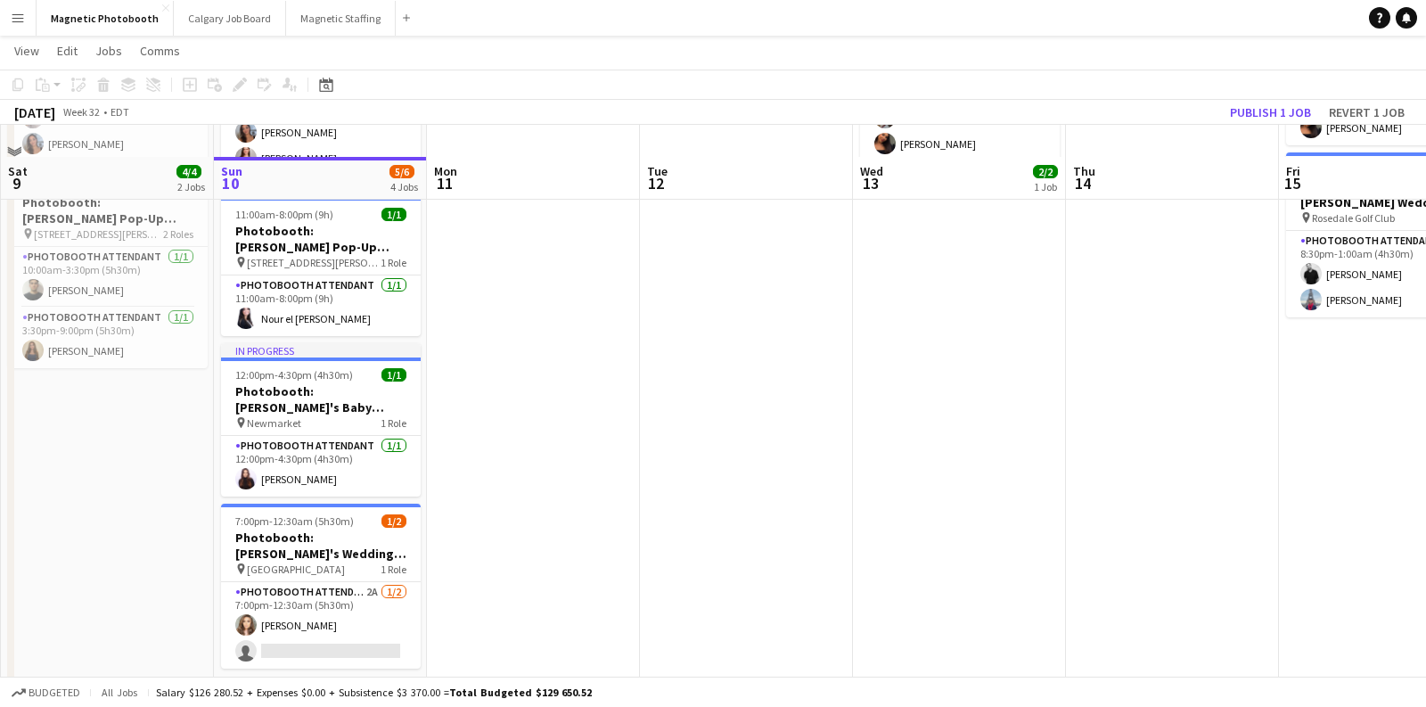
scroll to position [243, 0]
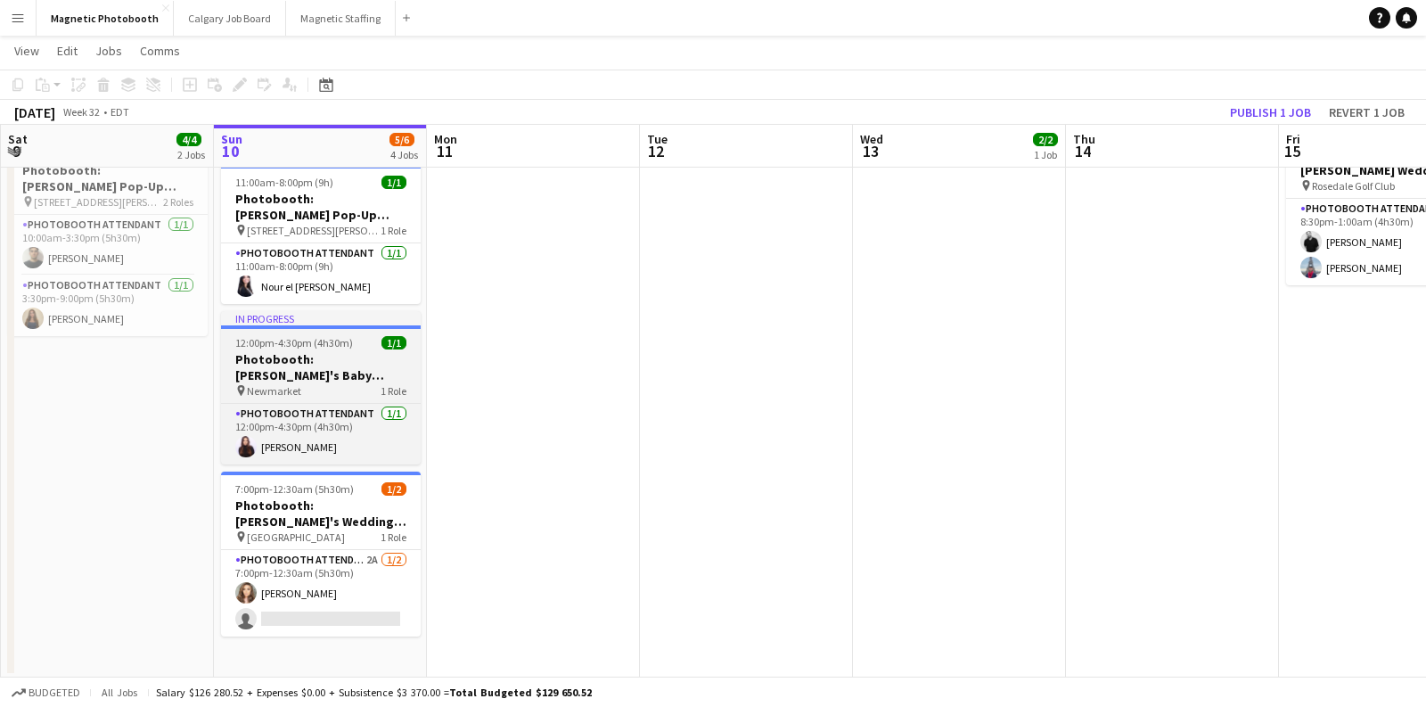
click at [353, 383] on div "pin Newmarket 1 Role" at bounding box center [321, 390] width 200 height 14
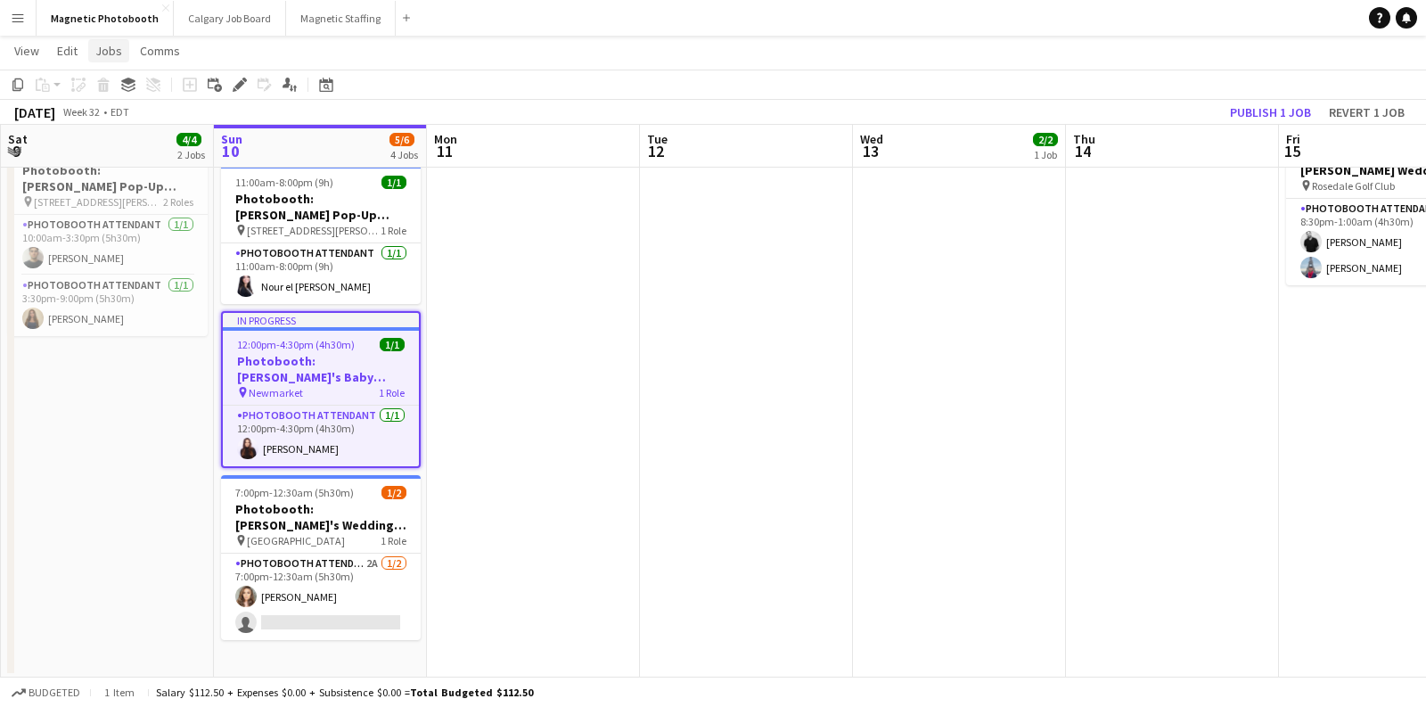
click at [112, 57] on span "Jobs" at bounding box center [108, 51] width 27 height 16
click at [127, 119] on span "Edit Job" at bounding box center [125, 127] width 44 height 16
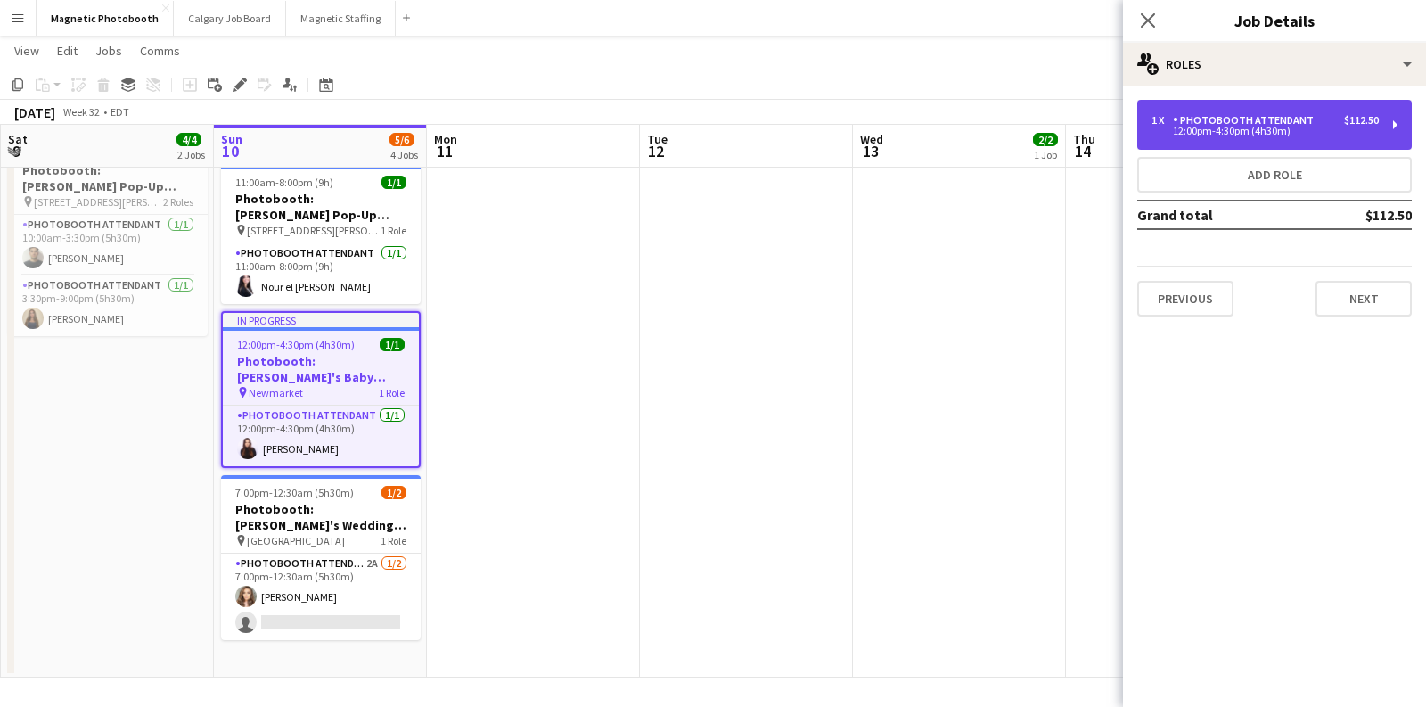
click at [1261, 131] on div "12:00pm-4:30pm (4h30m)" at bounding box center [1265, 131] width 227 height 9
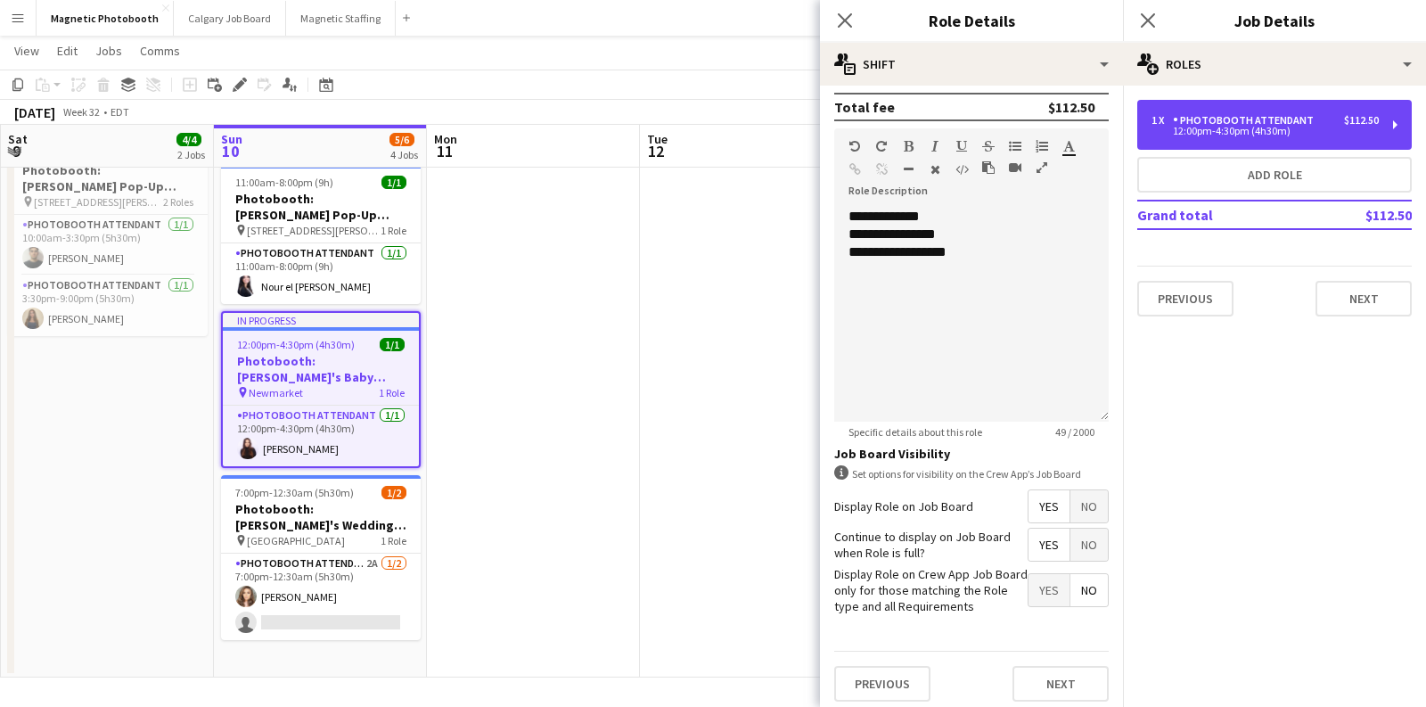
scroll to position [0, 0]
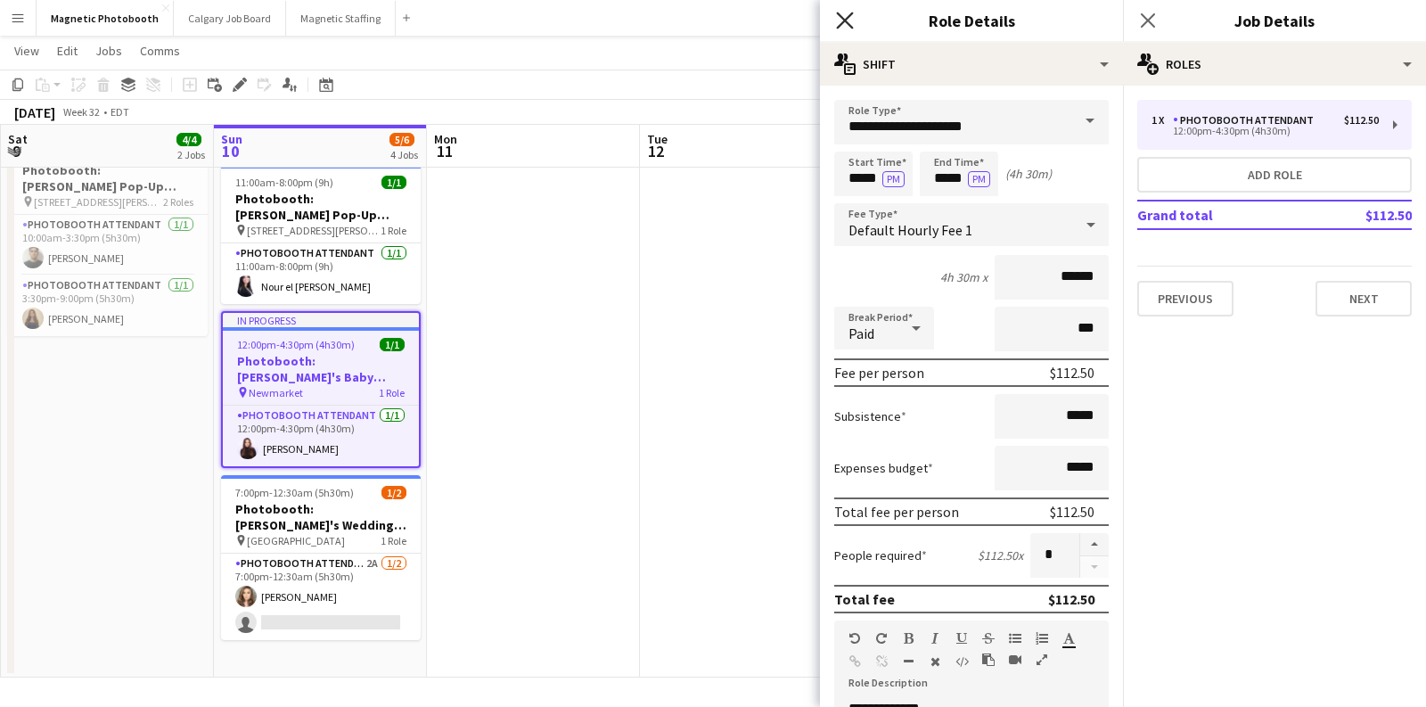
click at [847, 23] on icon at bounding box center [844, 20] width 17 height 17
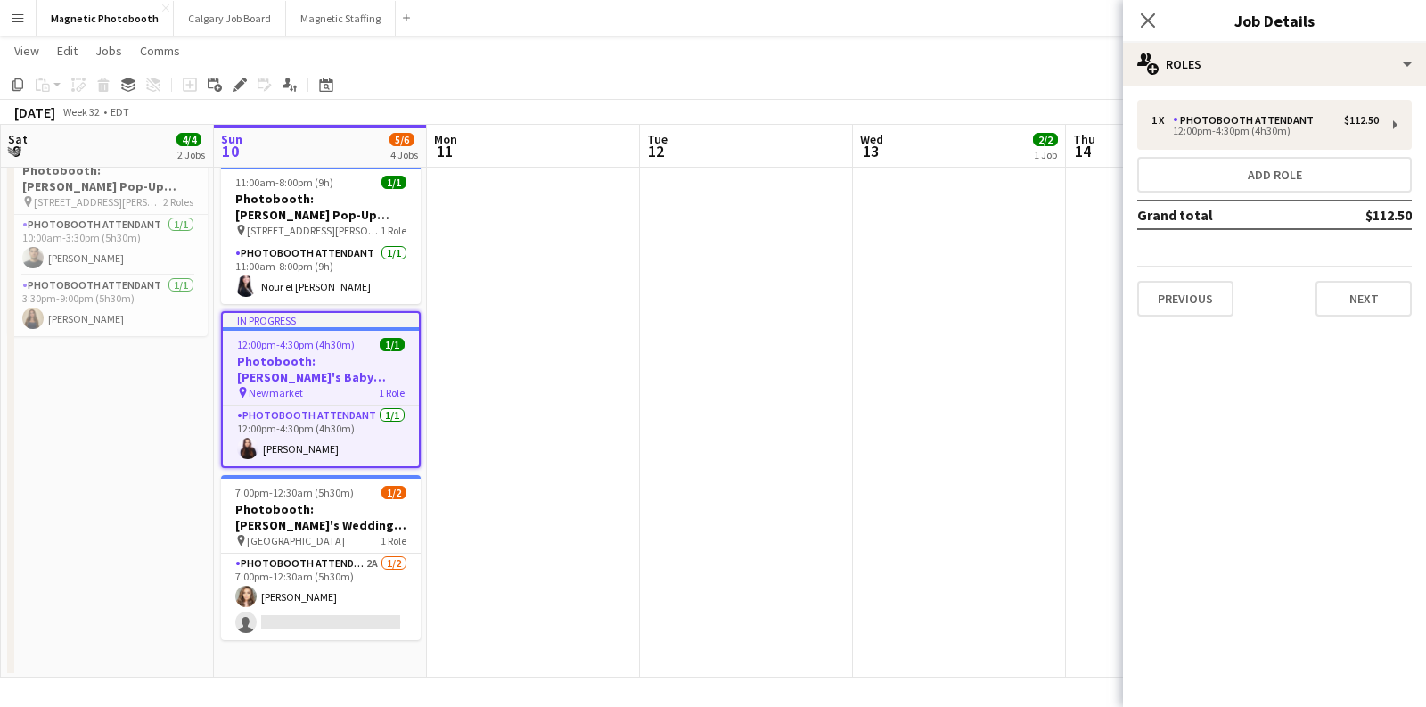
click at [799, 0] on app-navbar "Menu Boards Boards Boards All jobs Status Workforce Workforce My Workforce Recr…" at bounding box center [713, 18] width 1426 height 36
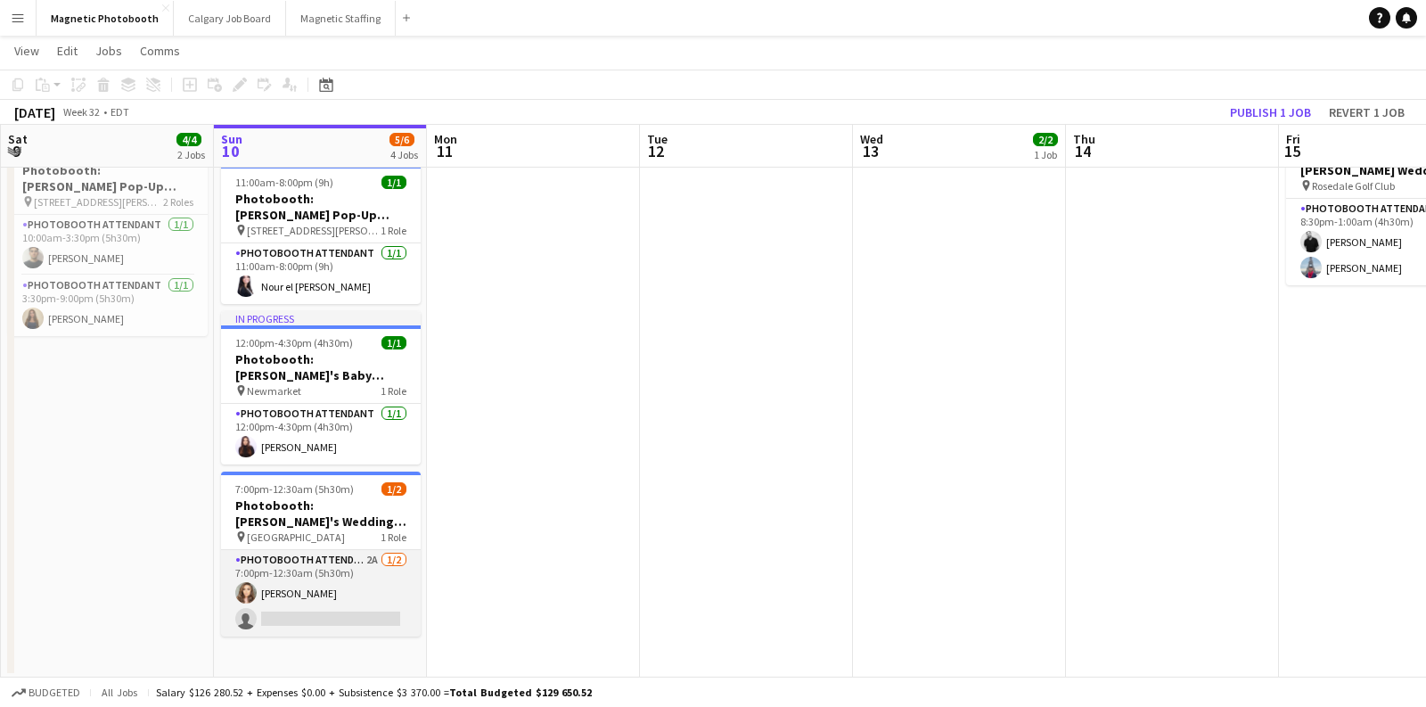
click at [358, 596] on app-card-role "Photobooth Attendant 2A [DATE] 7:00pm-12:30am (5h30m) [PERSON_NAME] single-neut…" at bounding box center [321, 593] width 200 height 86
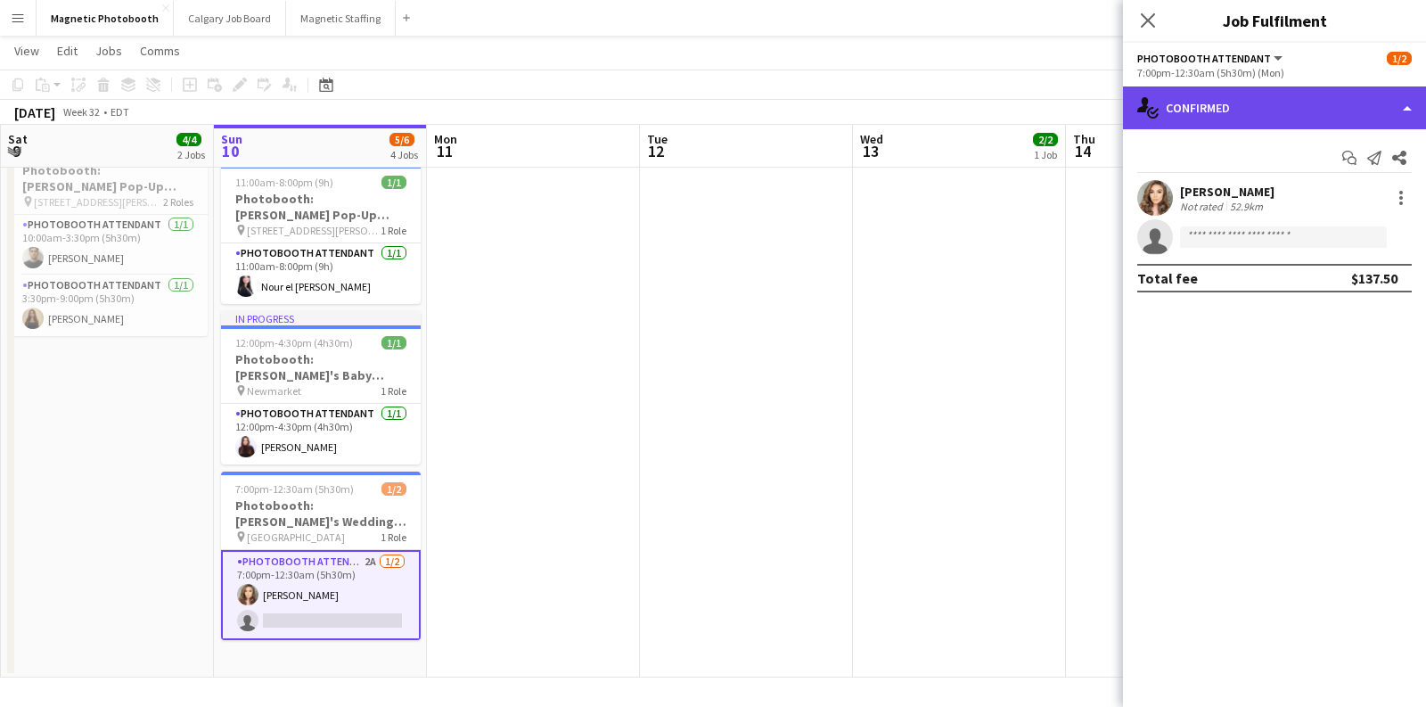
click at [1210, 111] on div "single-neutral-actions-check-2 Confirmed" at bounding box center [1274, 107] width 303 height 43
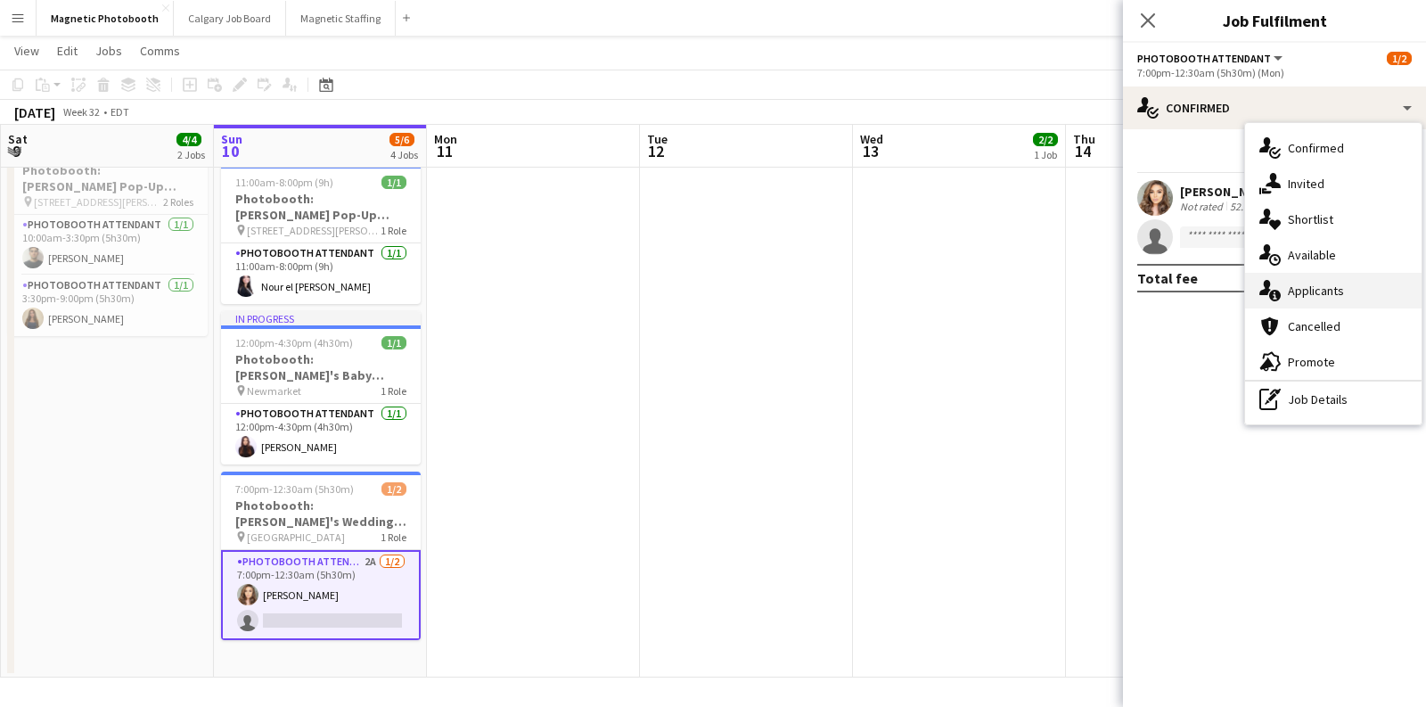
click at [1299, 300] on div "single-neutral-actions-information Applicants" at bounding box center [1334, 291] width 177 height 36
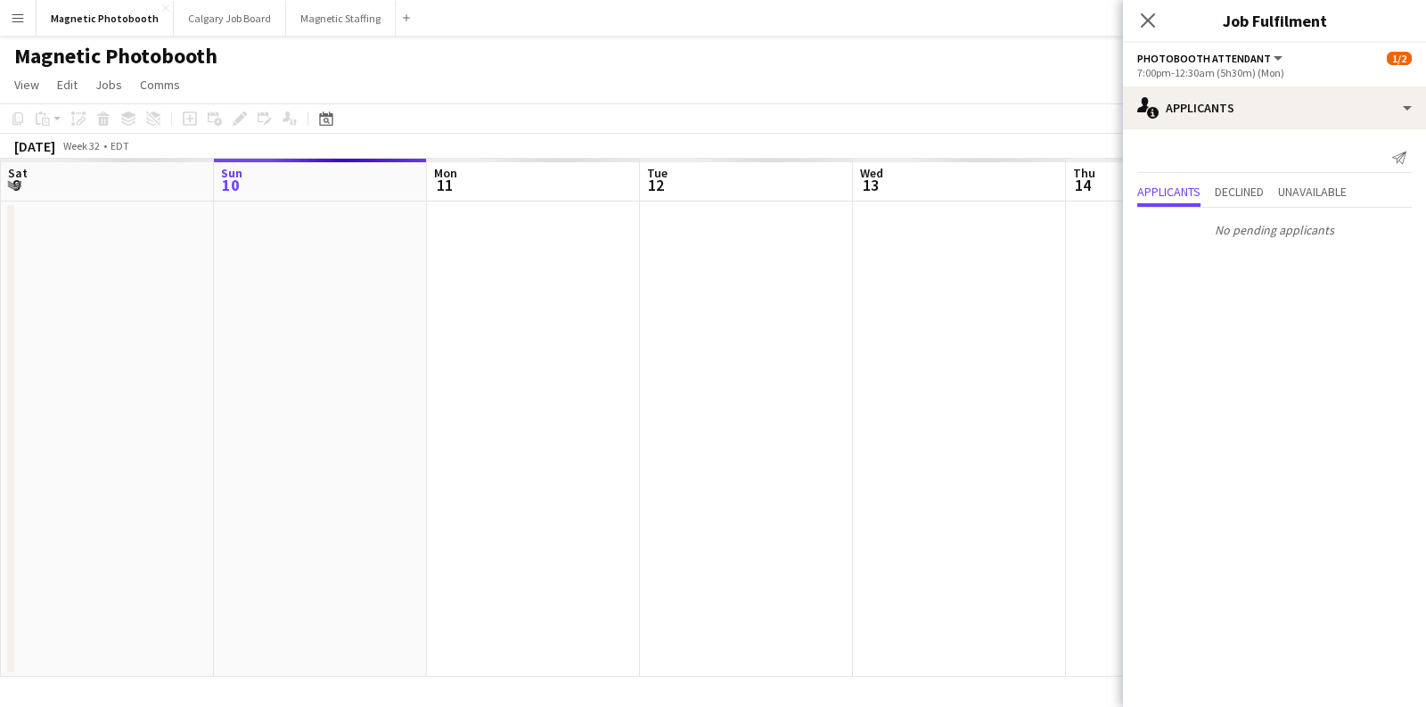
click app-banner "wifi-off You have lost connection to the internet. The platform is offline."
click at [1145, 13] on icon "Close pop-in" at bounding box center [1148, 20] width 14 height 14
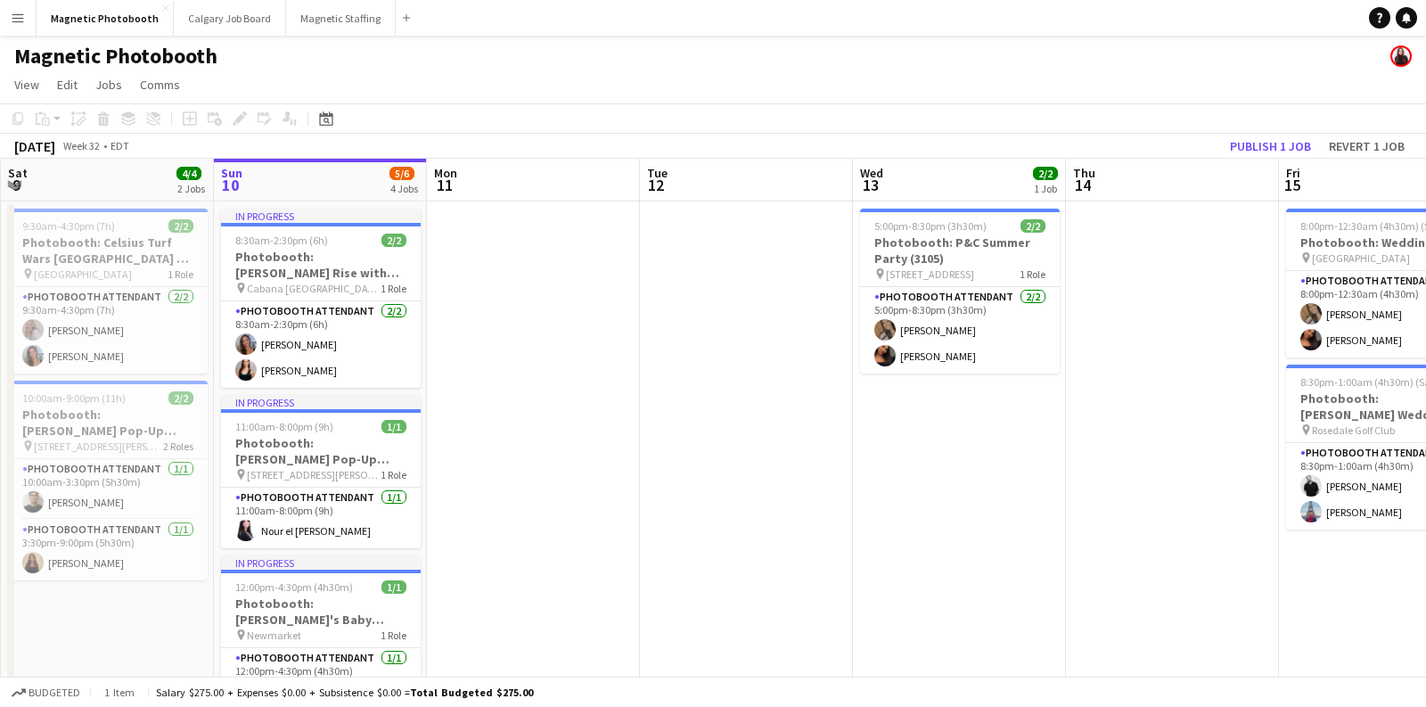
click at [17, 14] on app-icon "Menu" at bounding box center [18, 18] width 14 height 14
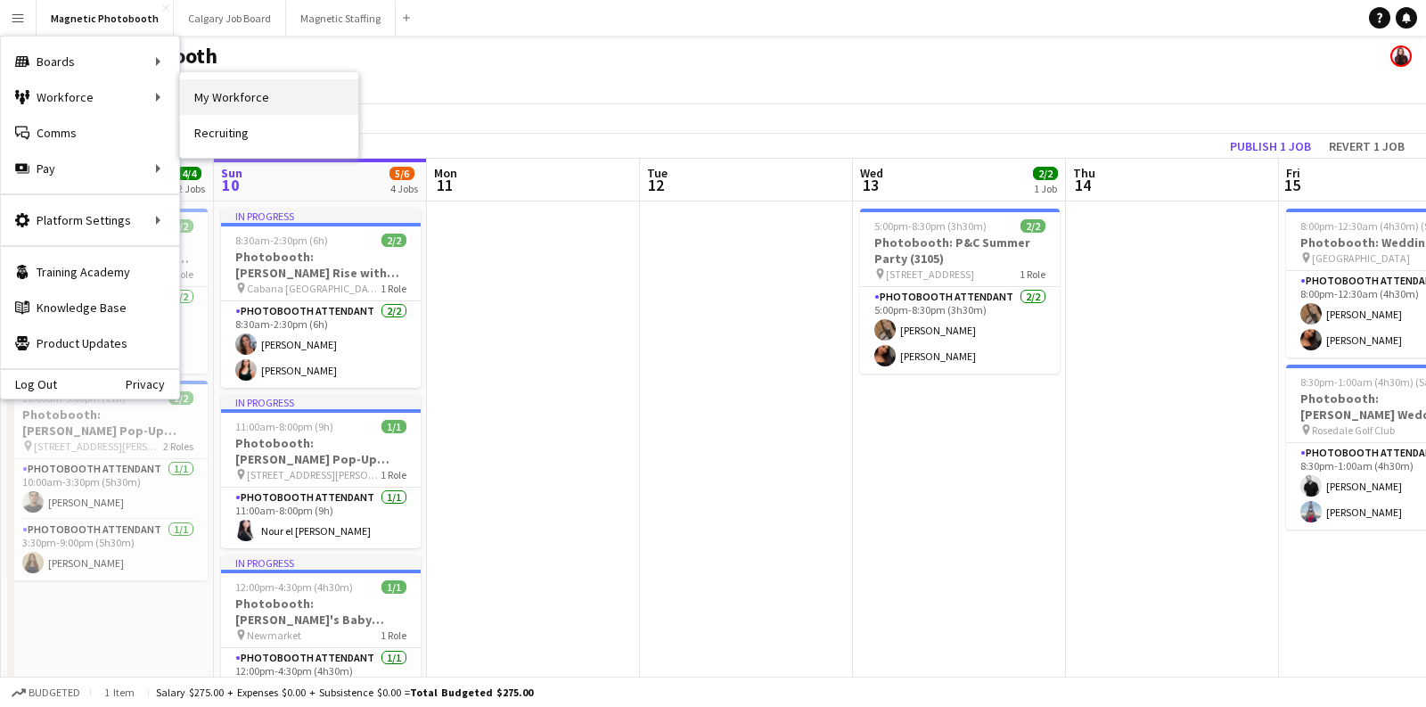
click at [207, 107] on link "My Workforce" at bounding box center [269, 97] width 178 height 36
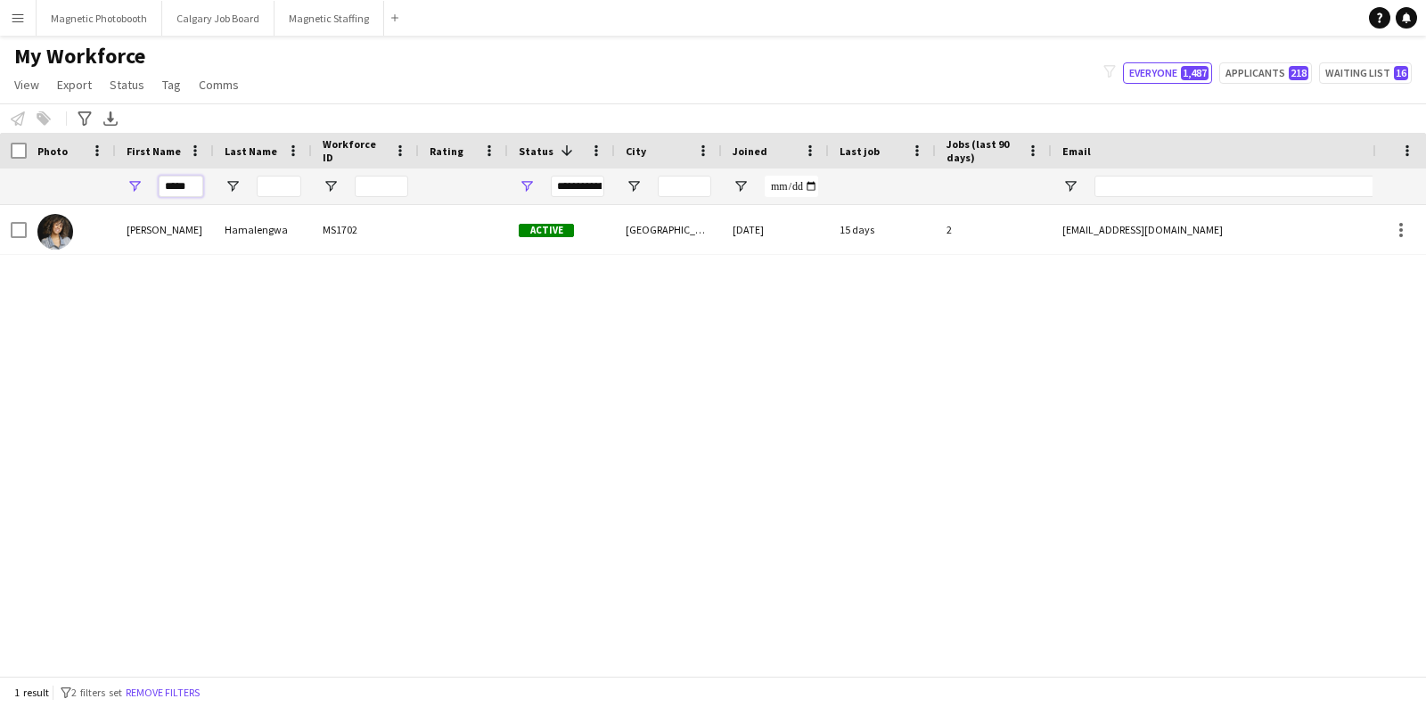
drag, startPoint x: 184, startPoint y: 190, endPoint x: 150, endPoint y: 190, distance: 33.9
click at [150, 190] on div "*****" at bounding box center [165, 187] width 98 height 36
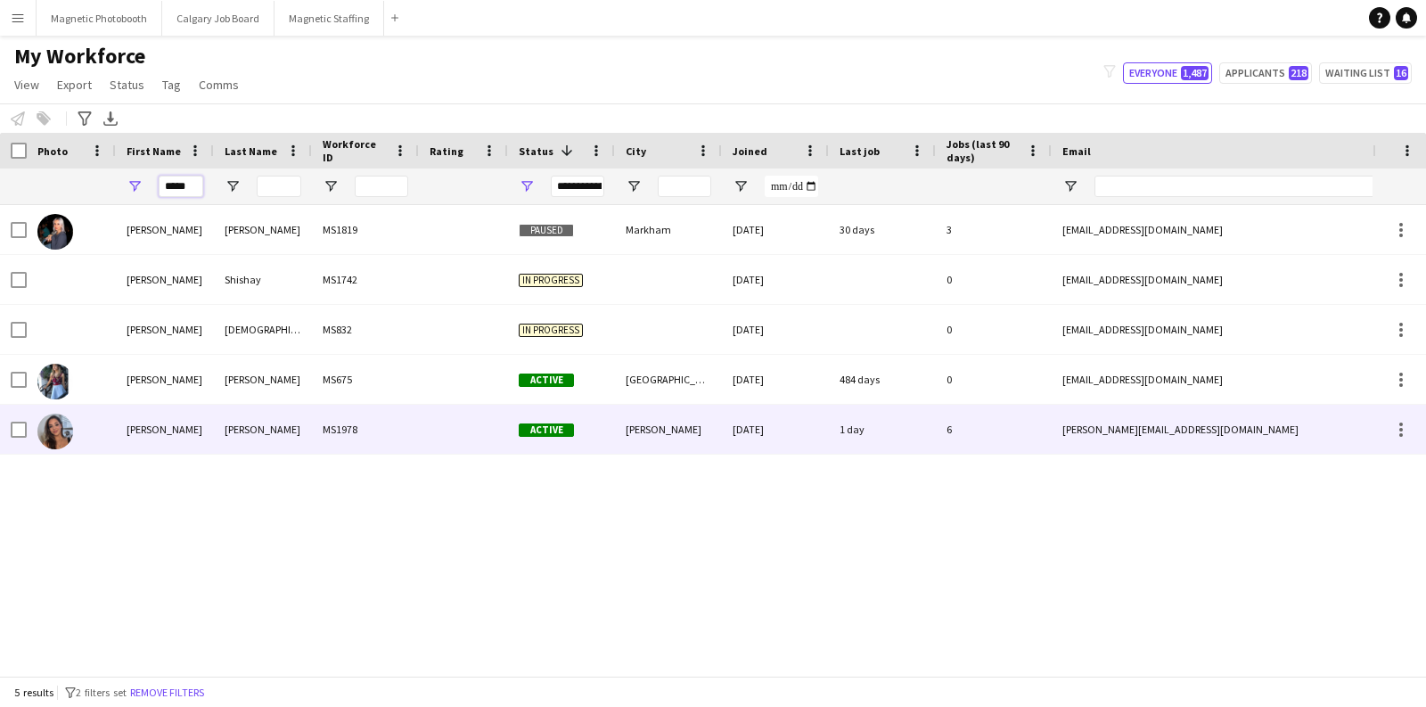
type input "*****"
click at [136, 415] on div "[PERSON_NAME]" at bounding box center [165, 429] width 98 height 49
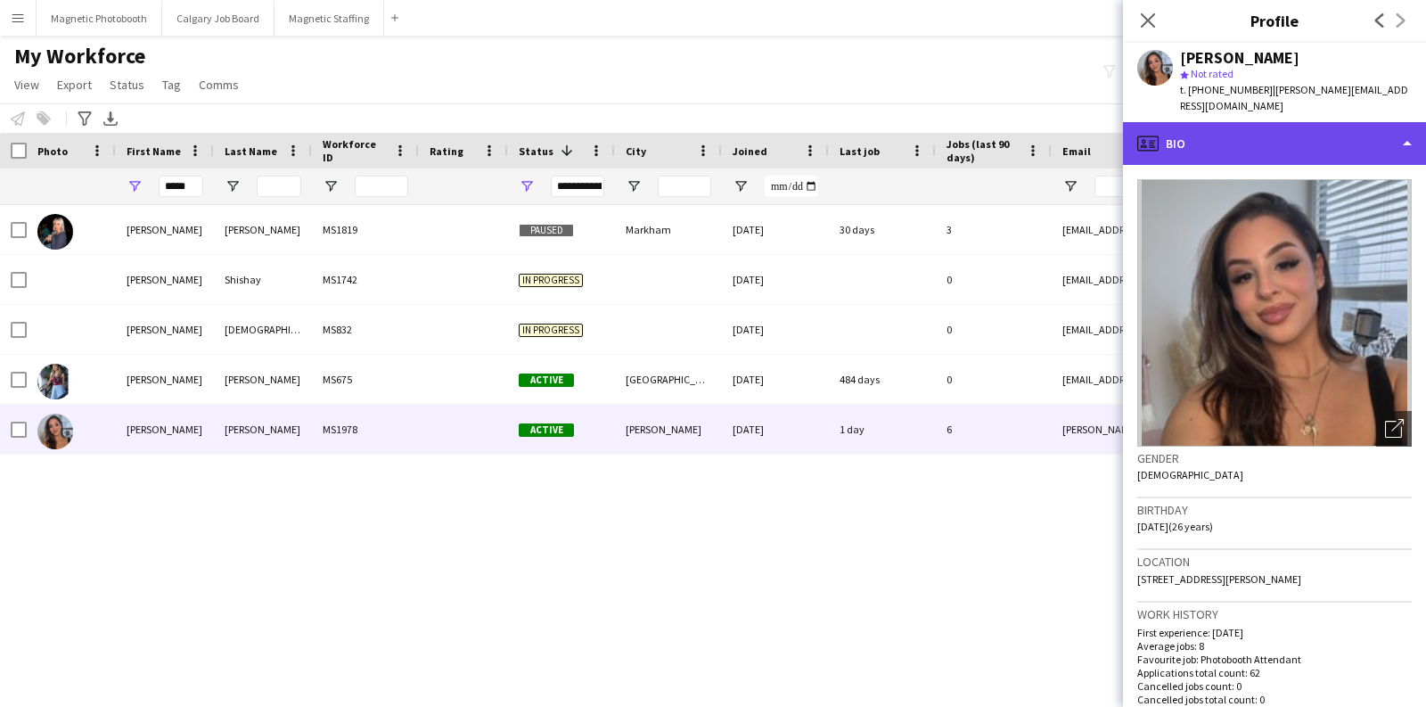
click at [1206, 127] on div "profile Bio" at bounding box center [1274, 143] width 303 height 43
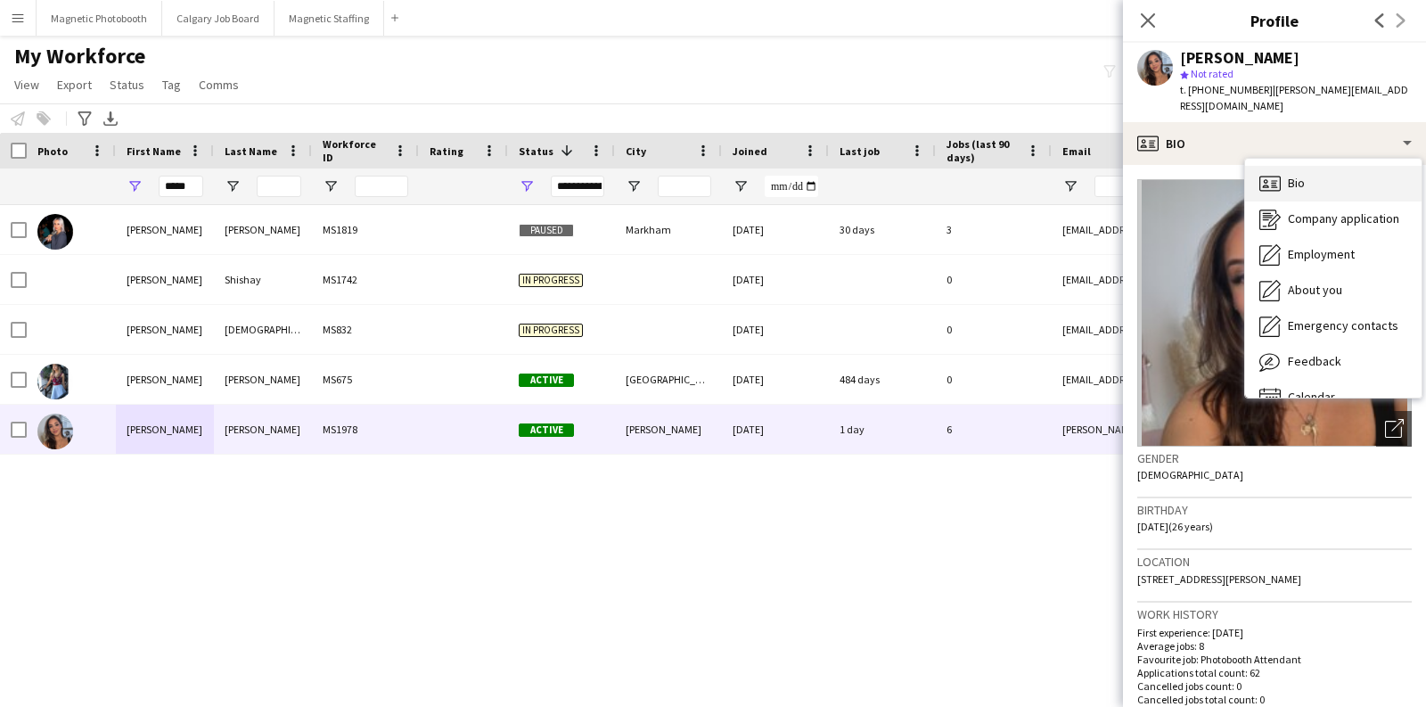
click at [1270, 175] on icon "Bio" at bounding box center [1270, 183] width 21 height 21
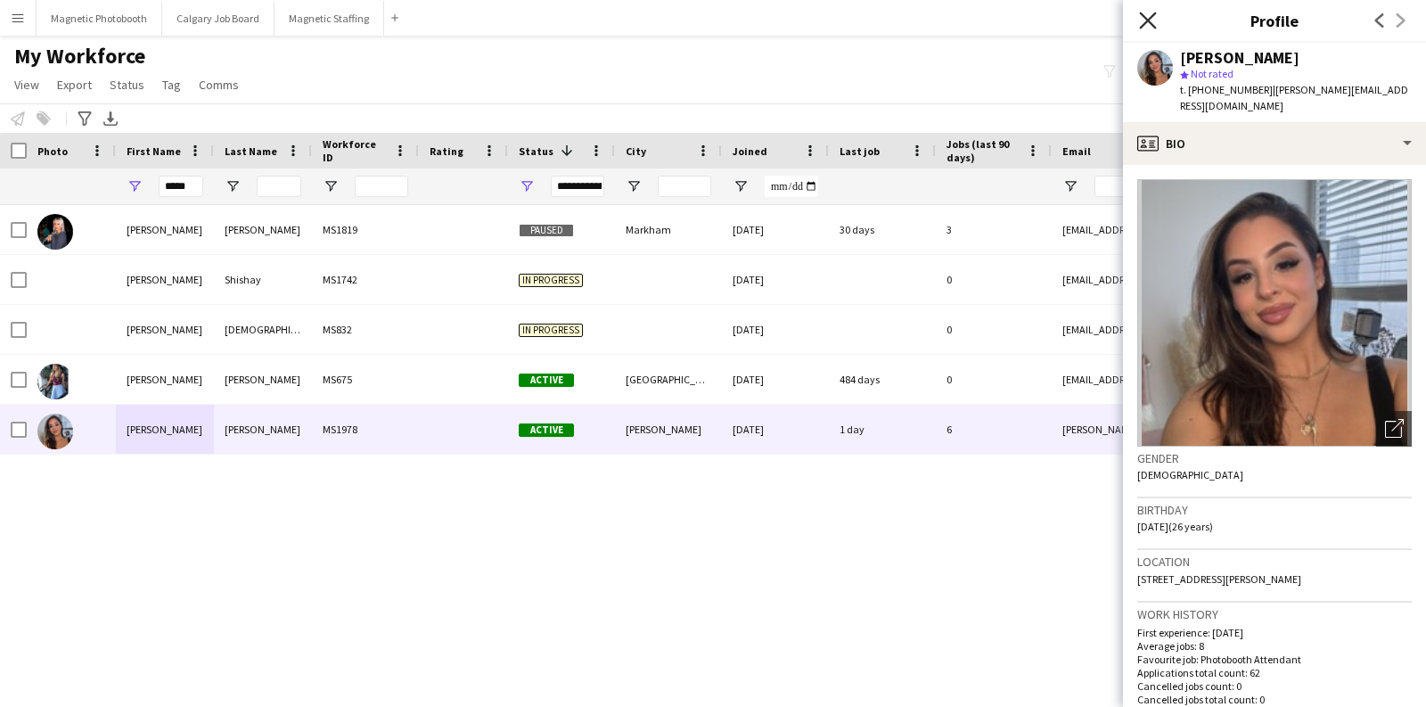
click at [1143, 12] on icon "Close pop-in" at bounding box center [1147, 20] width 17 height 17
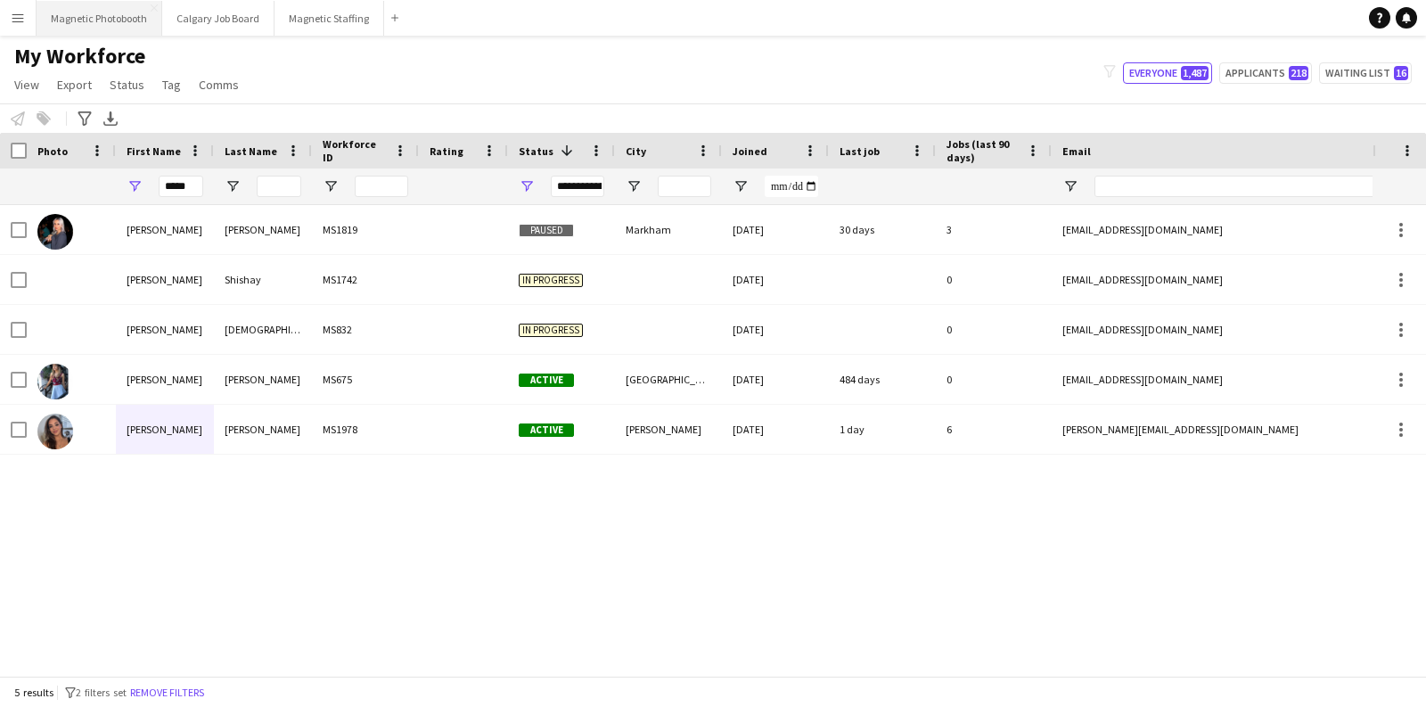
click at [108, 14] on button "Magnetic Photobooth Close" at bounding box center [100, 18] width 126 height 35
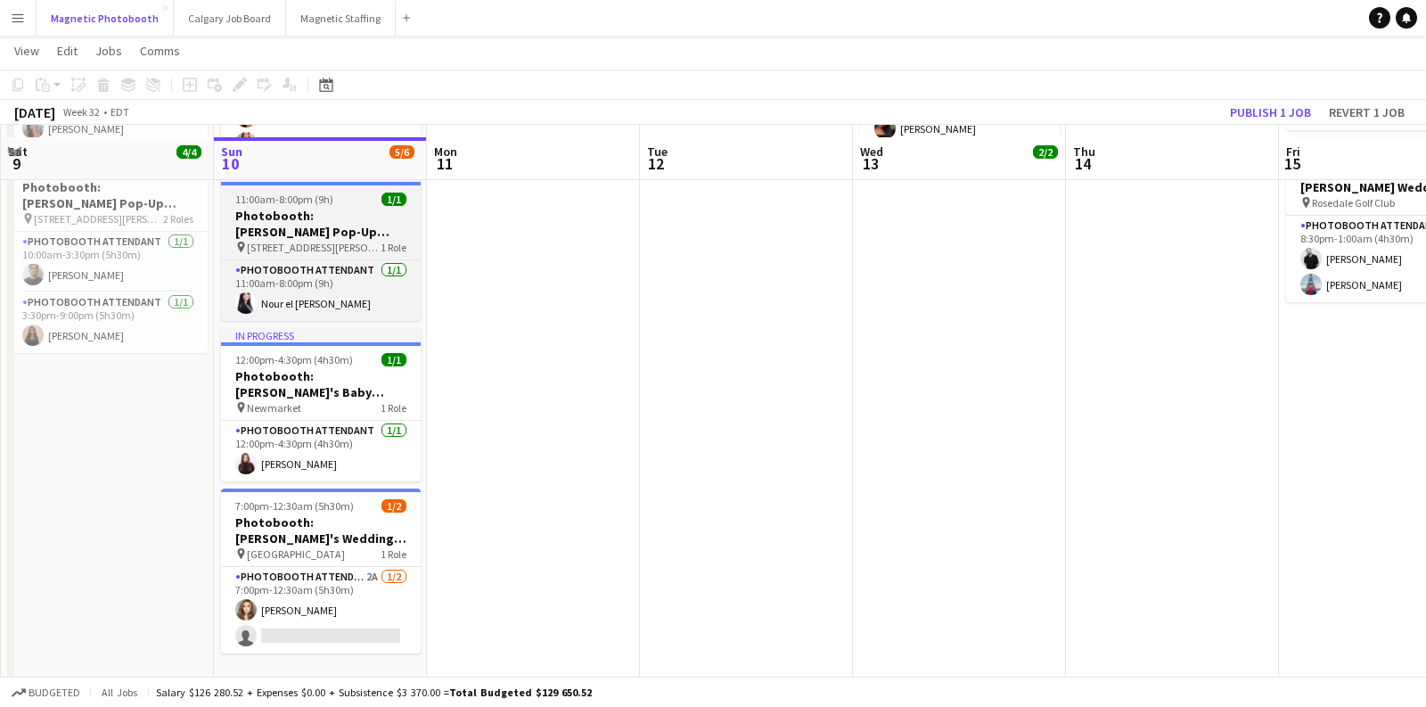
scroll to position [243, 0]
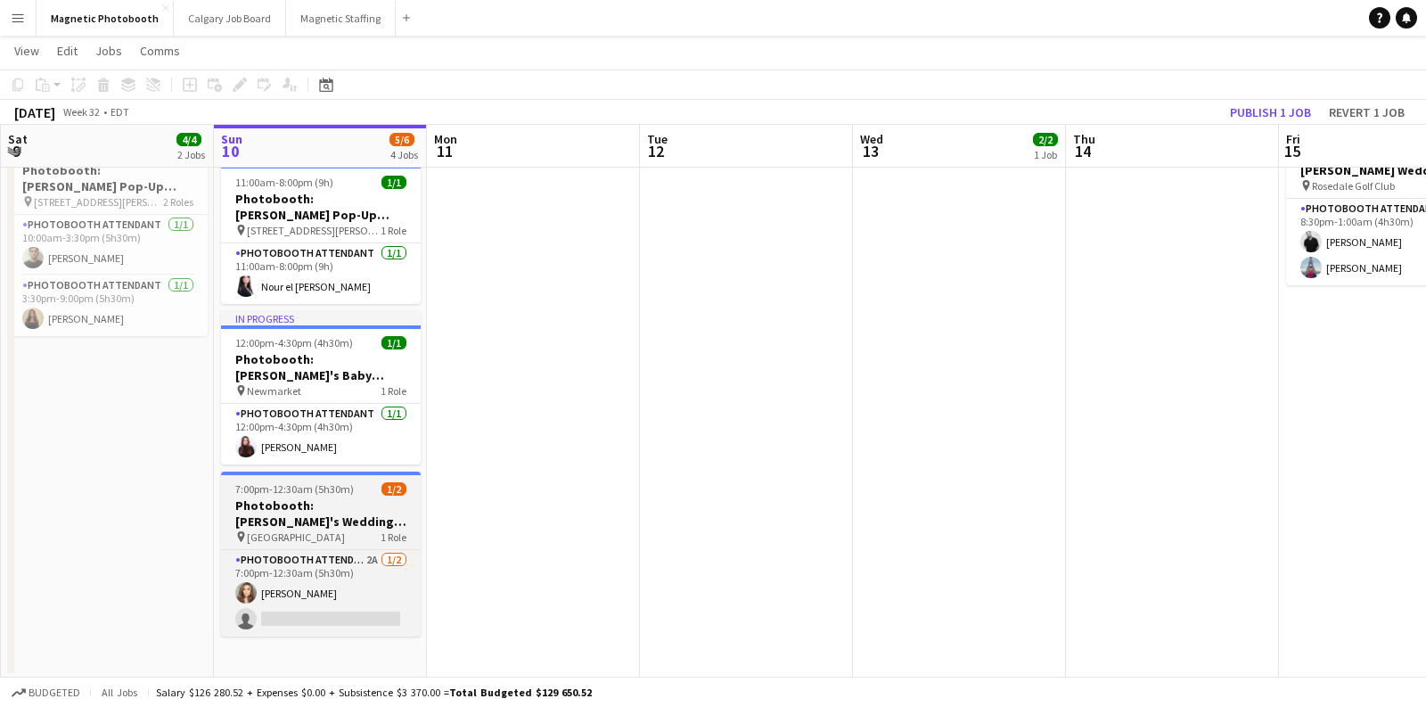
click at [287, 515] on h3 "Photobooth: [PERSON_NAME]'s Wedding 3006" at bounding box center [321, 513] width 200 height 32
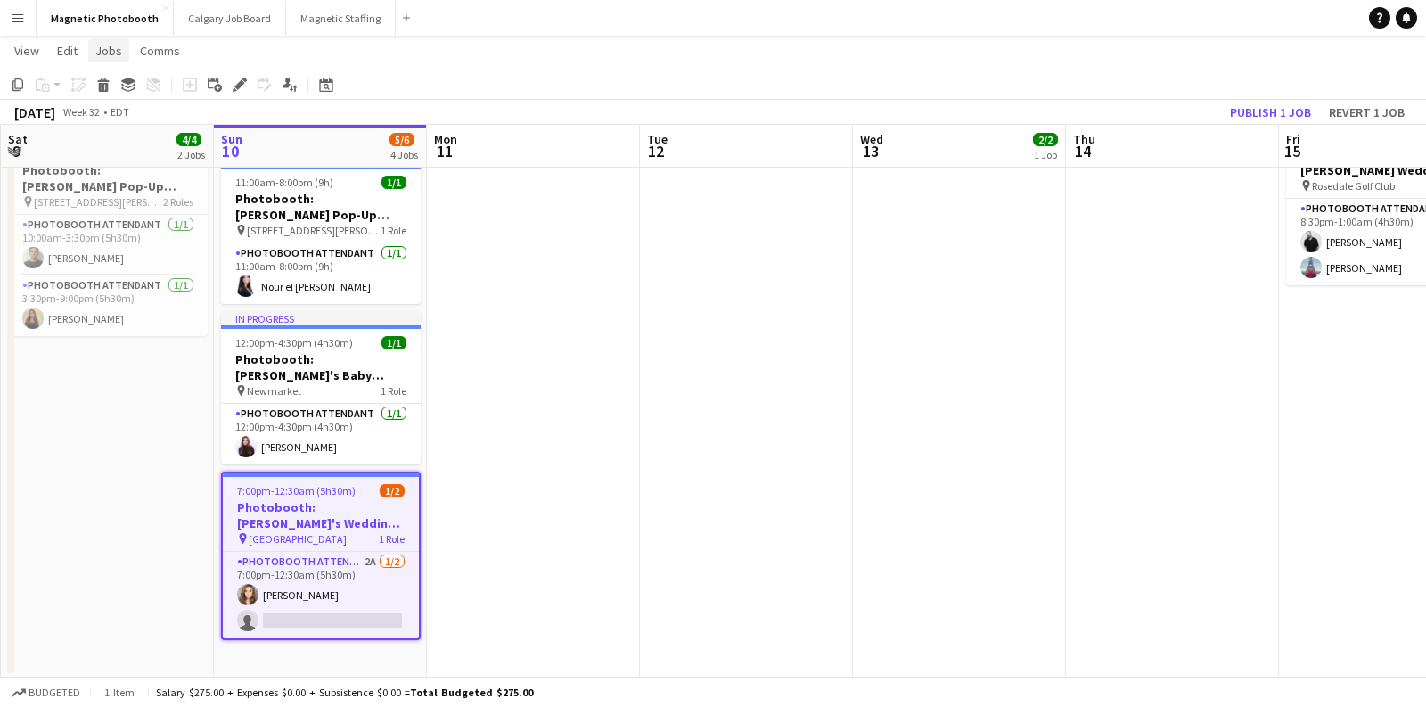
click at [106, 57] on link "Jobs" at bounding box center [108, 50] width 41 height 23
click at [119, 115] on link "Edit Job" at bounding box center [151, 126] width 125 height 37
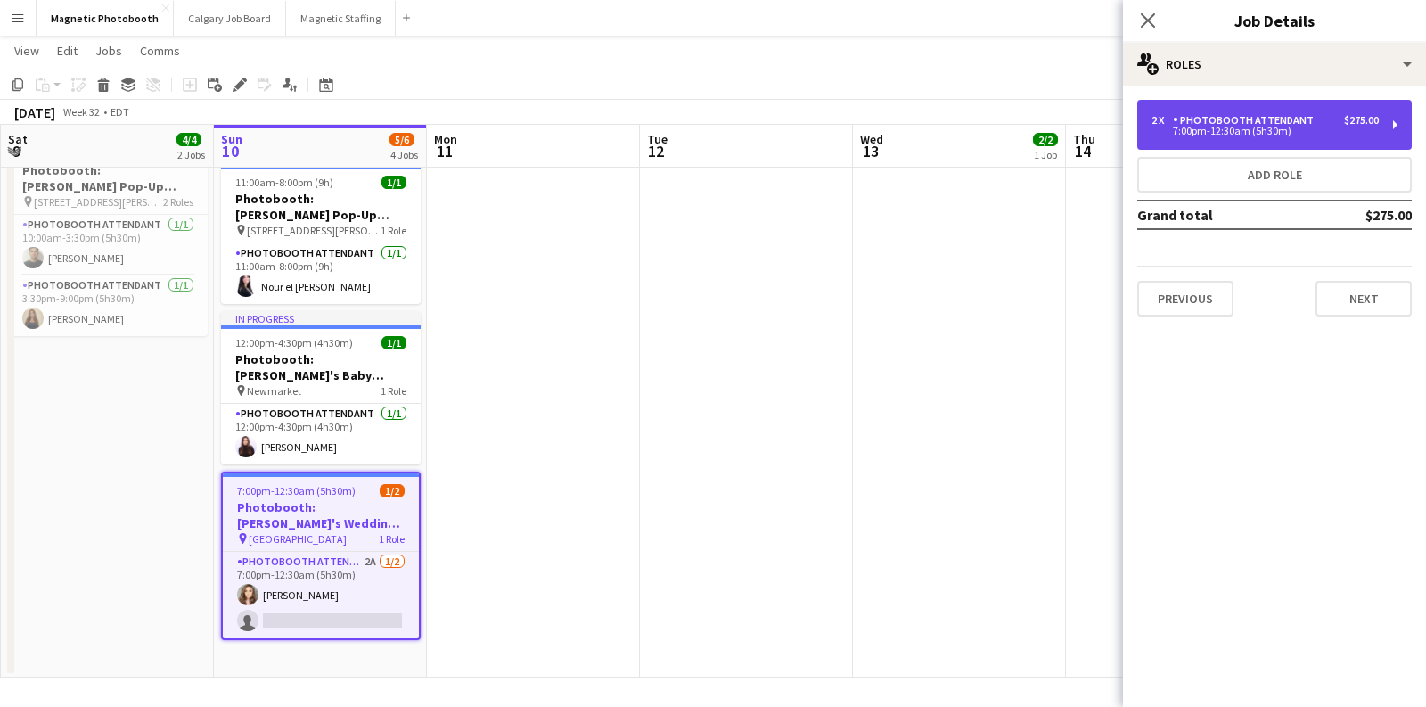
click at [1180, 127] on div "7:00pm-12:30am (5h30m)" at bounding box center [1265, 131] width 227 height 9
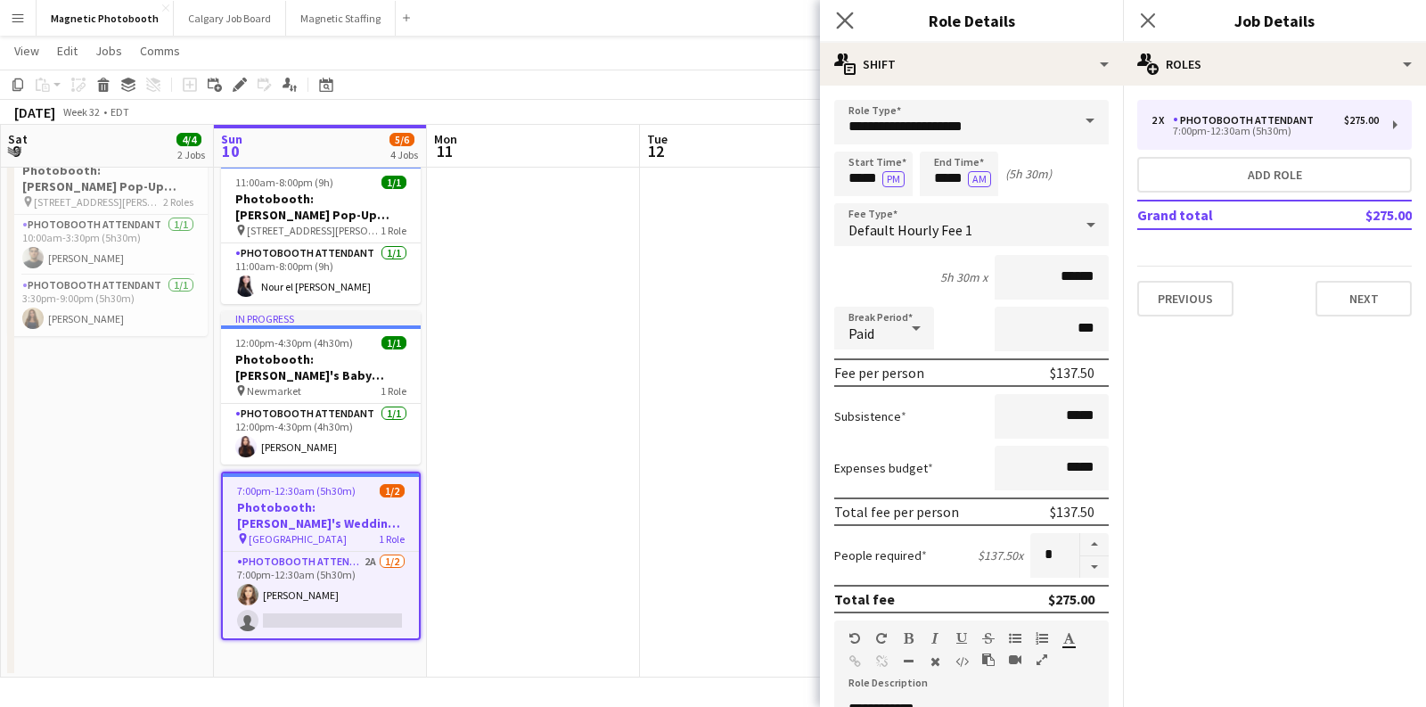
click at [834, 21] on app-icon "Close pop-in" at bounding box center [846, 21] width 26 height 26
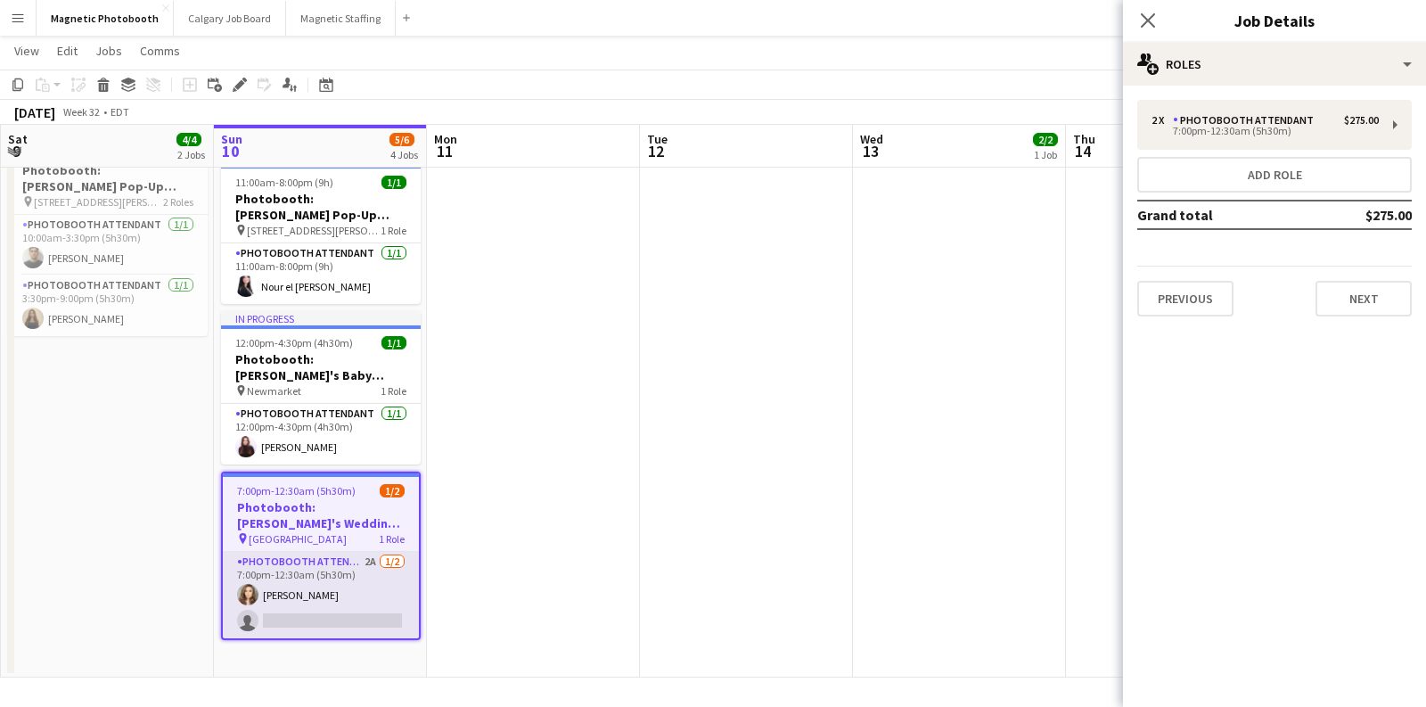
click at [333, 586] on app-card-role "Photobooth Attendant 2A [DATE] 7:00pm-12:30am (5h30m) [PERSON_NAME] single-neut…" at bounding box center [321, 595] width 196 height 86
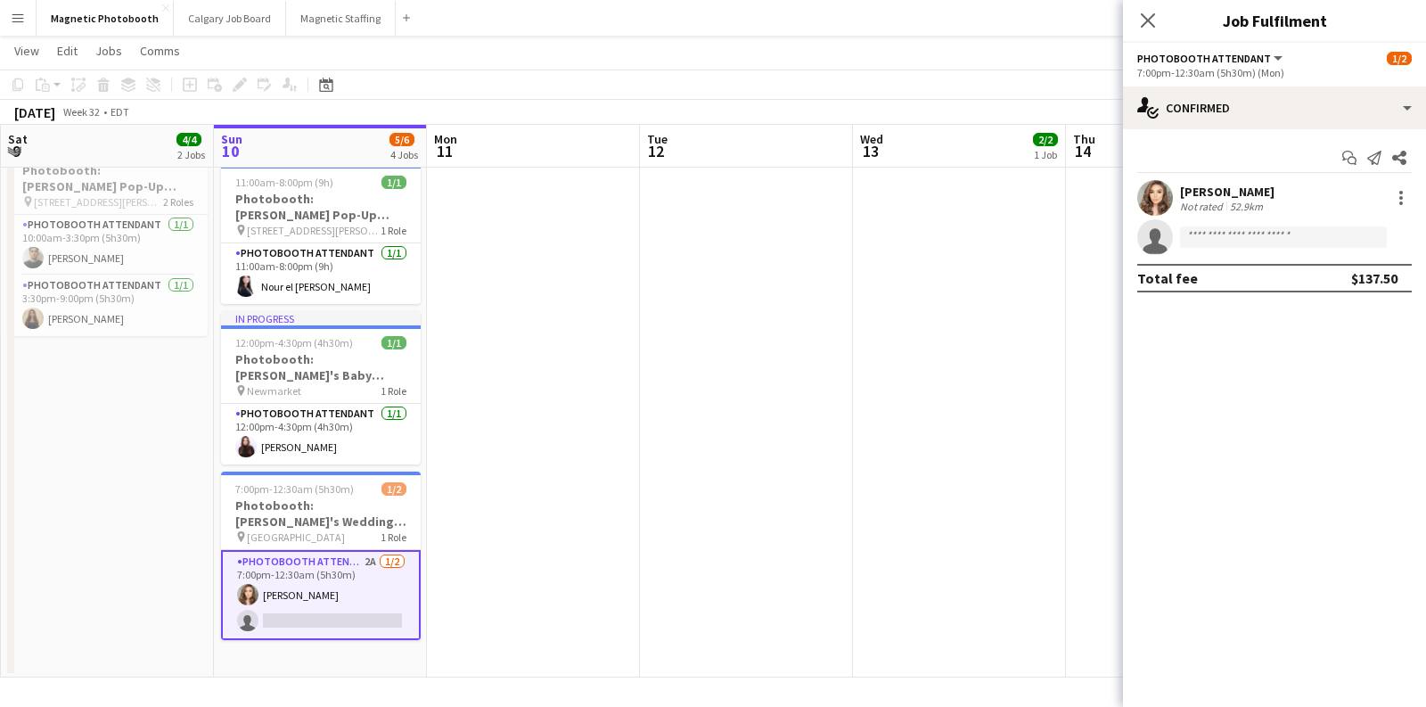
click at [149, 598] on app-date-cell "9:30am-4:30pm (7h) 2/2 Photobooth: Celsius Turf Wars [GEOGRAPHIC_DATA] #1 - 295…" at bounding box center [107, 317] width 213 height 720
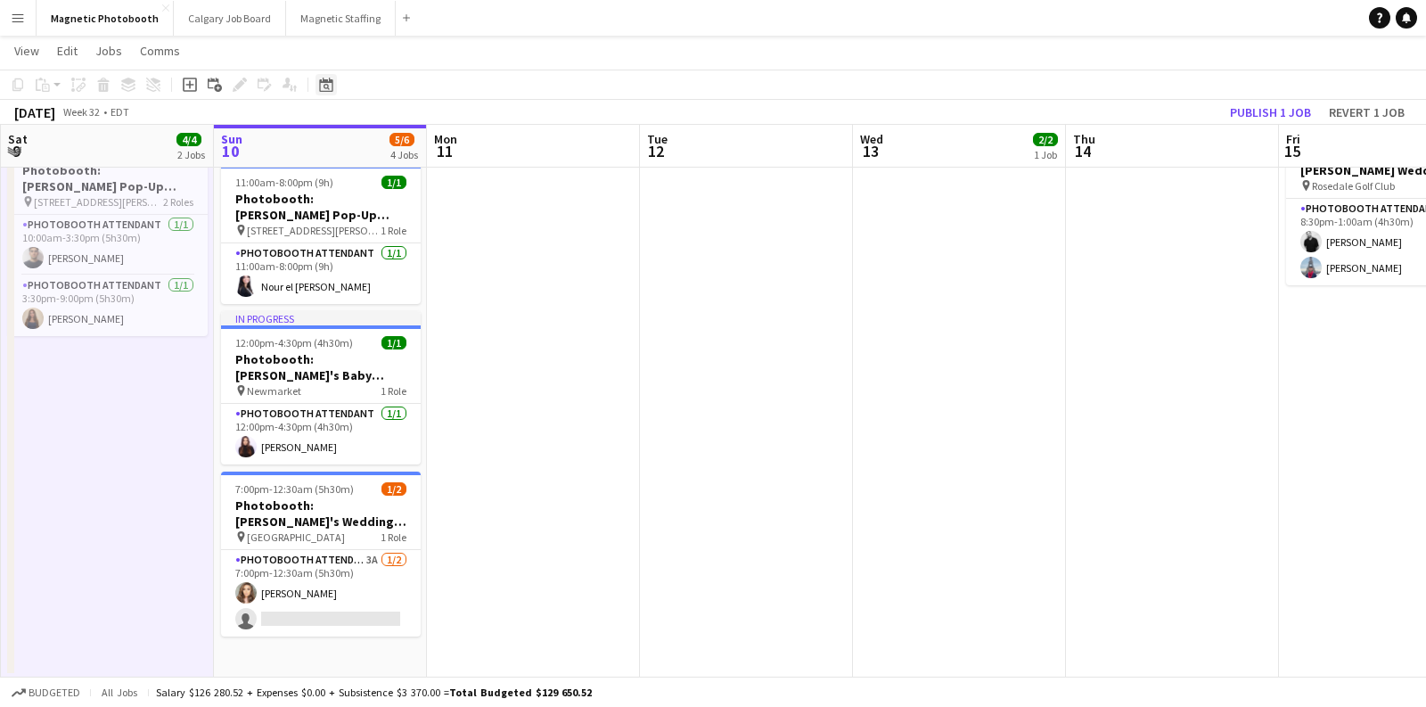
click at [325, 88] on icon at bounding box center [327, 87] width 6 height 6
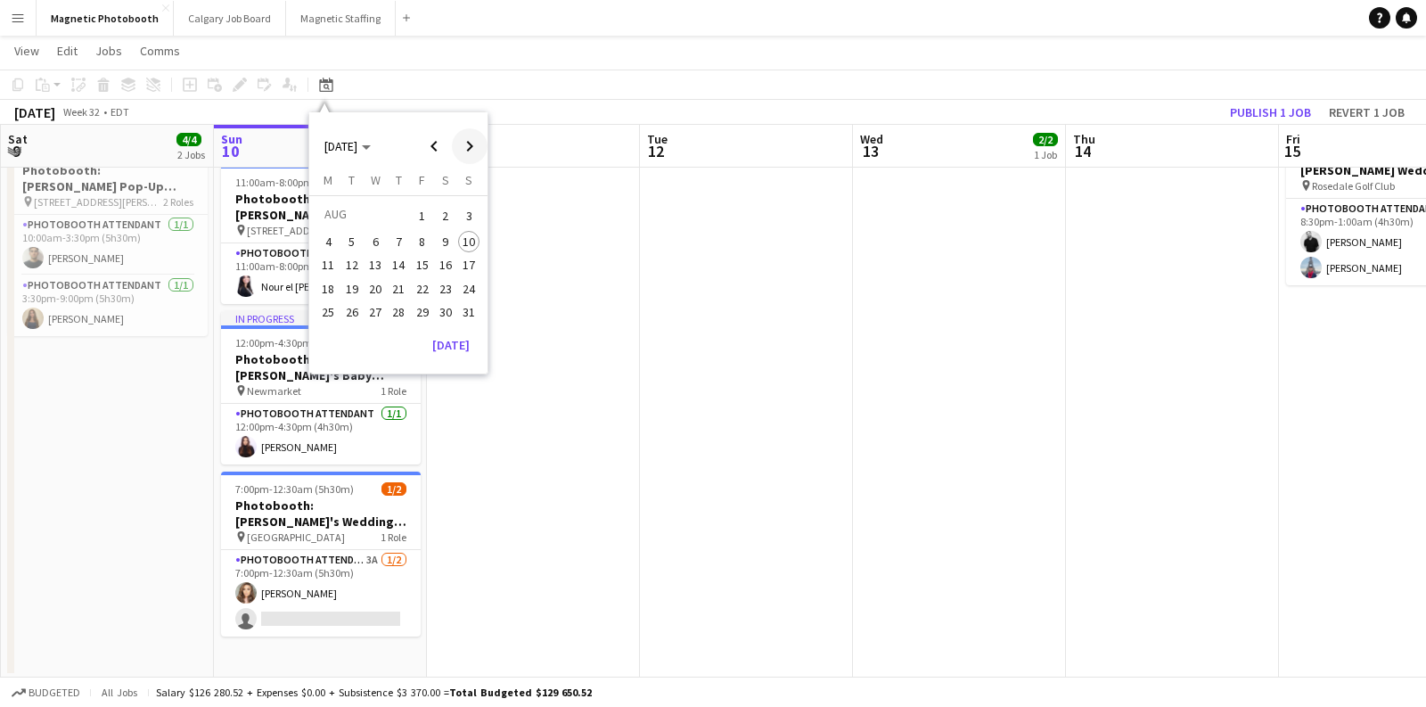
click at [474, 152] on span "Next month" at bounding box center [470, 146] width 36 height 36
click at [441, 144] on span "Previous month" at bounding box center [434, 146] width 36 height 36
click at [472, 281] on span "24" at bounding box center [468, 288] width 21 height 21
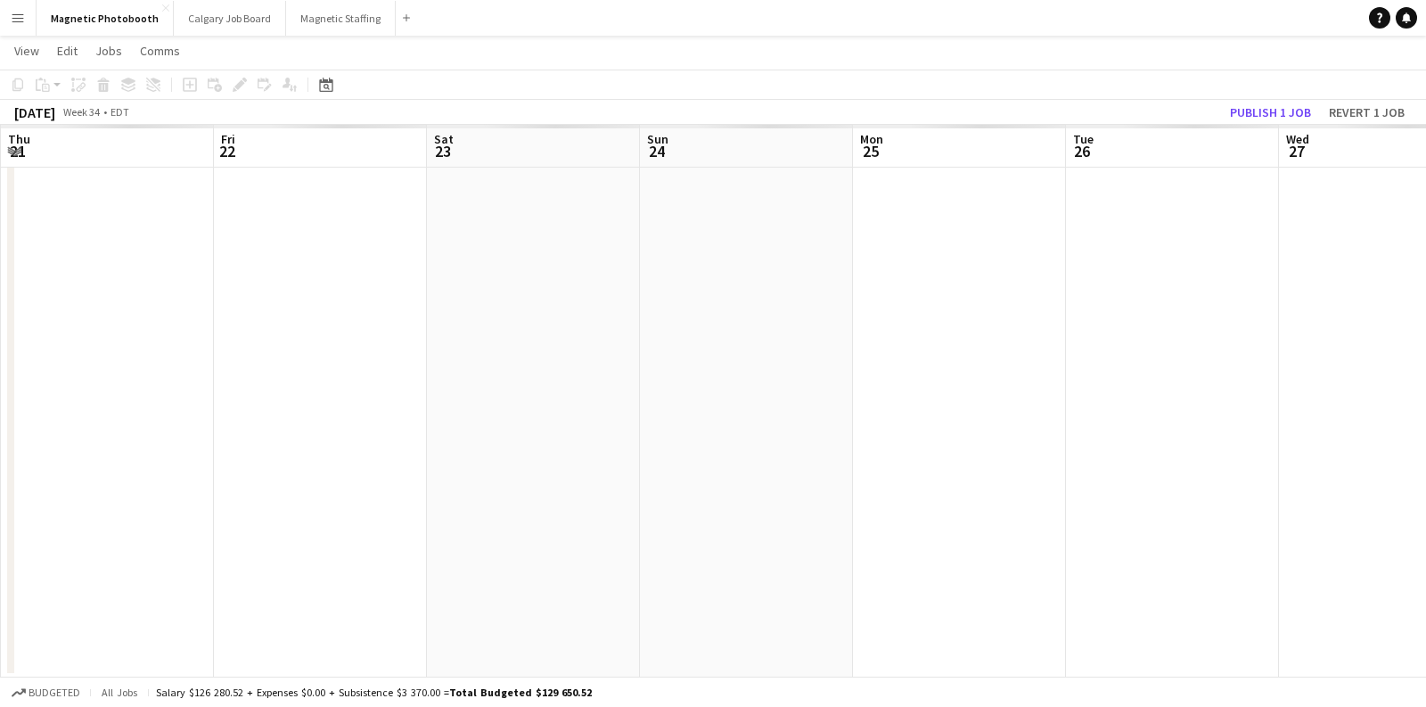
scroll to position [0, 612]
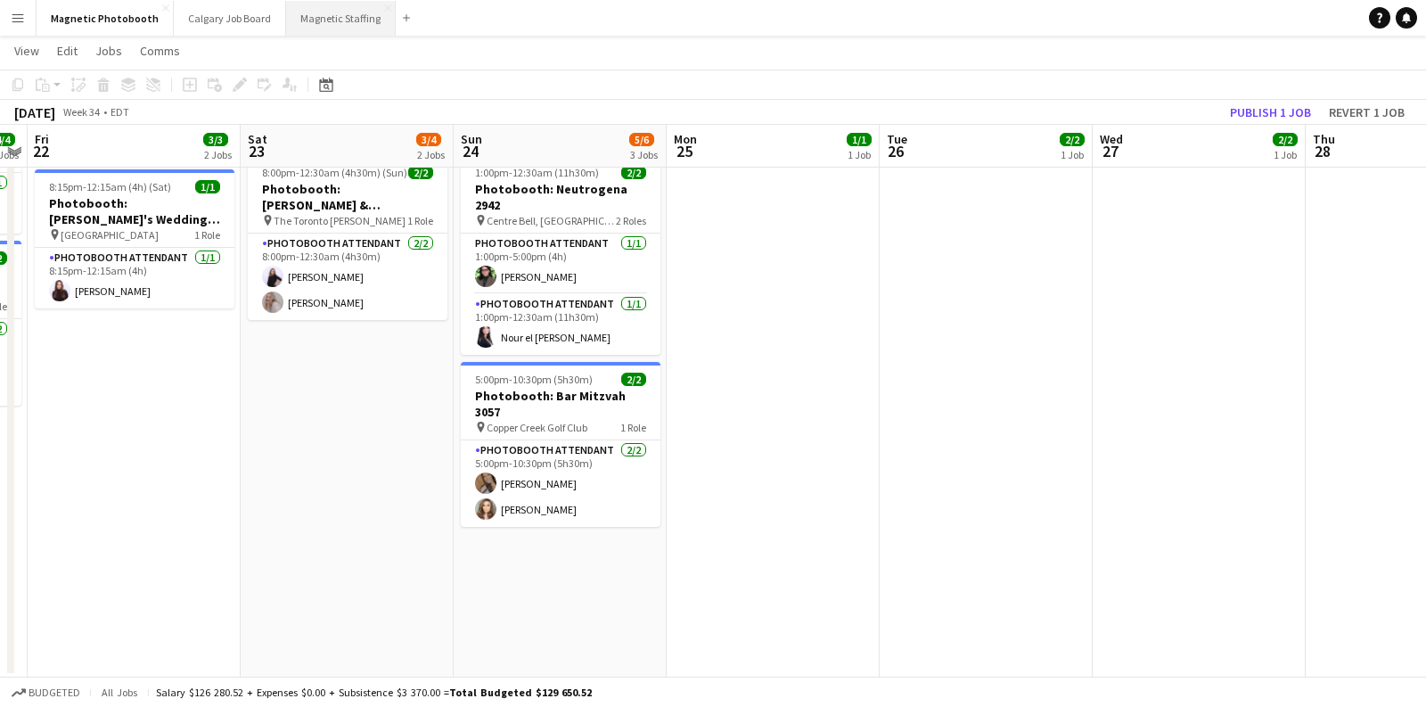
click at [313, 12] on button "Magnetic Staffing Close" at bounding box center [341, 18] width 110 height 35
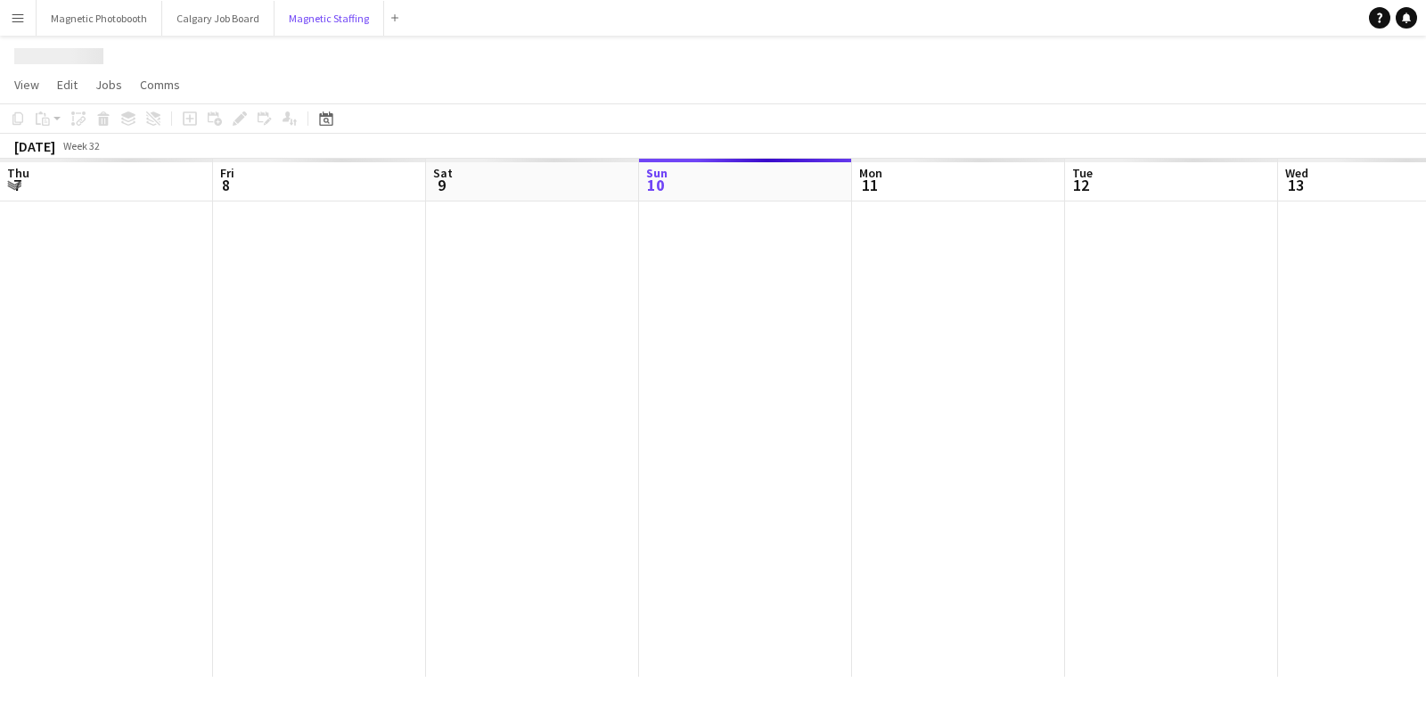
scroll to position [0, 425]
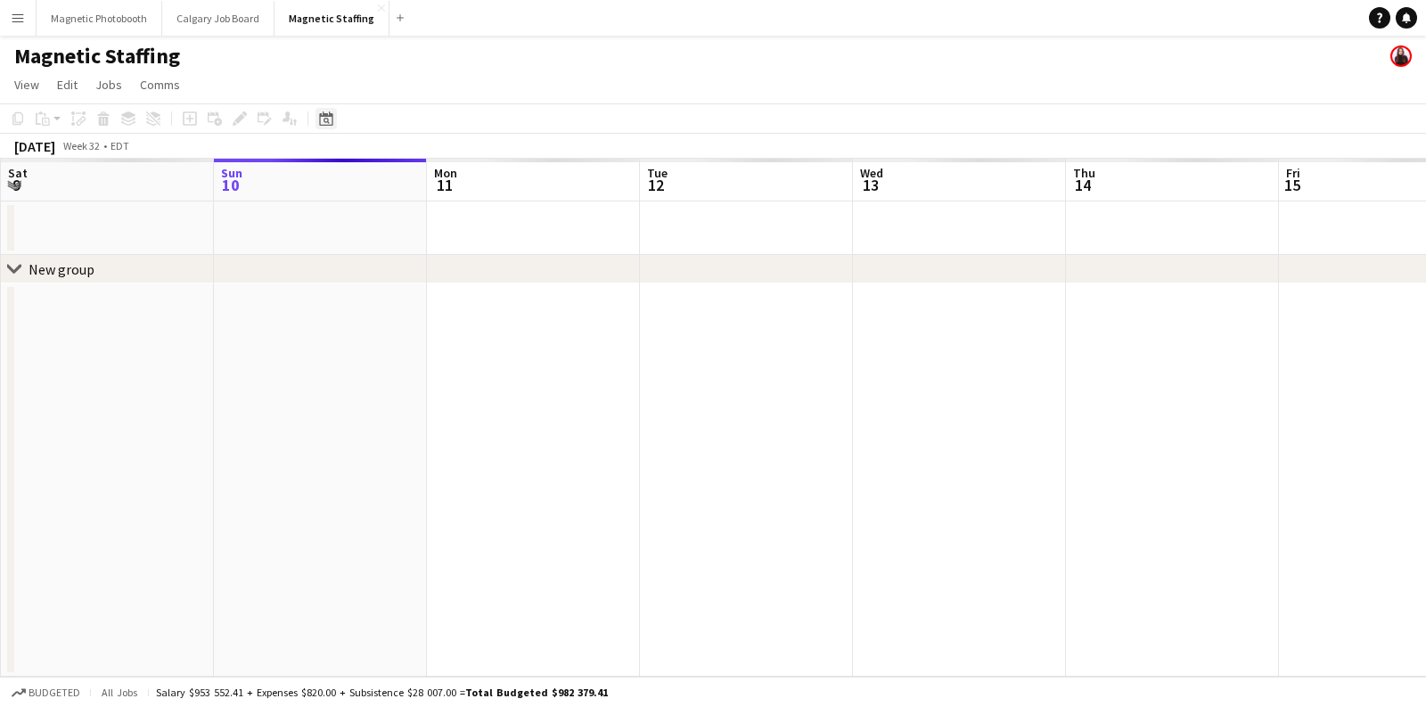
click at [326, 125] on icon at bounding box center [325, 118] width 13 height 14
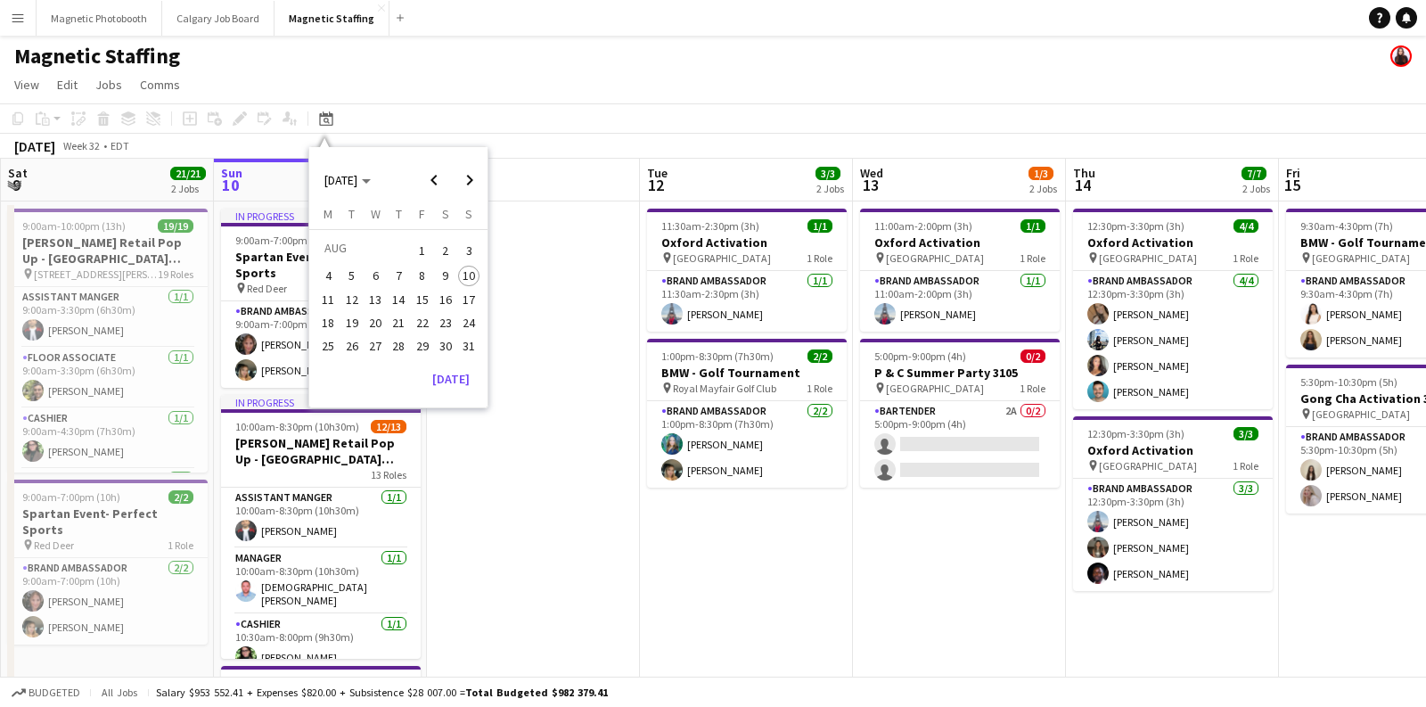
click at [468, 320] on span "24" at bounding box center [468, 322] width 21 height 21
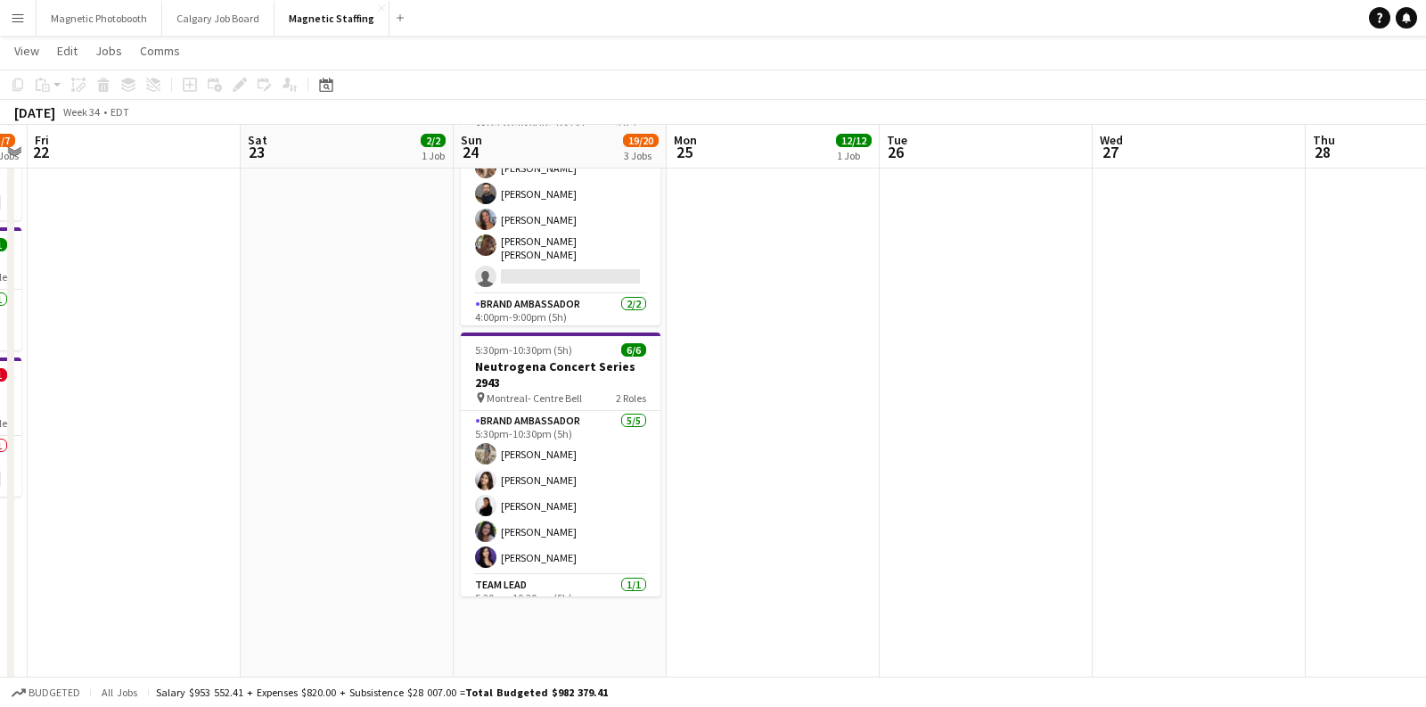
scroll to position [333, 0]
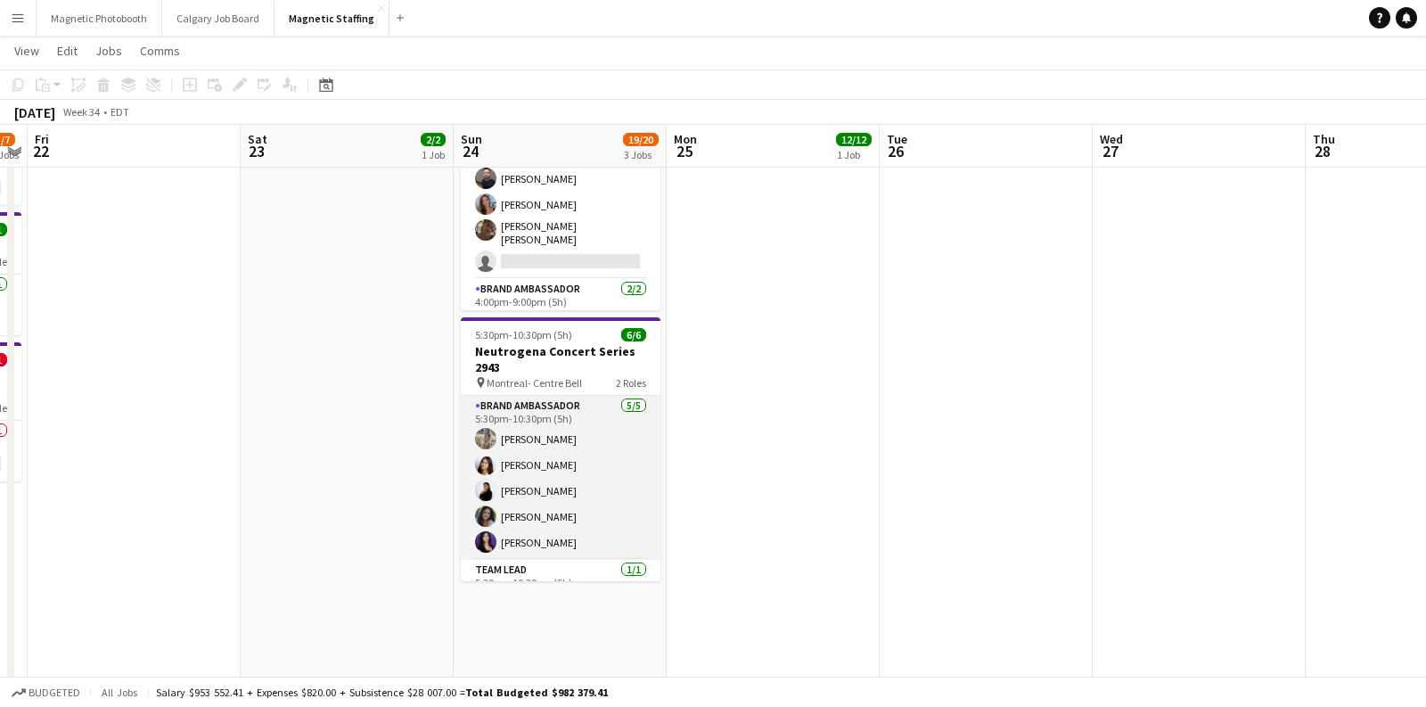
click at [560, 494] on app-card-role "Brand Ambassador [DATE] 5:30pm-10:30pm (5h) [PERSON_NAME] [PERSON_NAME] [PERSON…" at bounding box center [561, 478] width 200 height 164
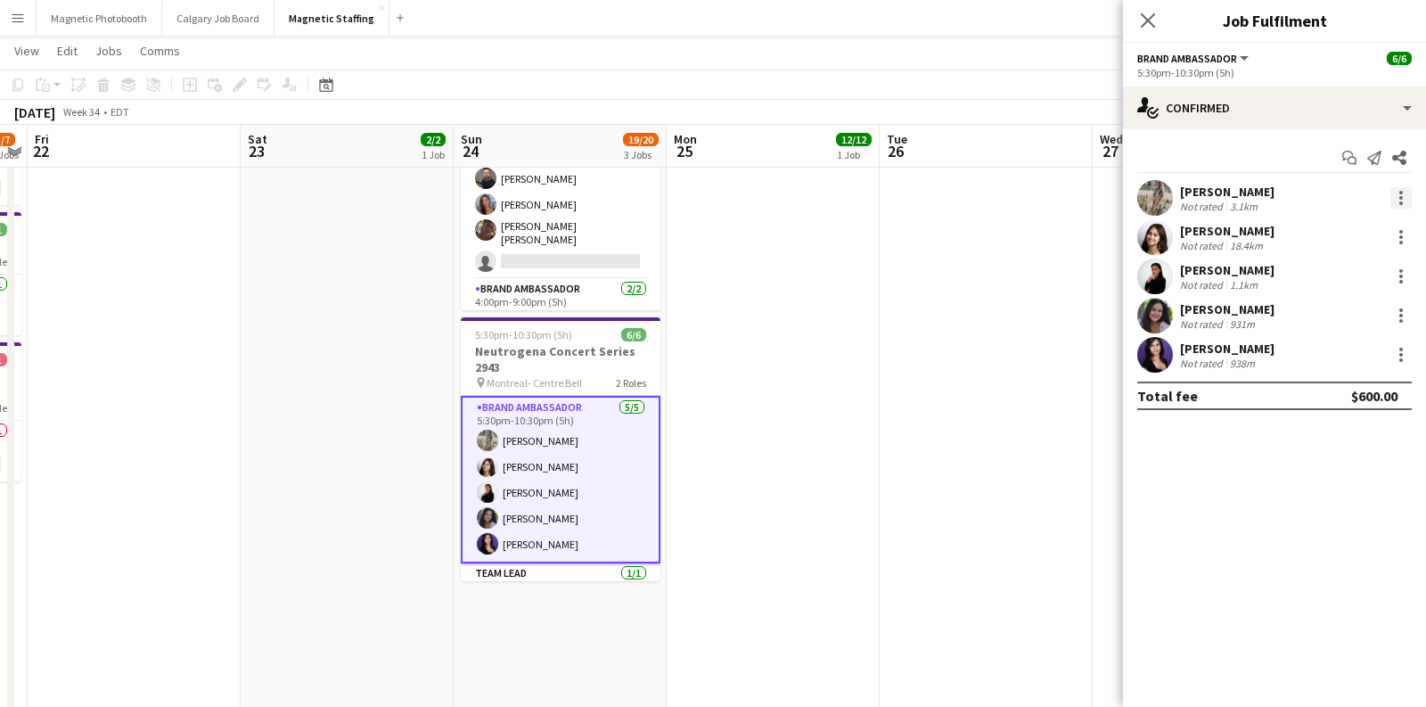
click at [1408, 199] on div at bounding box center [1401, 197] width 21 height 21
click at [1341, 387] on button "Remove" at bounding box center [1342, 402] width 139 height 43
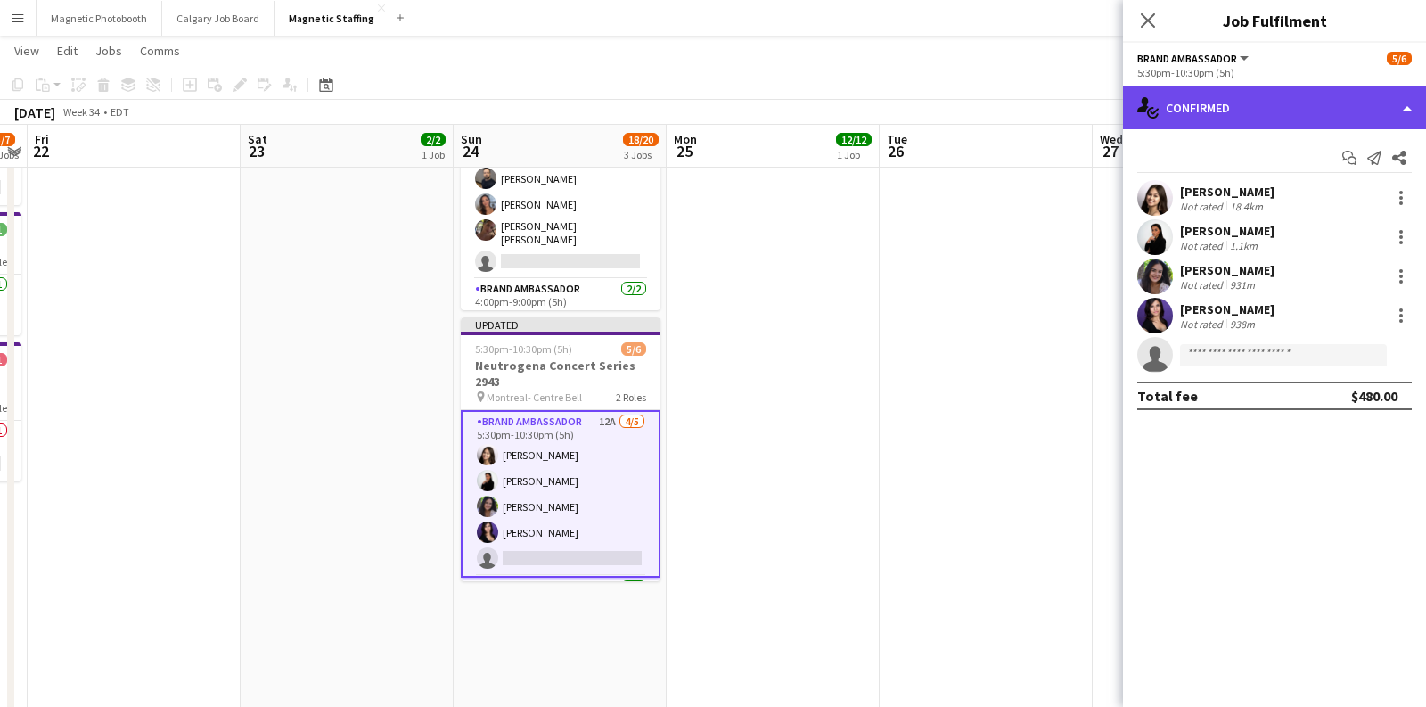
click at [1252, 103] on div "single-neutral-actions-check-2 Confirmed" at bounding box center [1274, 107] width 303 height 43
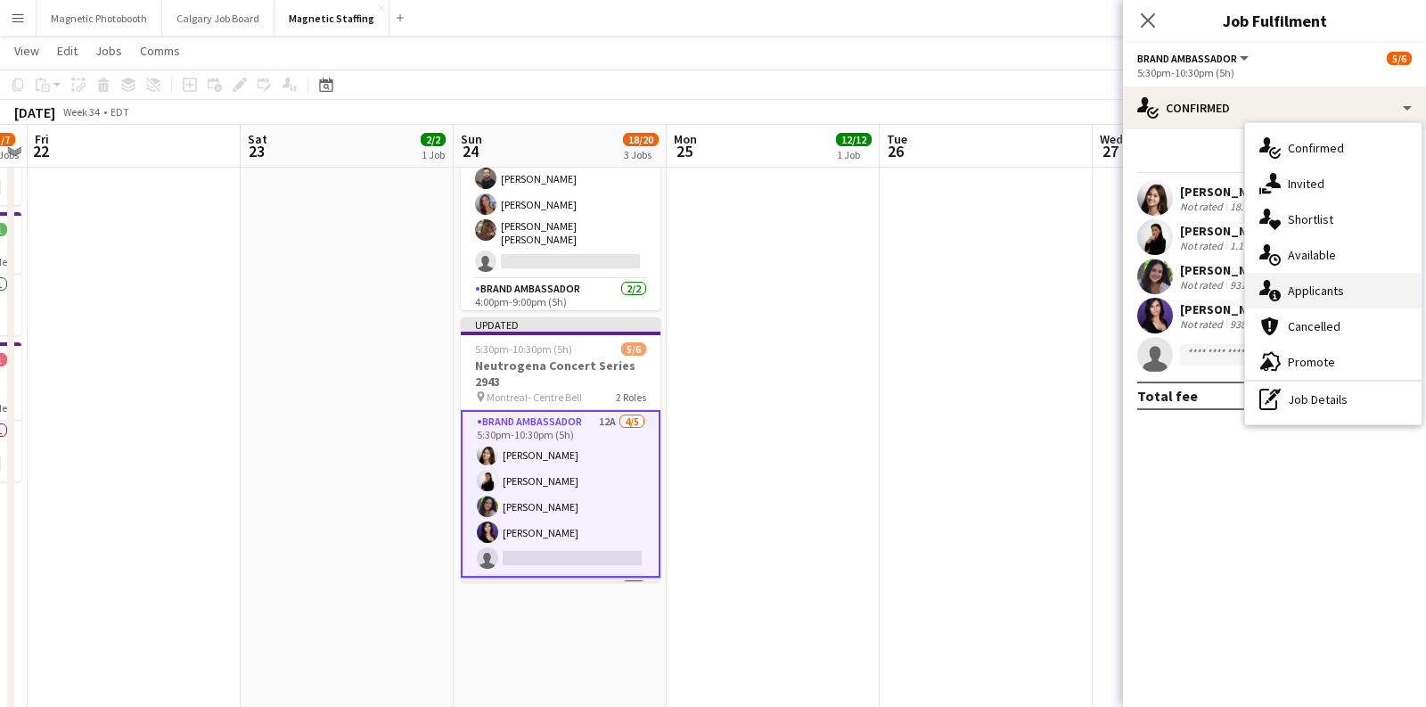
click at [1293, 287] on div "single-neutral-actions-information Applicants" at bounding box center [1334, 291] width 177 height 36
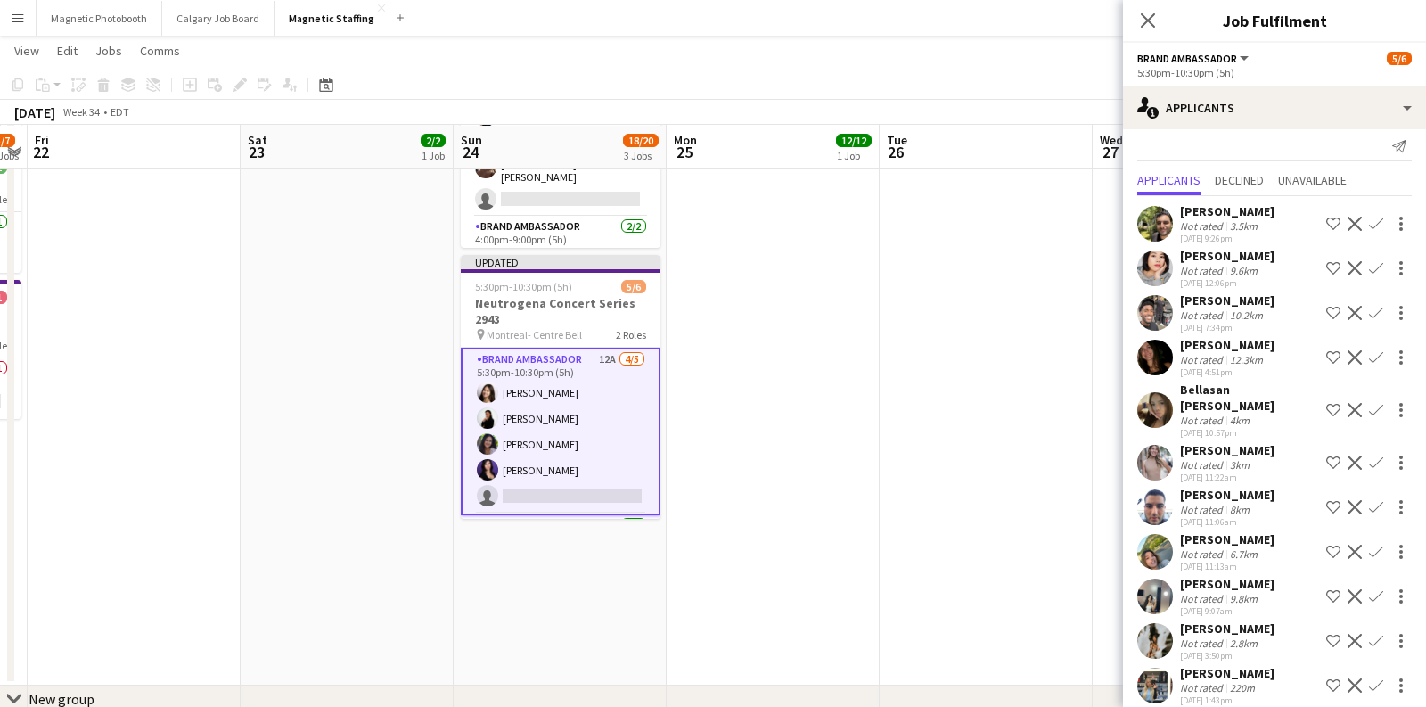
scroll to position [397, 0]
click at [1206, 356] on div "Not rated" at bounding box center [1203, 359] width 46 height 13
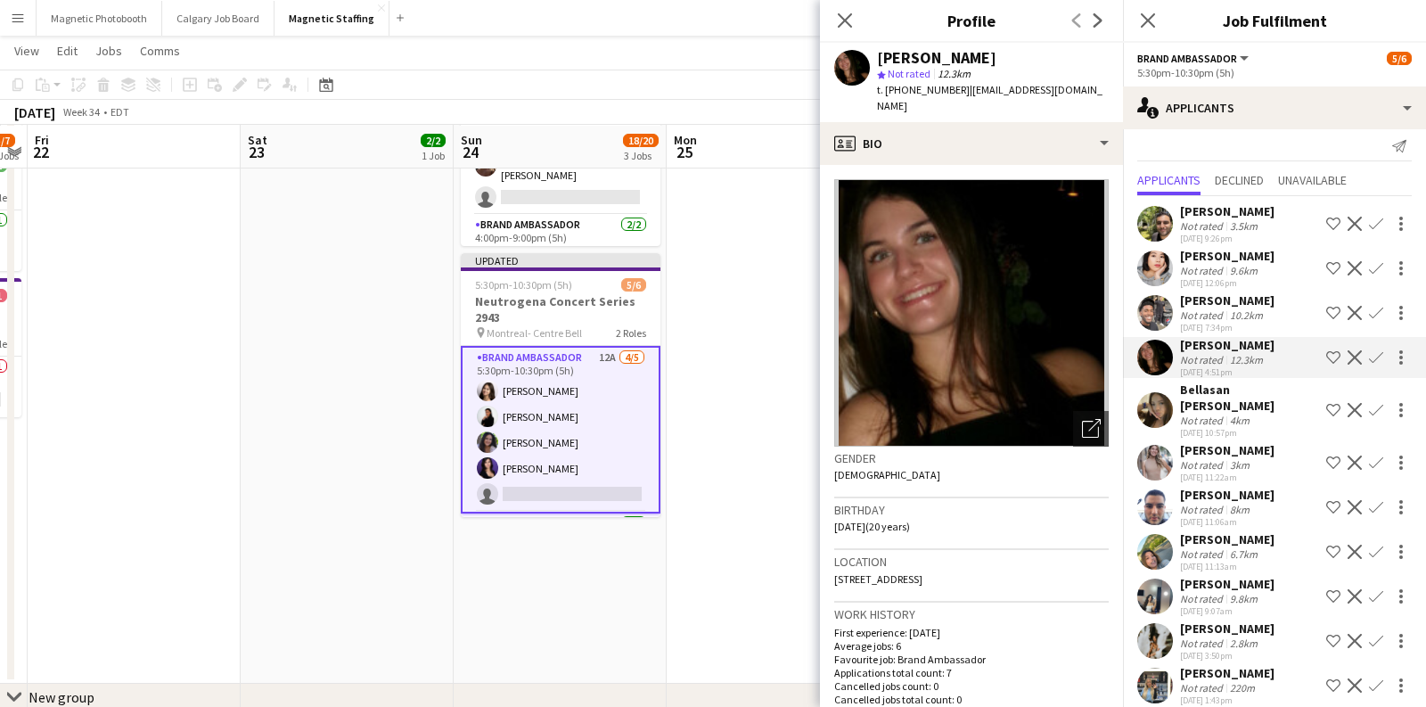
click at [721, 264] on app-date-cell "4:00pm-9:00pm (5h) 12/12 YZD Development Oasis Concert 2967 pin North York 3 Ro…" at bounding box center [773, 243] width 213 height 881
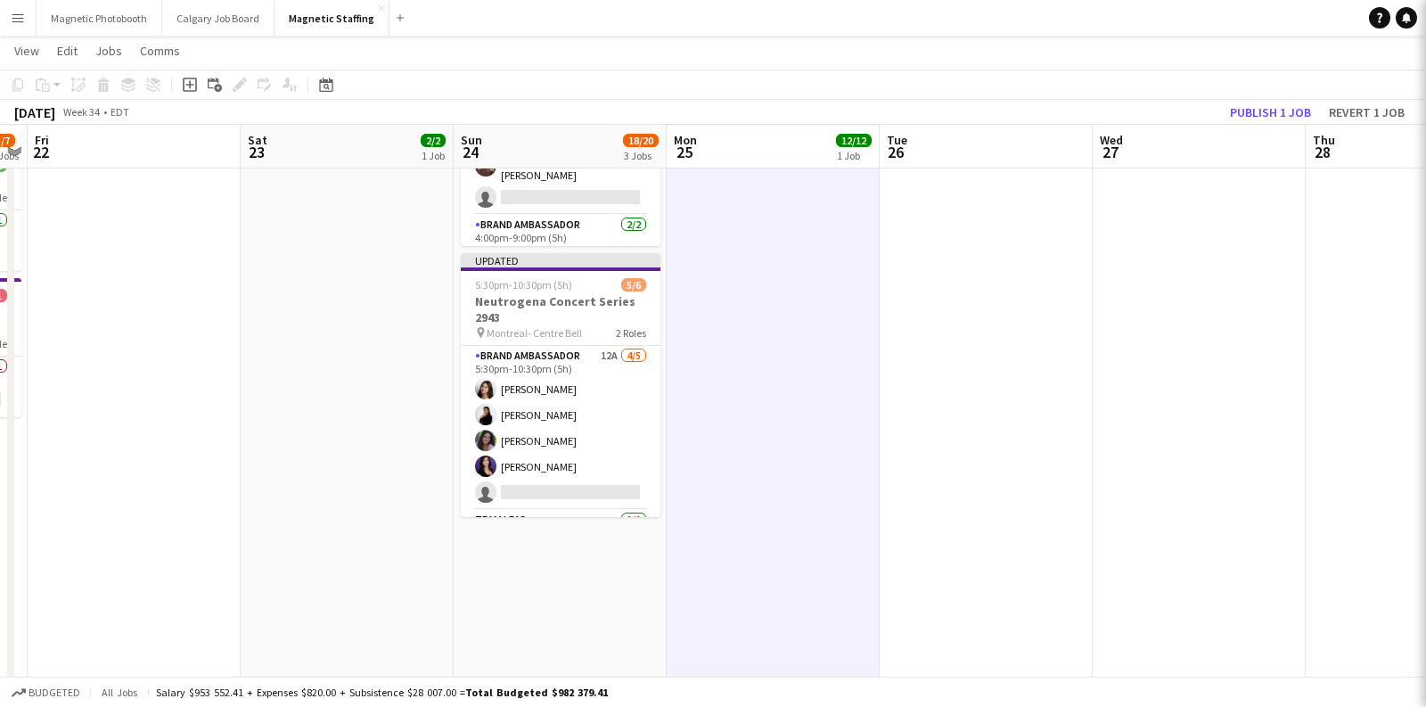
scroll to position [0, 0]
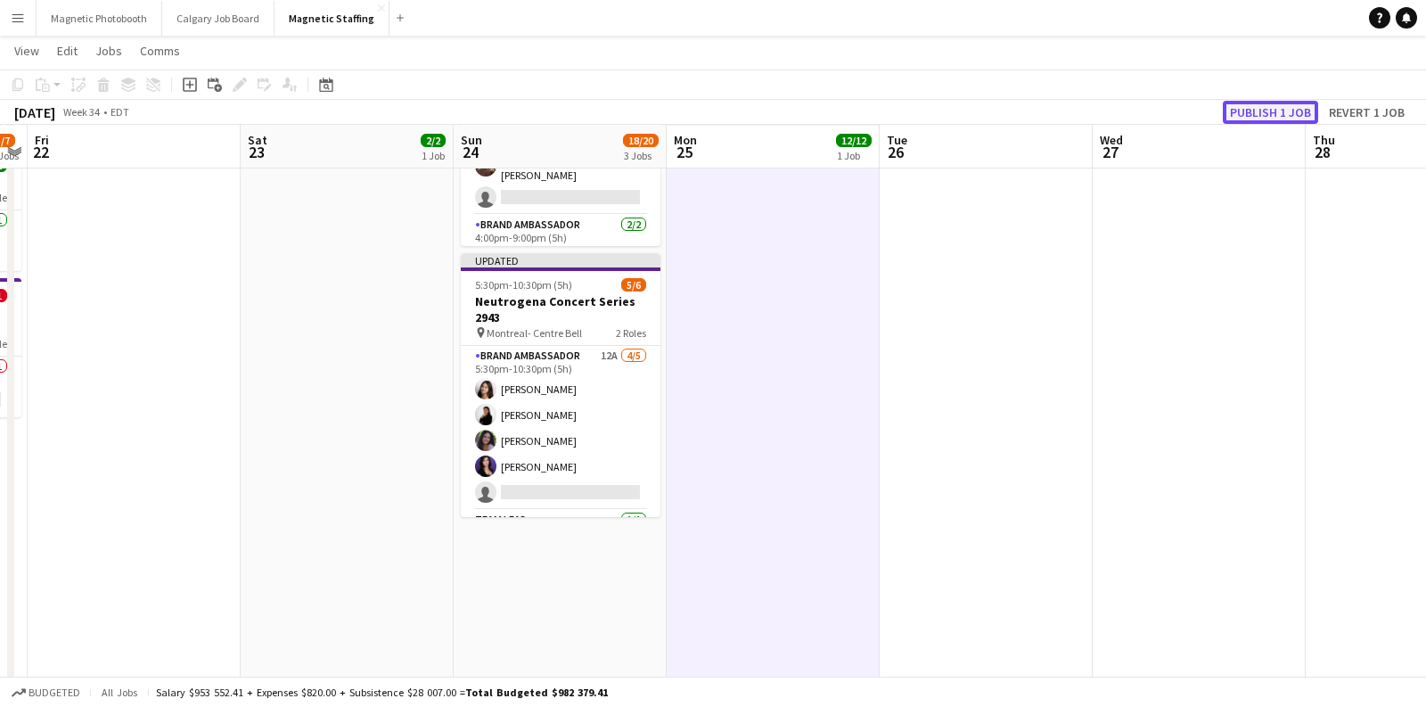
click at [1252, 110] on button "Publish 1 job" at bounding box center [1270, 112] width 95 height 23
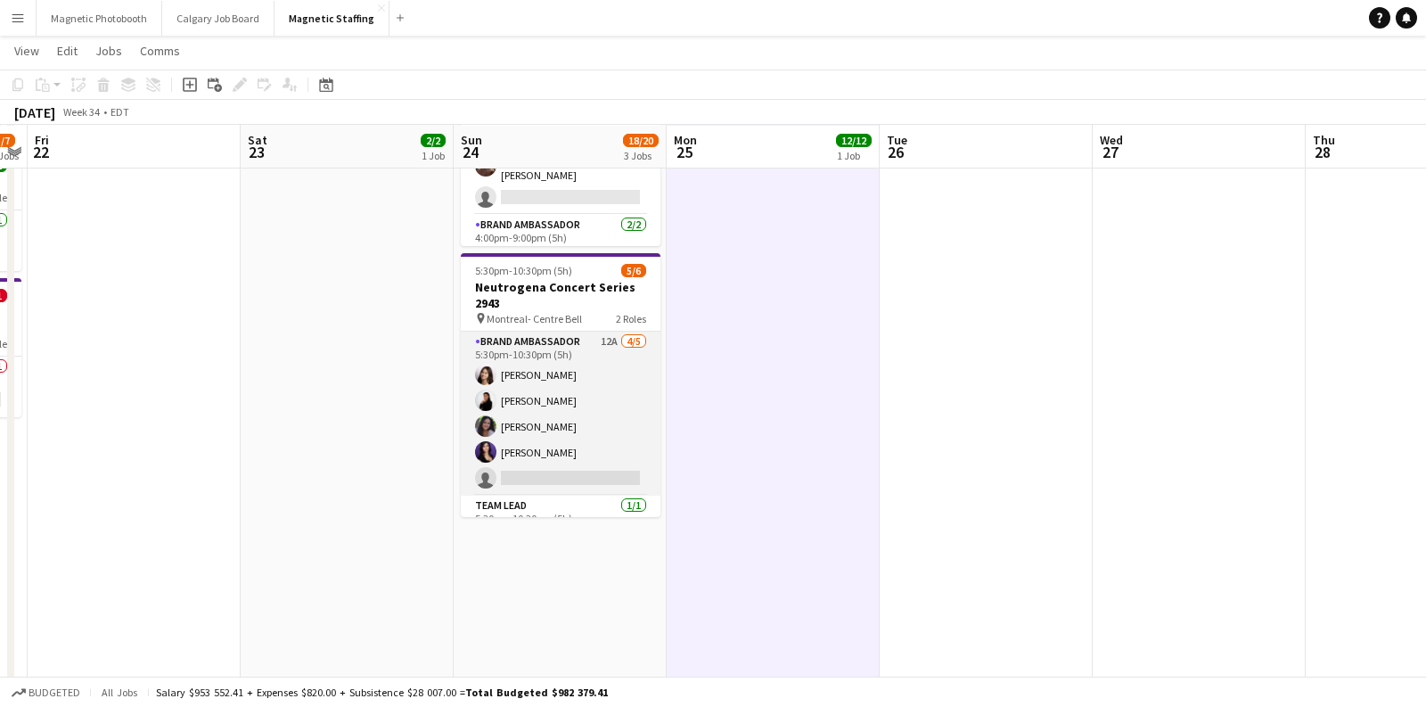
click at [563, 413] on app-card-role "Brand Ambassador 12A [DATE] 5:30pm-10:30pm (5h) [PERSON_NAME] [PERSON_NAME] [PE…" at bounding box center [561, 414] width 200 height 164
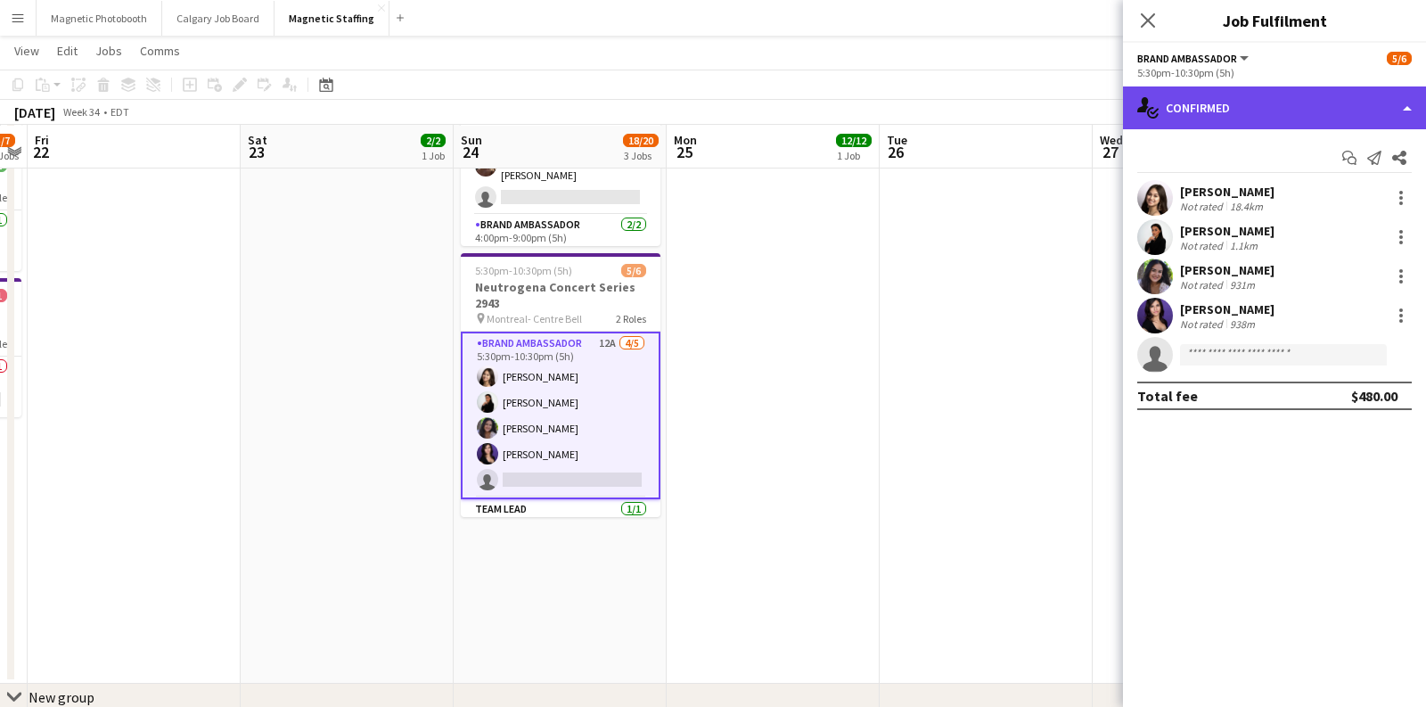
click at [1295, 111] on div "single-neutral-actions-check-2 Confirmed" at bounding box center [1274, 107] width 303 height 43
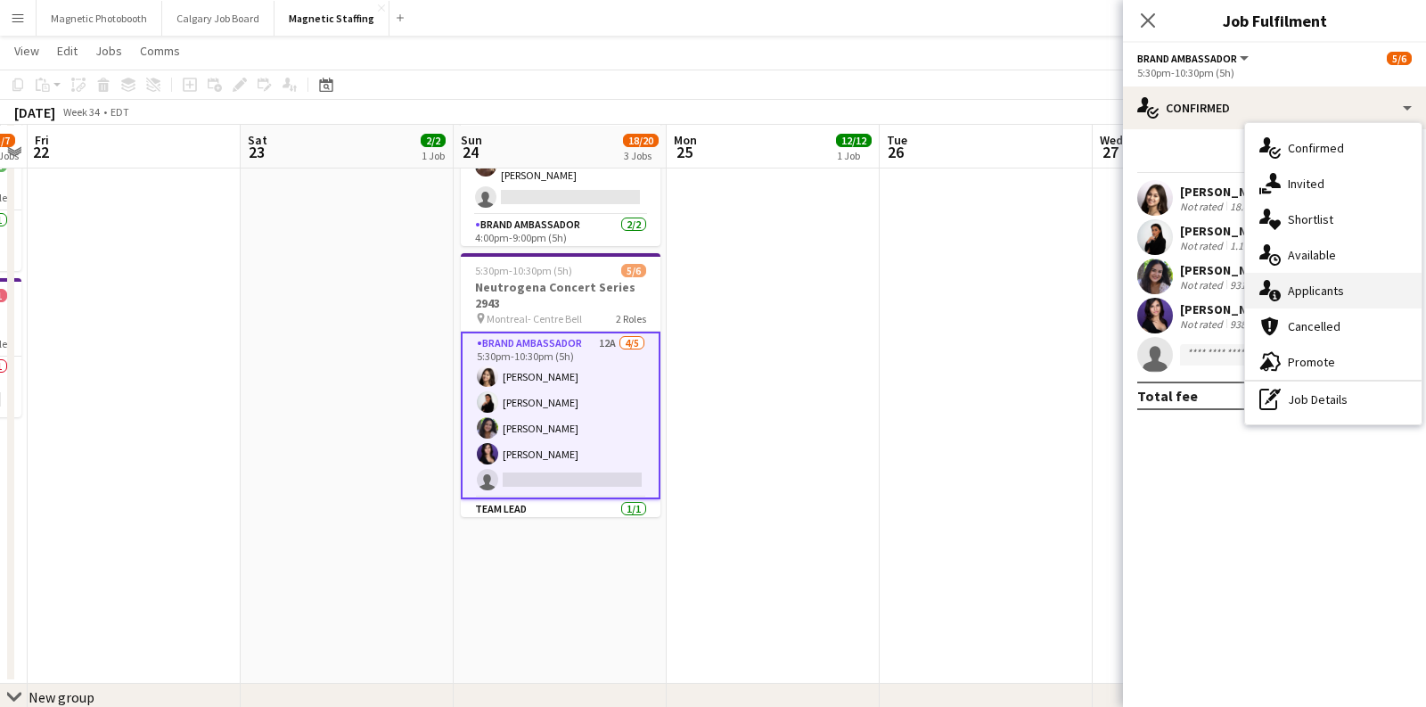
click at [1301, 287] on div "single-neutral-actions-information Applicants" at bounding box center [1334, 291] width 177 height 36
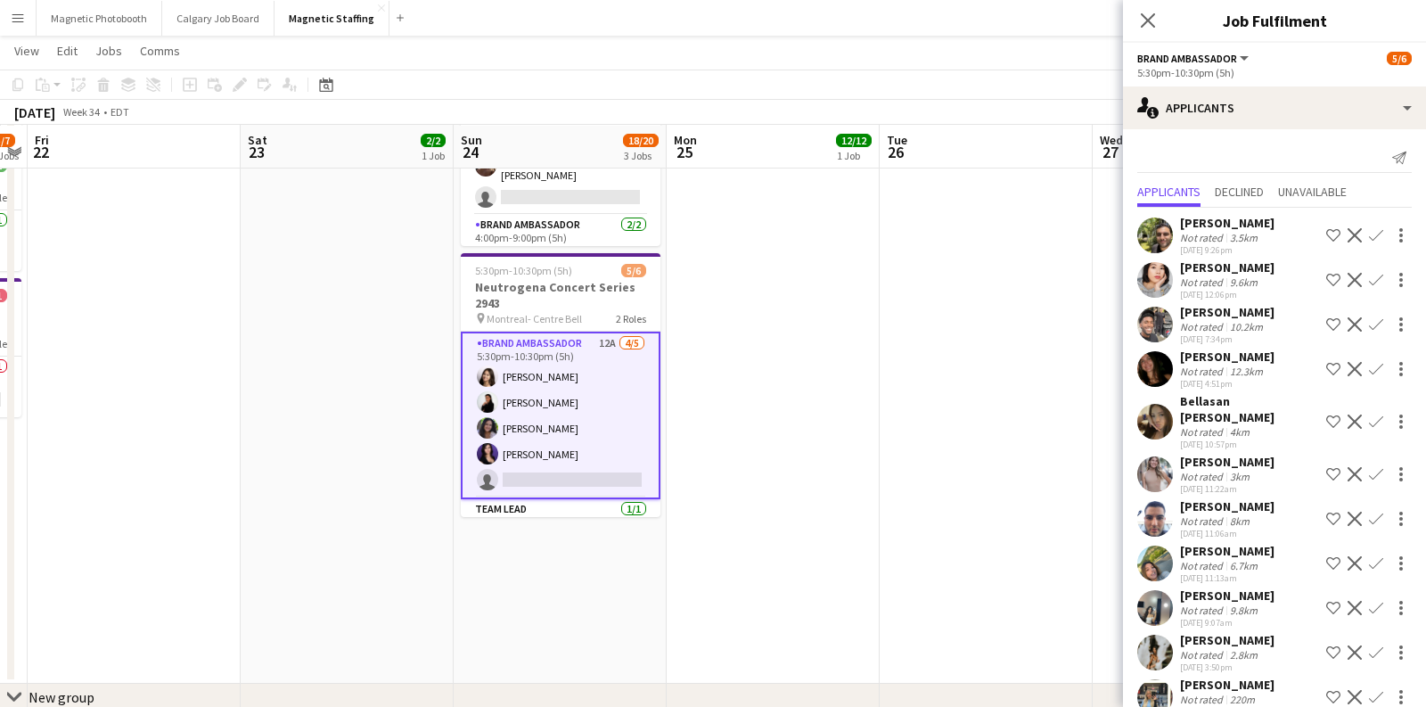
click at [1224, 361] on div "[PERSON_NAME]" at bounding box center [1227, 357] width 95 height 16
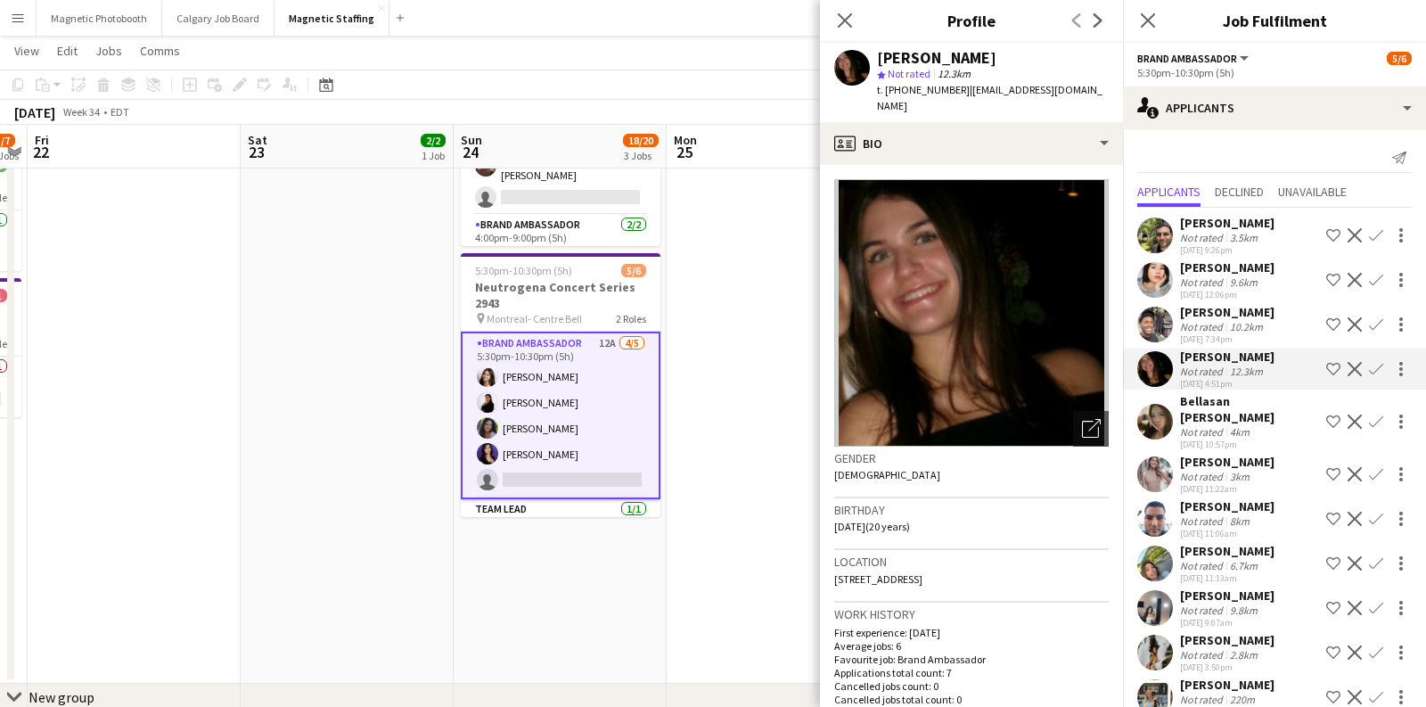
click at [1196, 470] on div "Not rated" at bounding box center [1203, 476] width 46 height 13
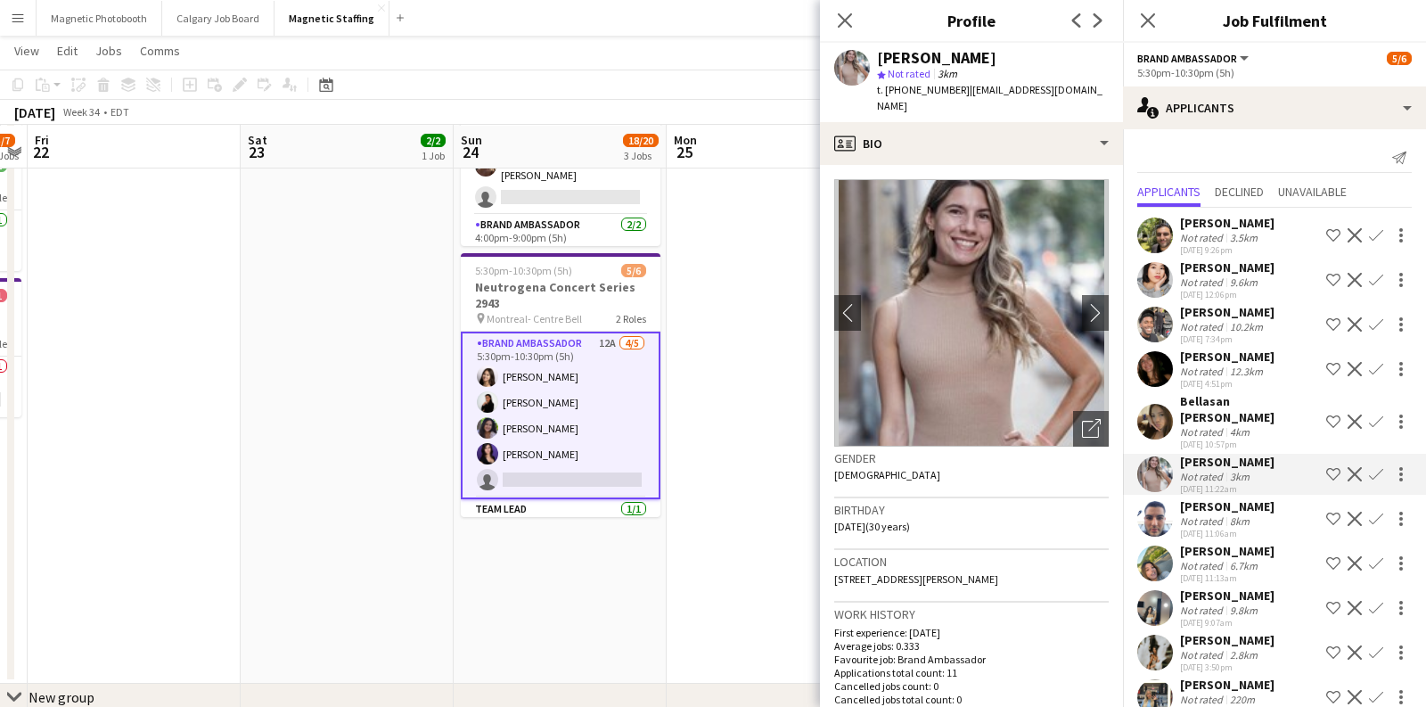
click at [1236, 543] on div "[PERSON_NAME]" at bounding box center [1227, 551] width 95 height 16
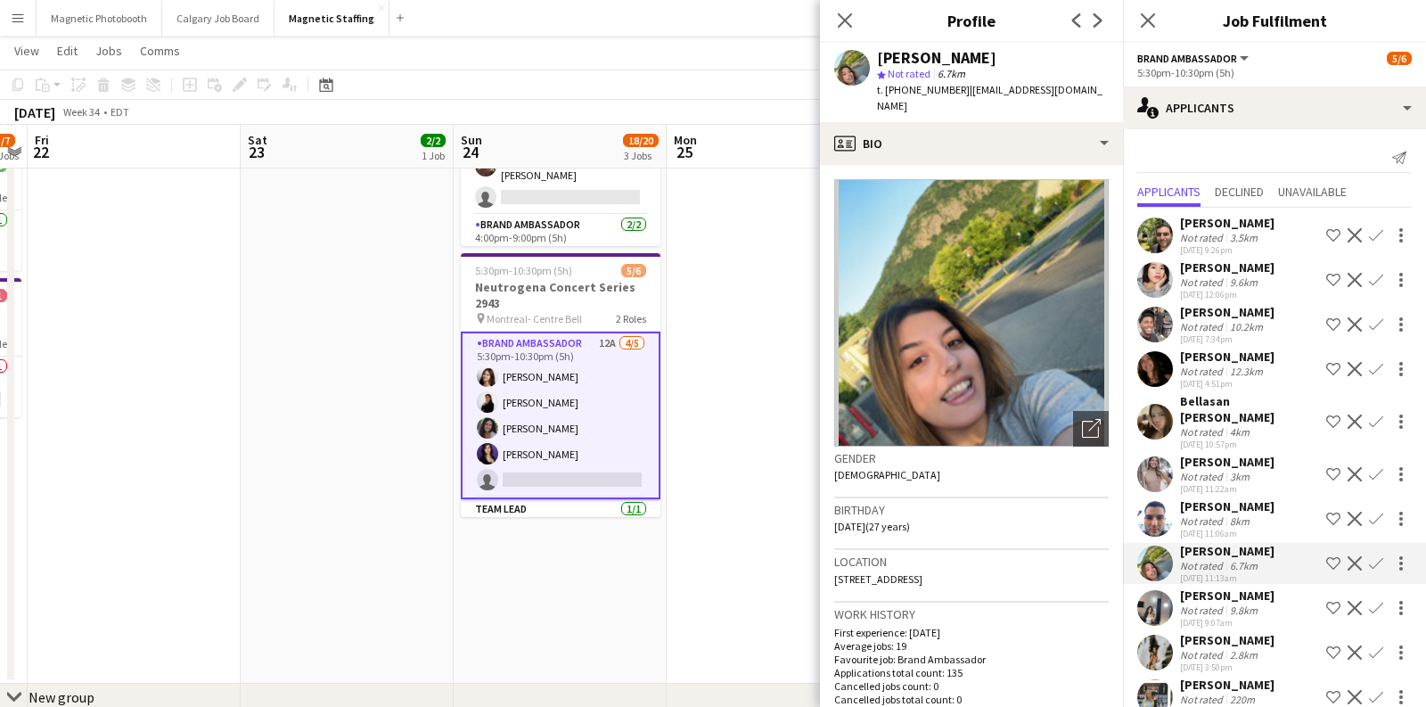
scroll to position [12, 0]
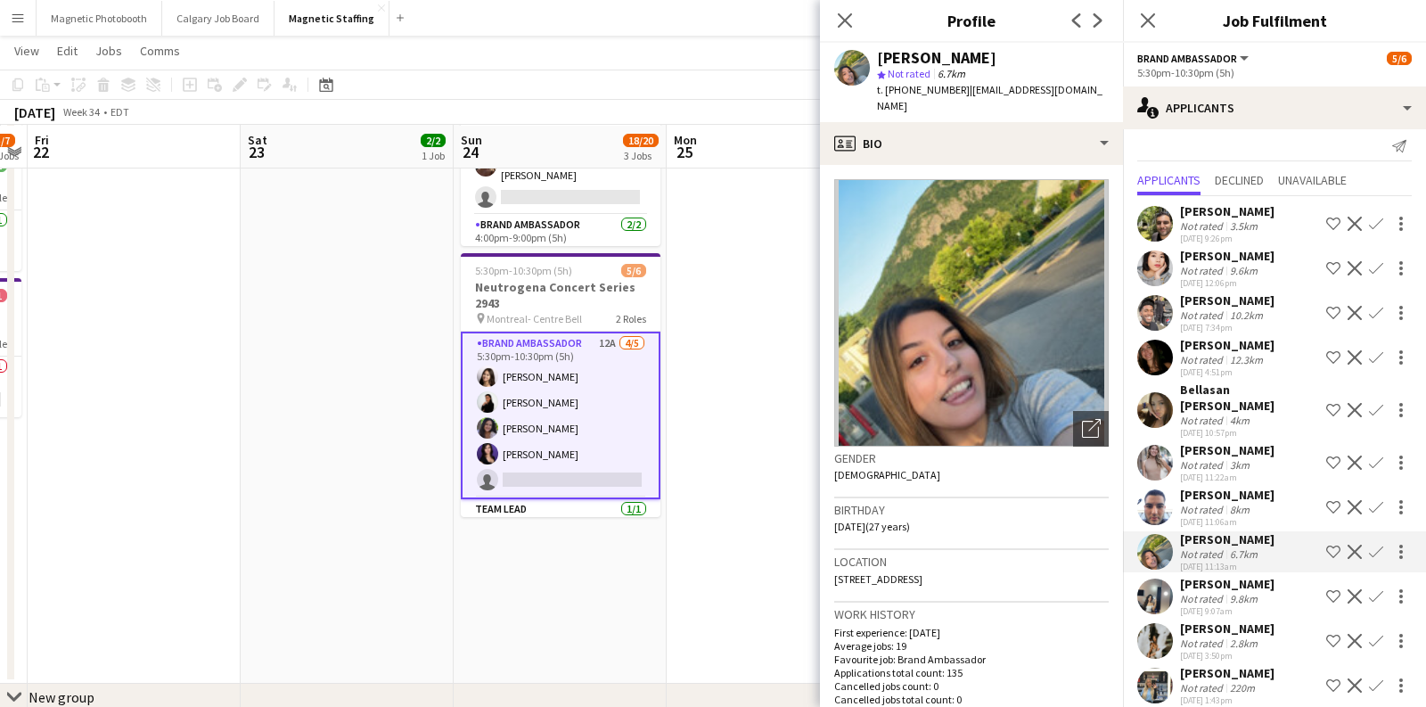
click at [1210, 665] on div "[PERSON_NAME]" at bounding box center [1227, 673] width 95 height 16
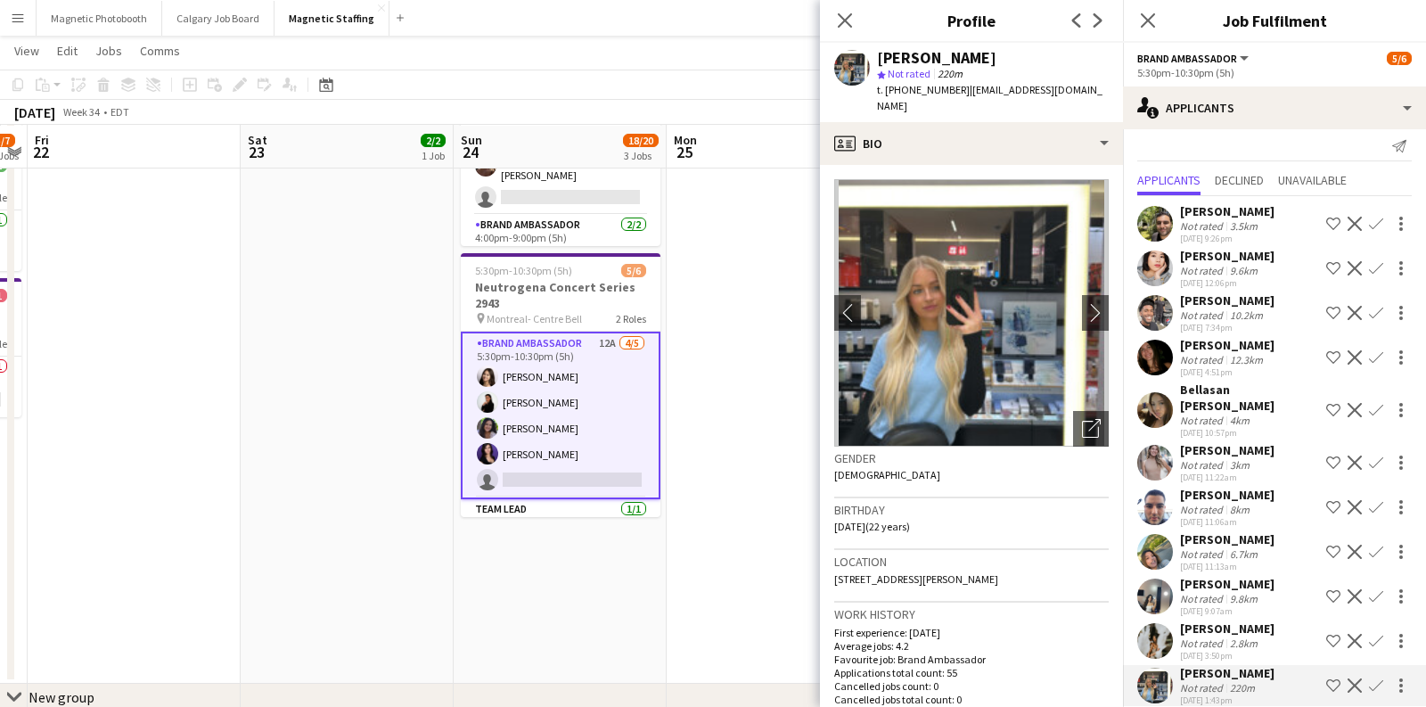
click at [1375, 678] on app-icon "Confirm" at bounding box center [1376, 685] width 14 height 14
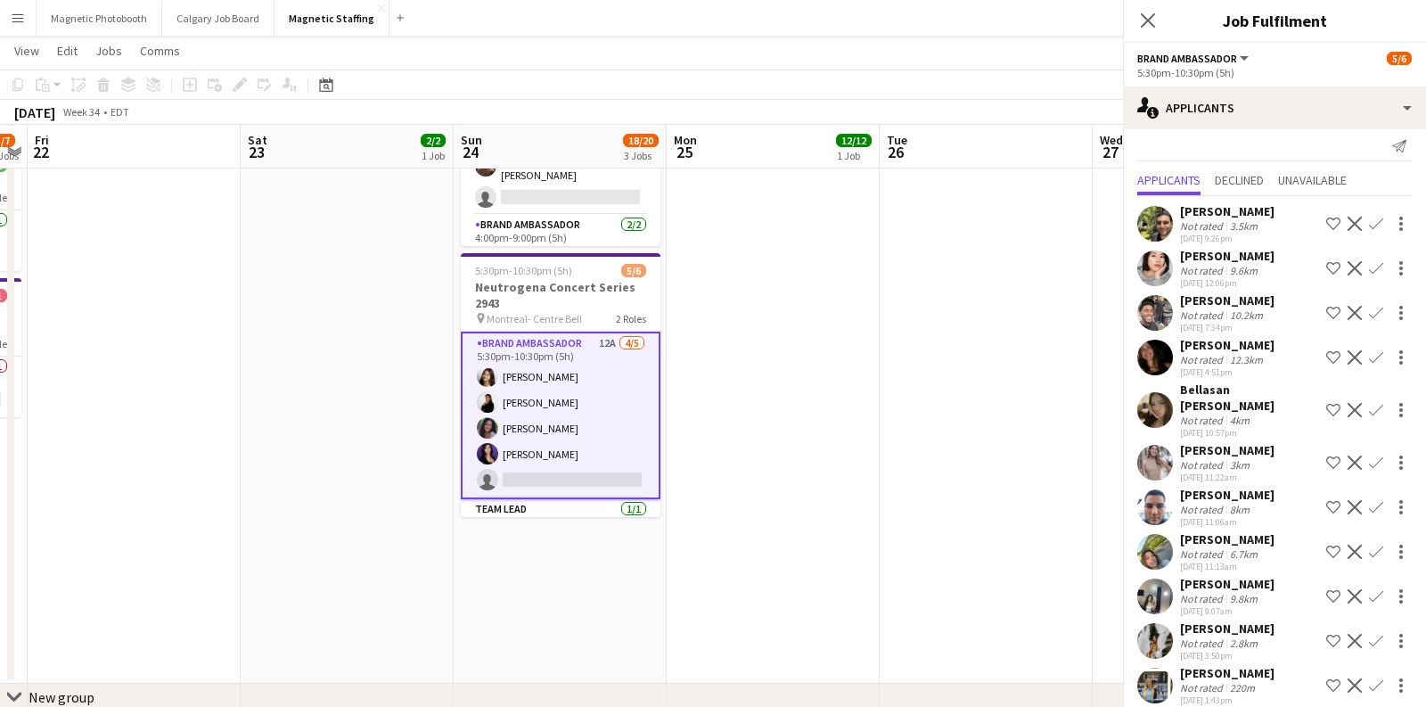
scroll to position [12, 0]
click at [1375, 678] on app-icon "Confirm" at bounding box center [1376, 685] width 14 height 14
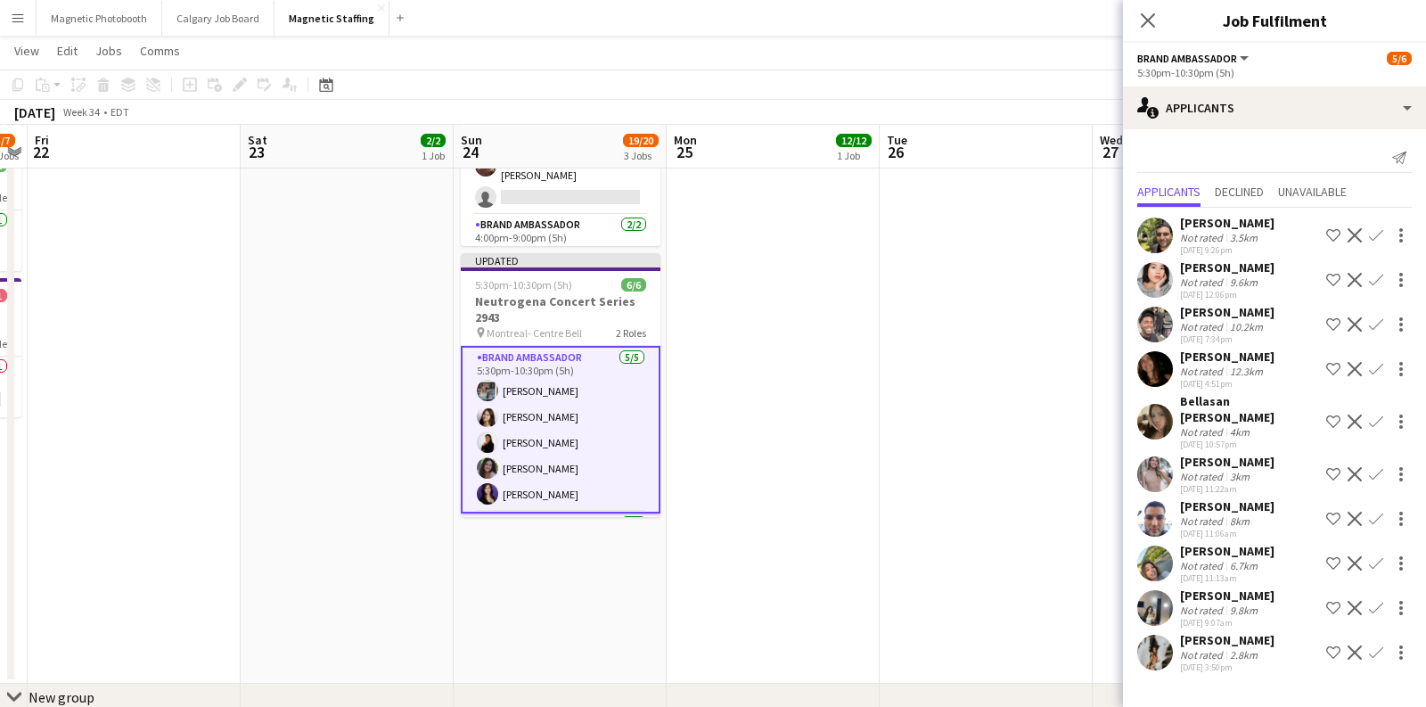
scroll to position [0, 0]
click at [791, 433] on app-date-cell "4:00pm-9:00pm (5h) 12/12 YZD Development Oasis Concert 2967 pin North York 3 Ro…" at bounding box center [773, 243] width 213 height 881
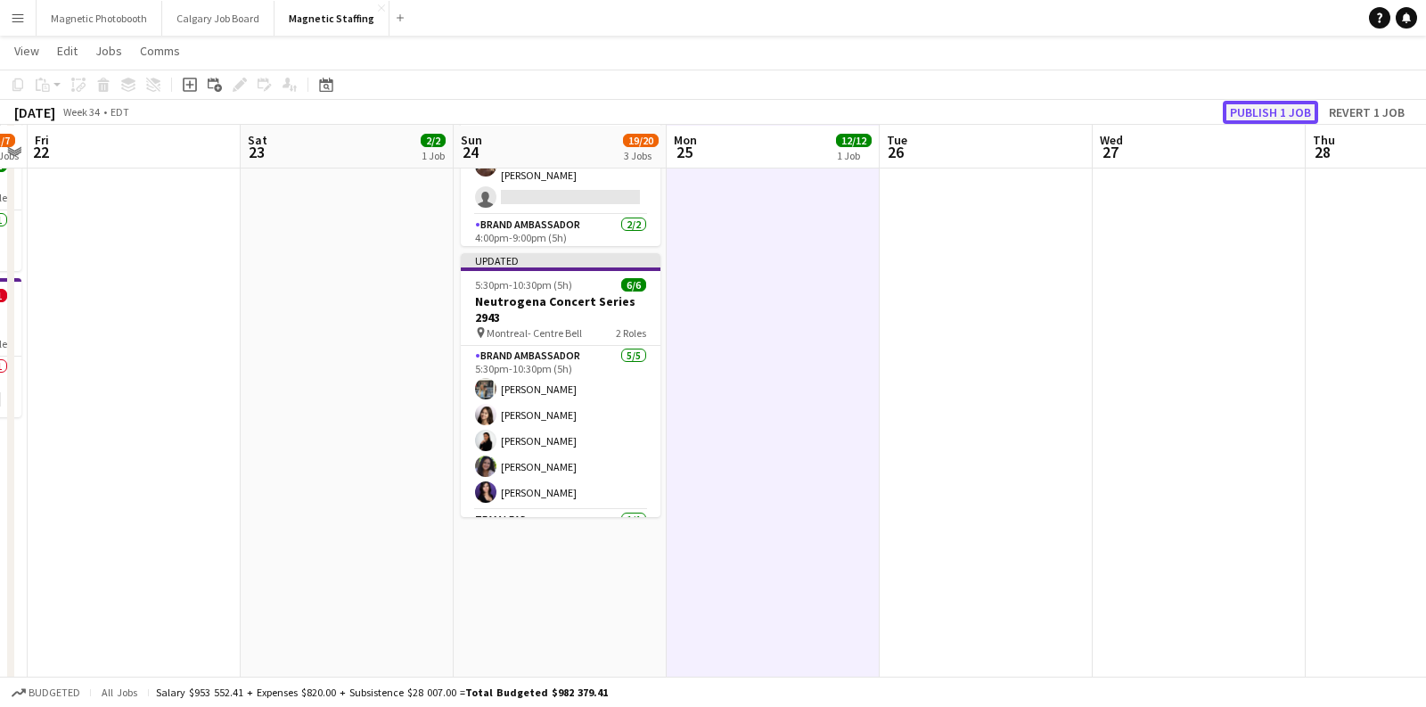
click at [1238, 103] on button "Publish 1 job" at bounding box center [1270, 112] width 95 height 23
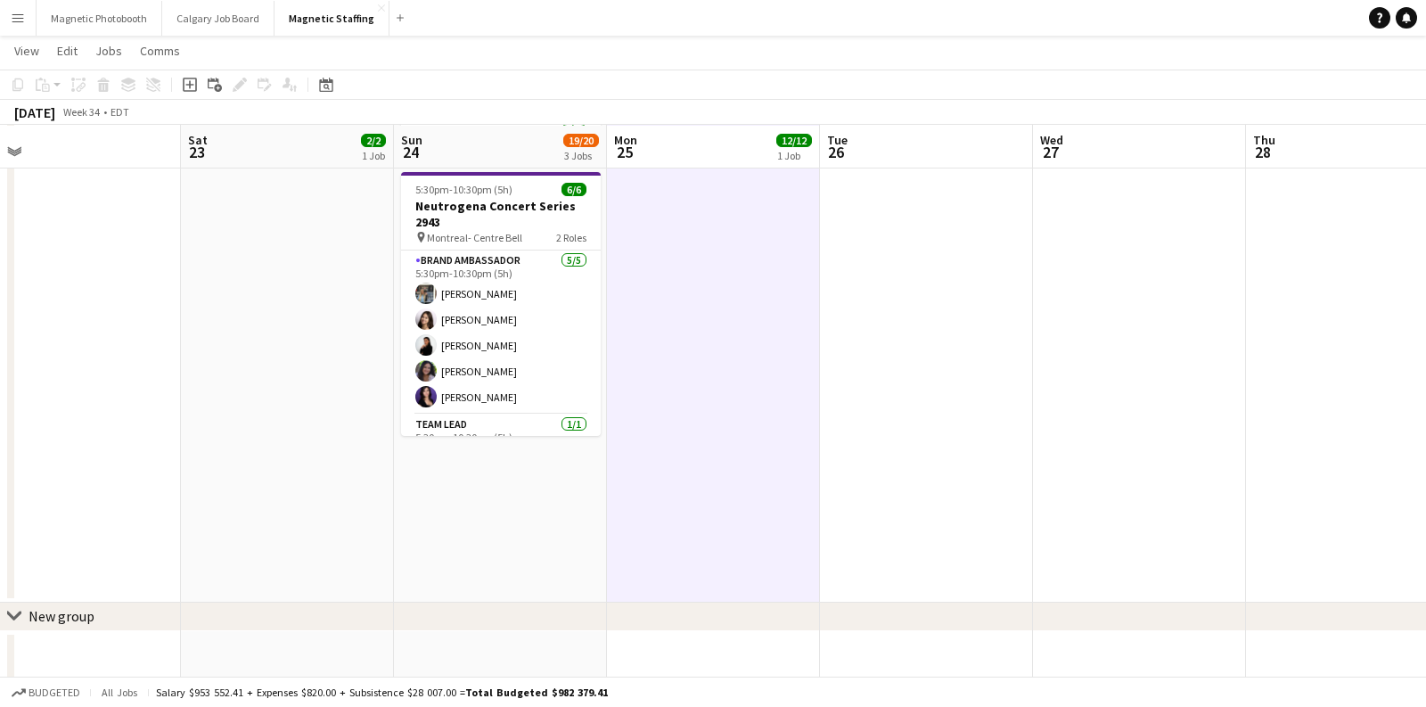
drag, startPoint x: 570, startPoint y: 294, endPoint x: 507, endPoint y: 295, distance: 62.4
click at [507, 295] on app-calendar-viewport "Tue 19 6/6 1 Job Wed 20 10/12 4 Jobs Thu 21 5/7 4 Jobs Fri 22 Sat 23 2/2 1 Job …" at bounding box center [713, 138] width 1426 height 1093
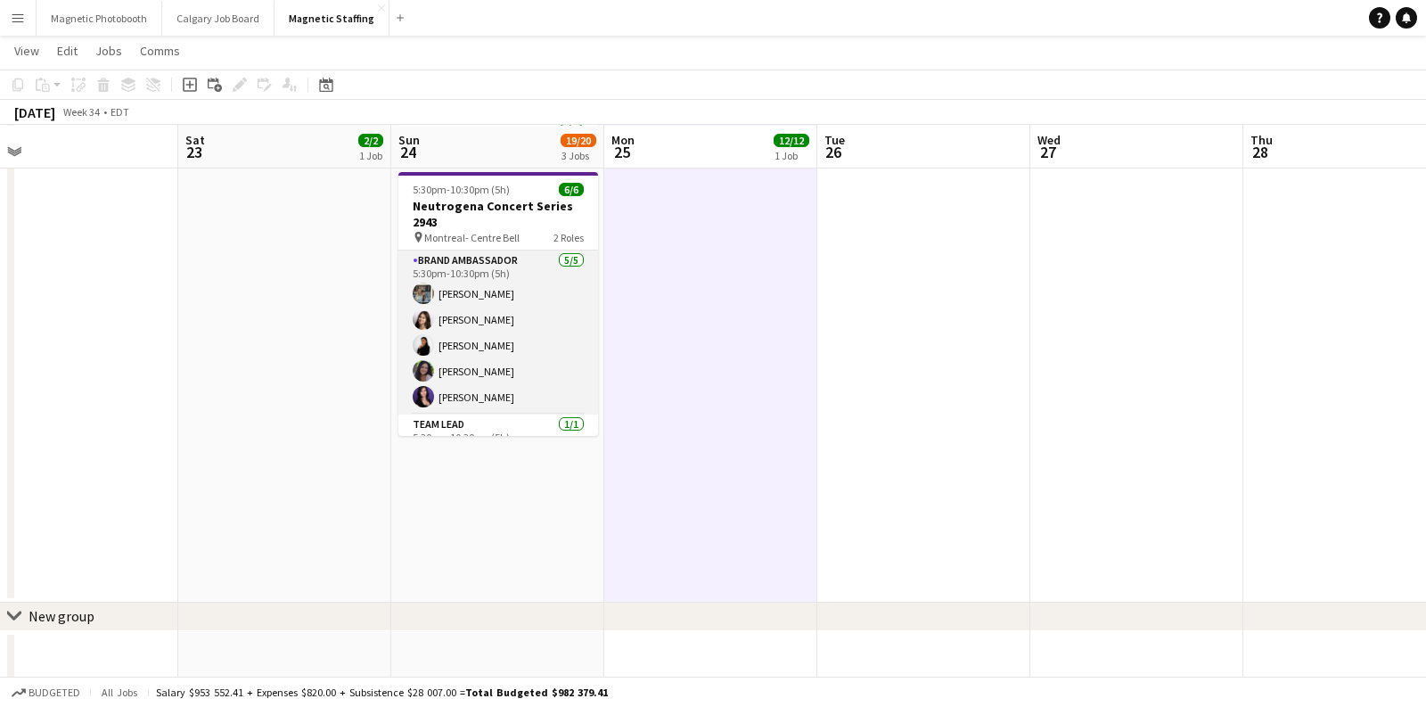
click at [519, 335] on app-card-role "Brand Ambassador [DATE] 5:30pm-10:30pm (5h) [PERSON_NAME] [PERSON_NAME] [PERSON…" at bounding box center [499, 333] width 200 height 164
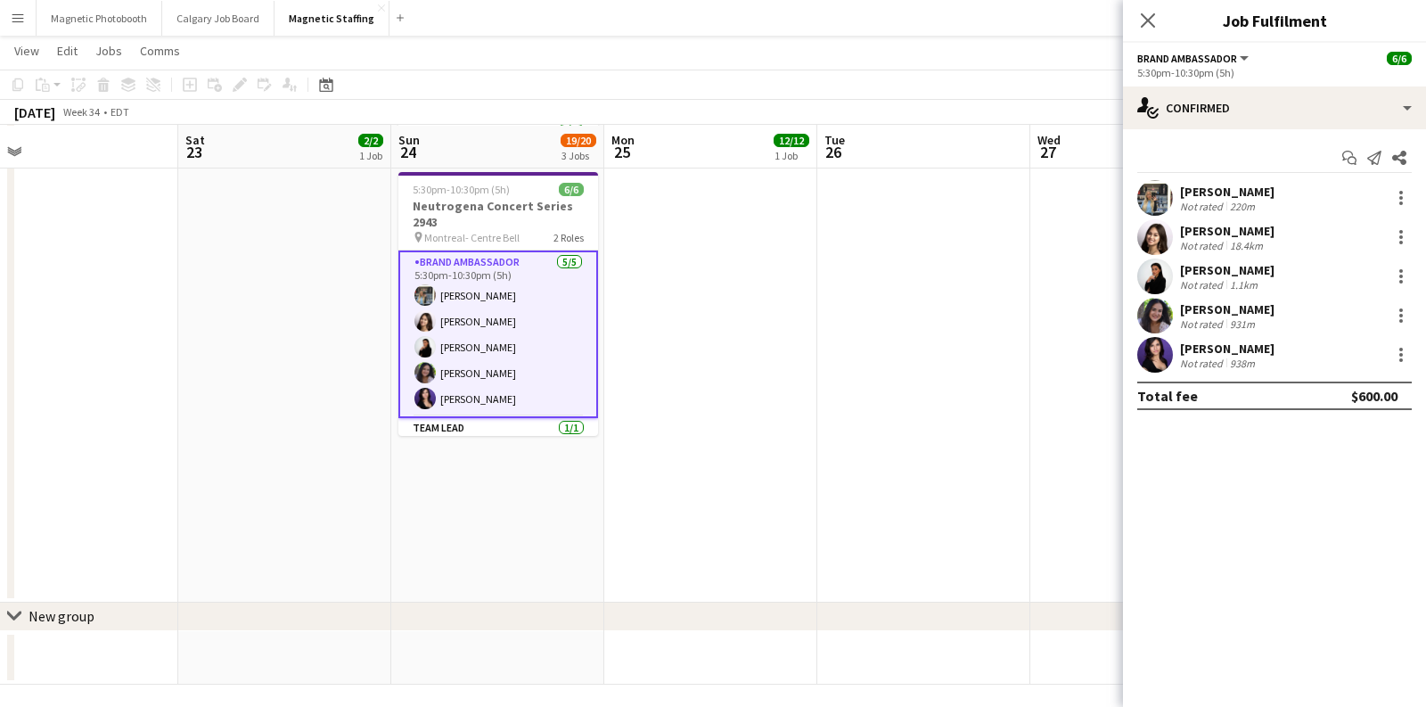
drag, startPoint x: 1273, startPoint y: 193, endPoint x: 1182, endPoint y: 194, distance: 90.9
click at [1182, 194] on div "[PERSON_NAME] Not rated 220m" at bounding box center [1274, 198] width 303 height 36
copy div "[PERSON_NAME]"
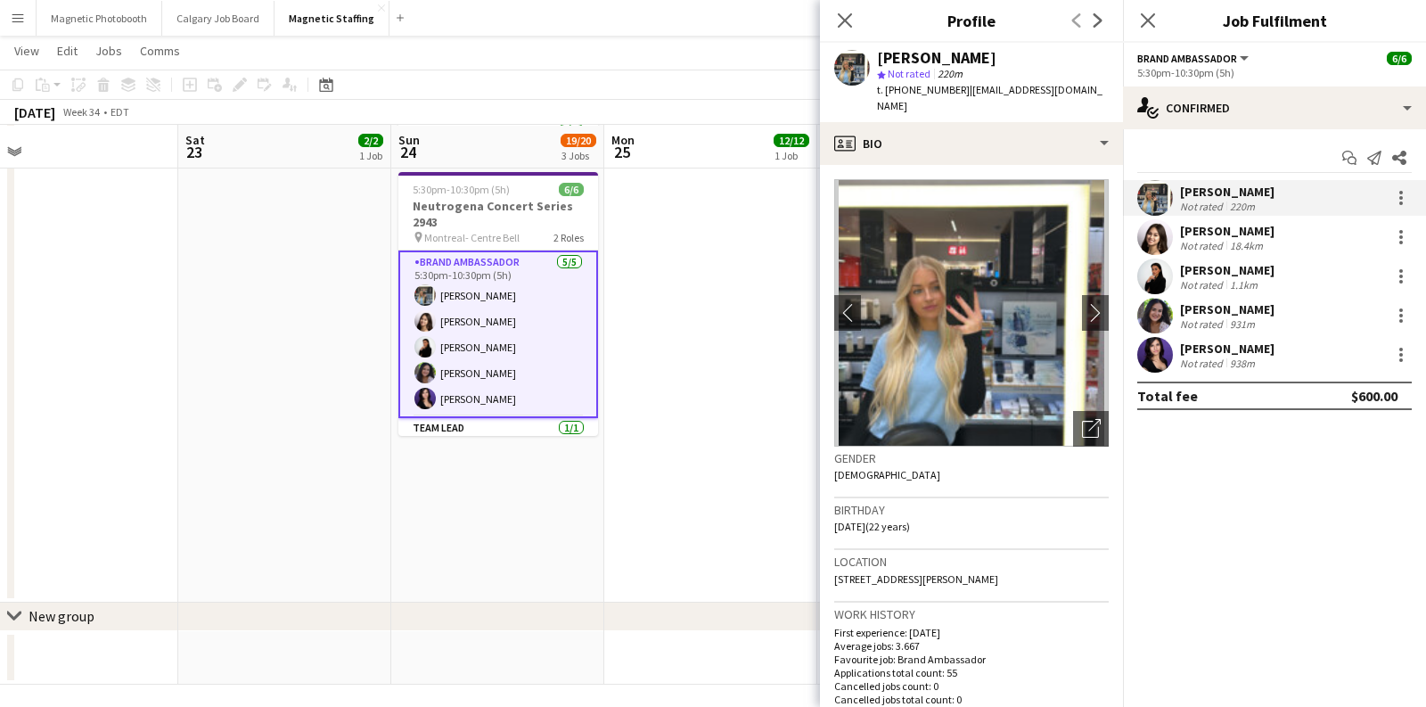
click at [770, 254] on app-date-cell "4:00pm-9:00pm (5h) 12/12 YZD Development Oasis Concert 2967 pin North York 3 Ro…" at bounding box center [710, 162] width 213 height 881
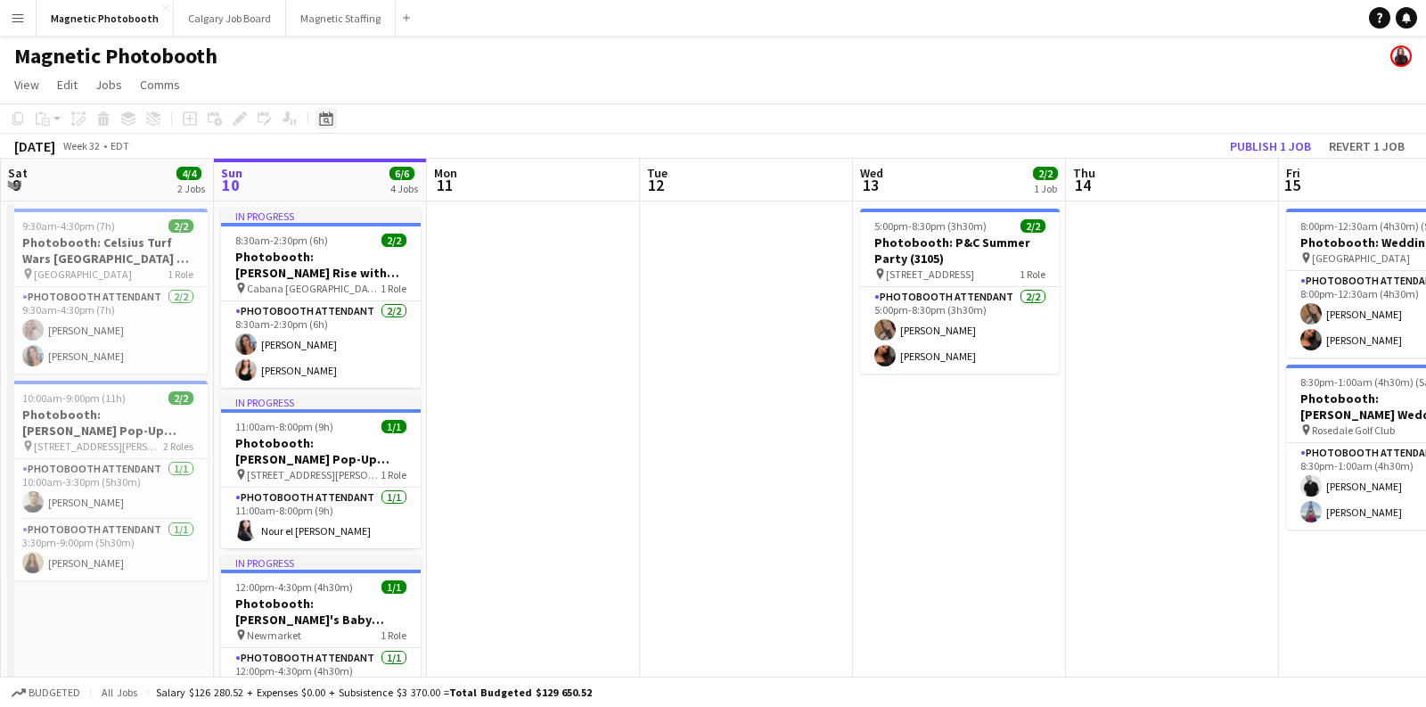
click at [325, 122] on icon at bounding box center [327, 121] width 6 height 6
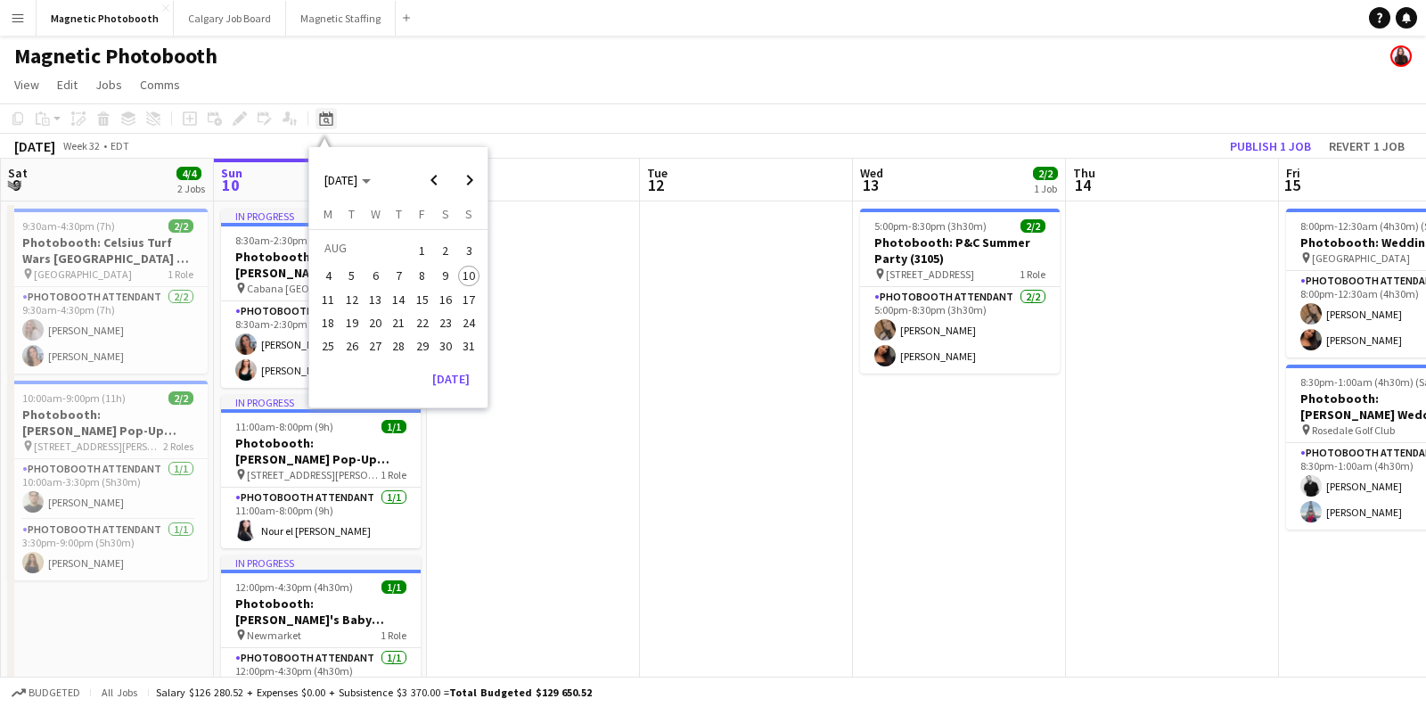
click at [325, 122] on icon at bounding box center [327, 121] width 6 height 6
click at [13, 14] on app-icon "Menu" at bounding box center [18, 18] width 14 height 14
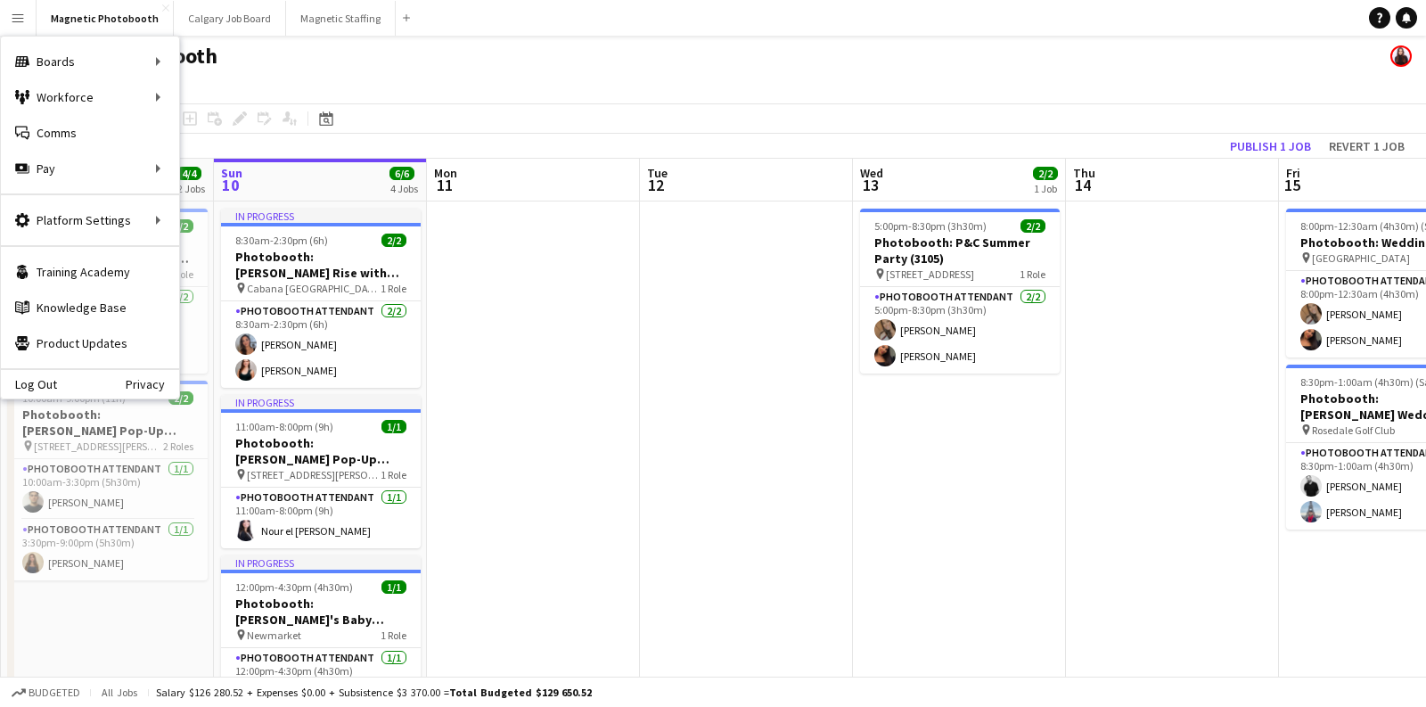
click at [505, 85] on app-page-menu "View Day view expanded Day view collapsed Month view Date picker Jump to today …" at bounding box center [713, 87] width 1426 height 34
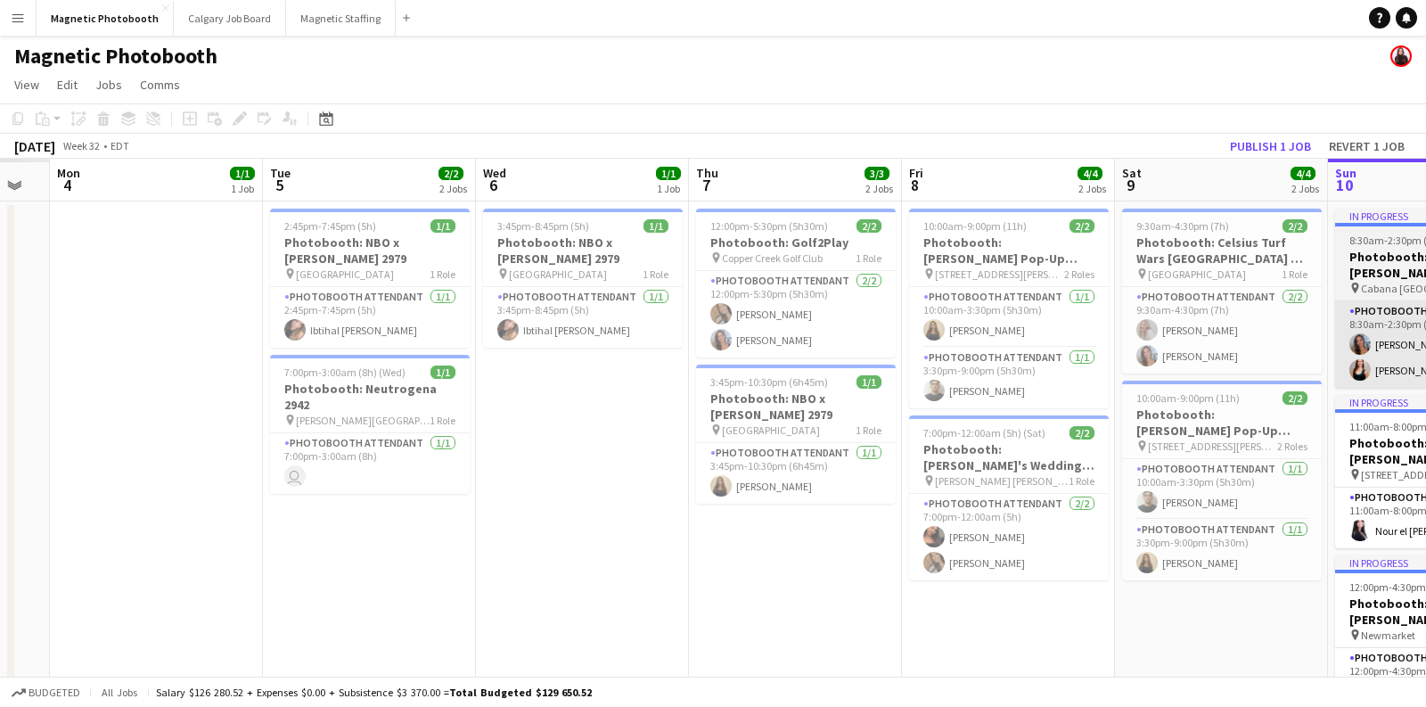
scroll to position [0, 558]
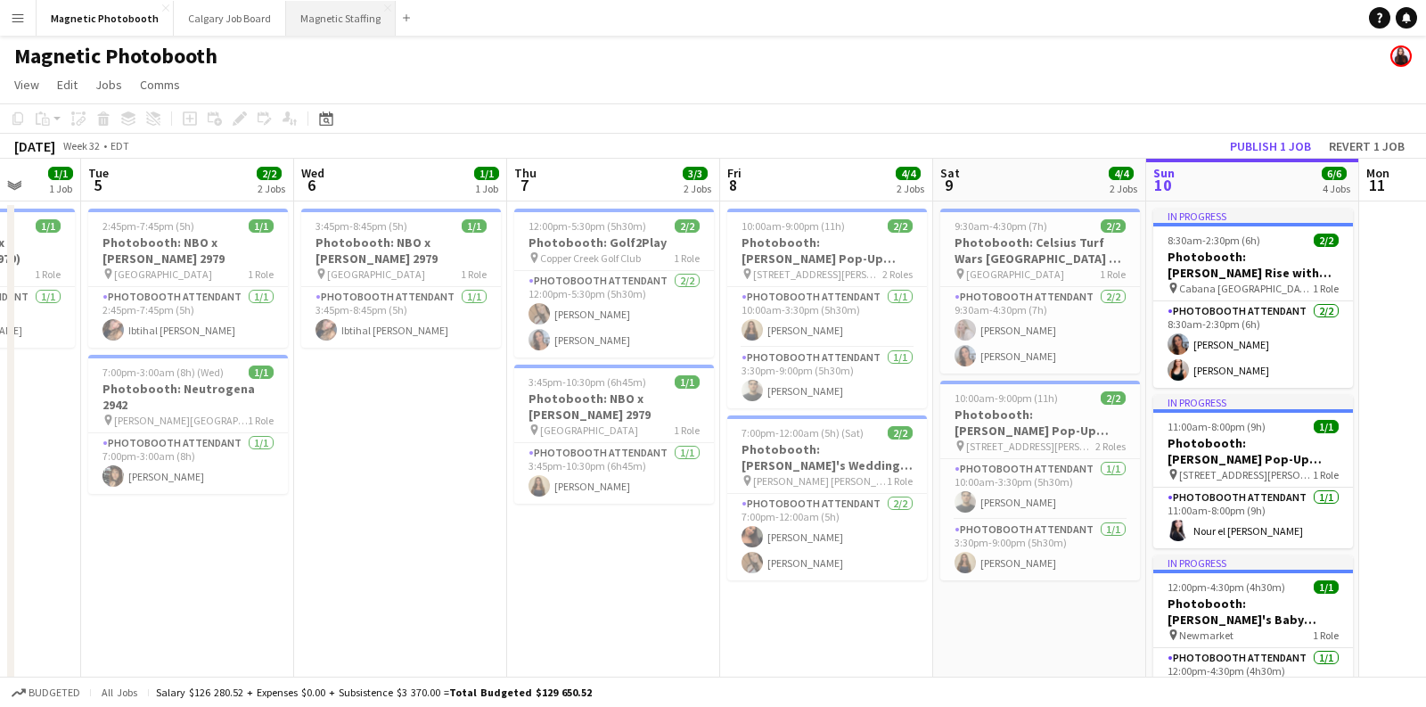
click at [335, 4] on button "Magnetic Staffing Close" at bounding box center [341, 18] width 110 height 35
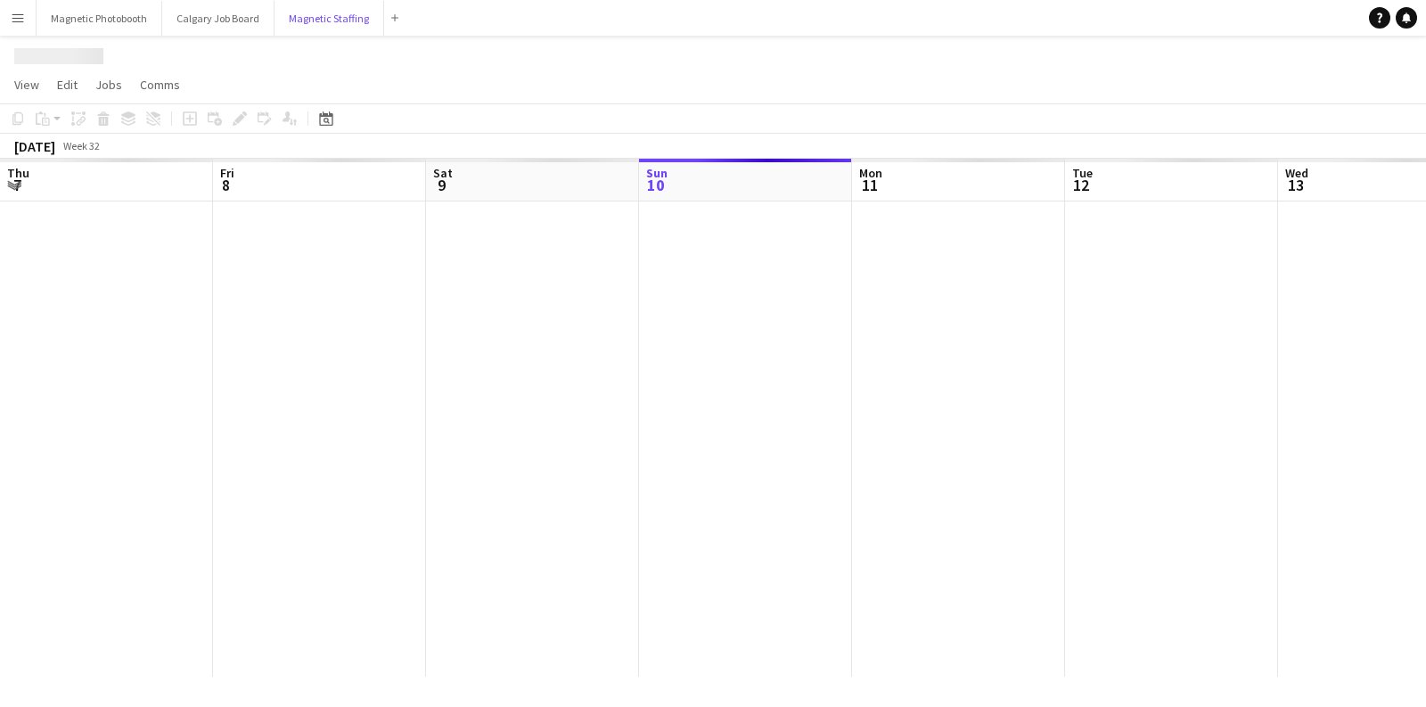
scroll to position [0, 425]
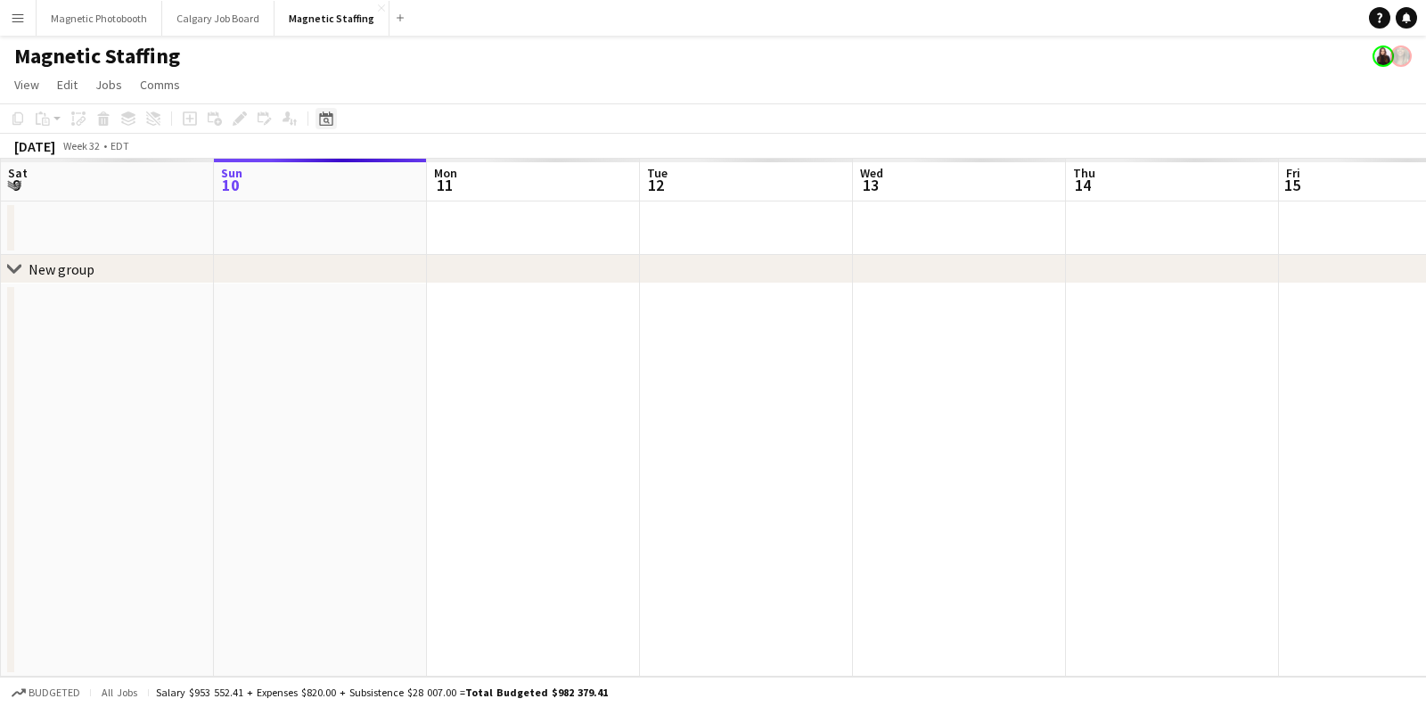
click at [324, 123] on icon "Date picker" at bounding box center [326, 118] width 14 height 14
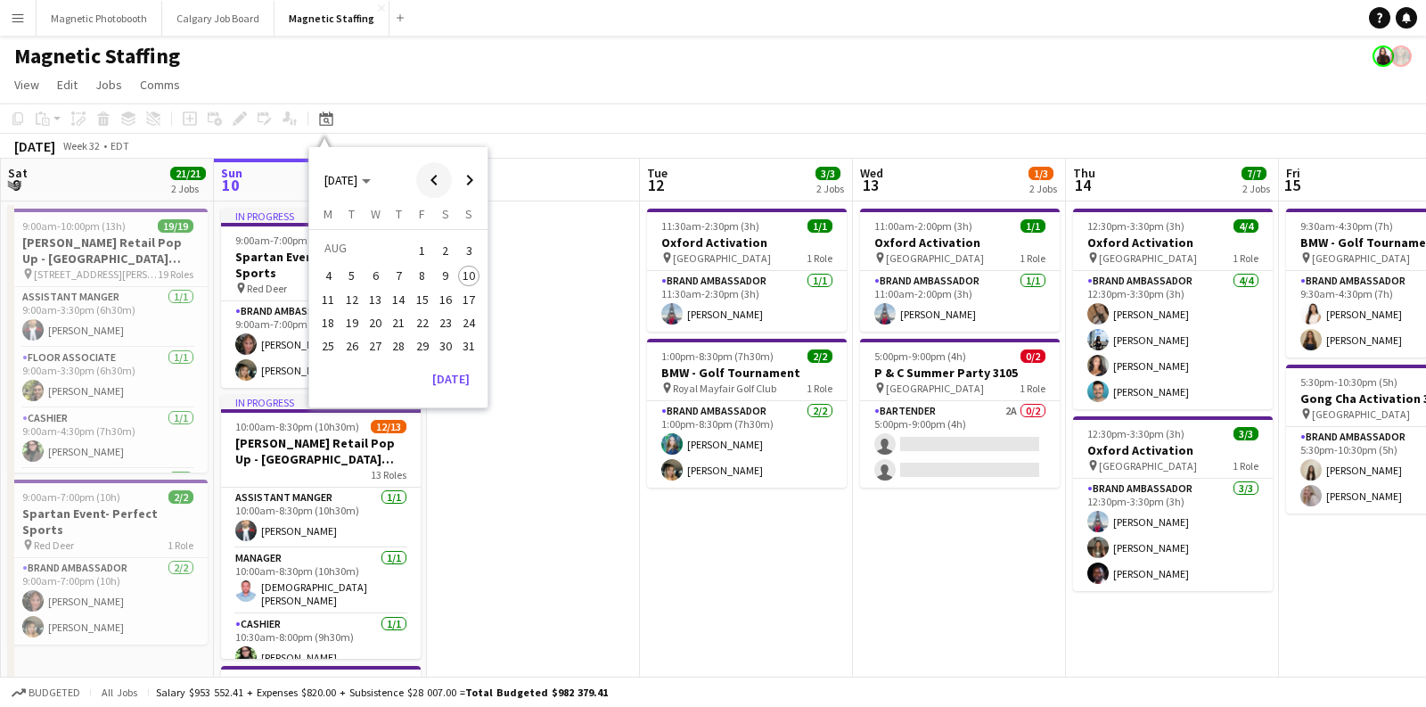
click at [445, 185] on span "Previous month" at bounding box center [434, 180] width 36 height 36
click at [400, 244] on span "1" at bounding box center [398, 250] width 21 height 25
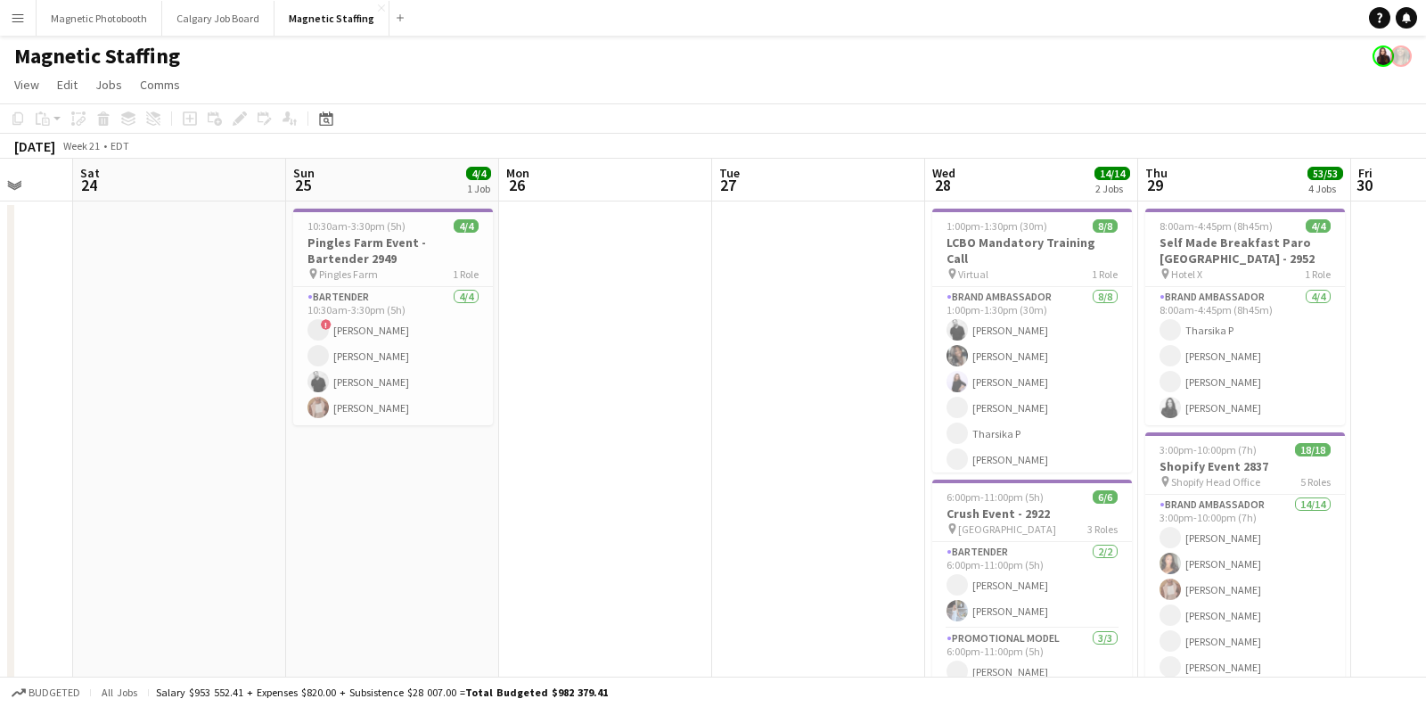
scroll to position [0, 537]
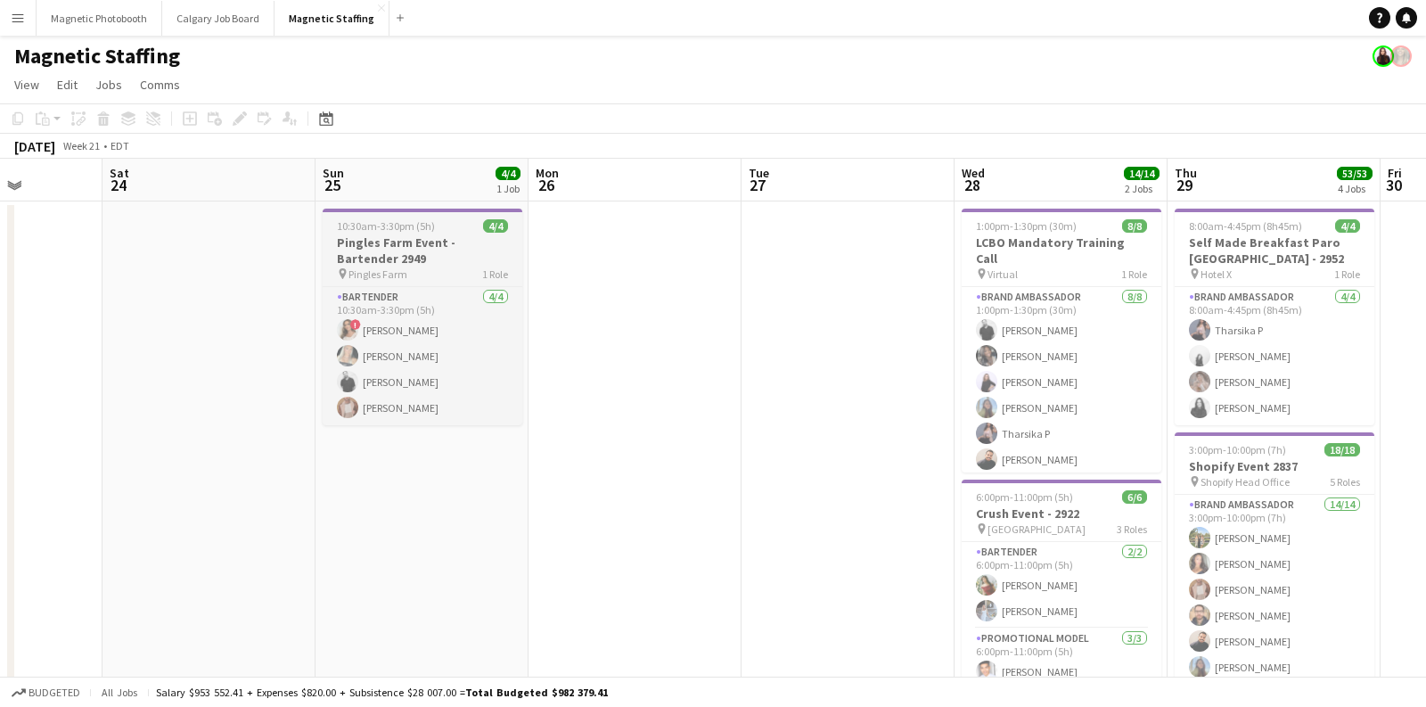
click at [423, 258] on h3 "Pingles Farm Event - Bartender 2949" at bounding box center [423, 250] width 200 height 32
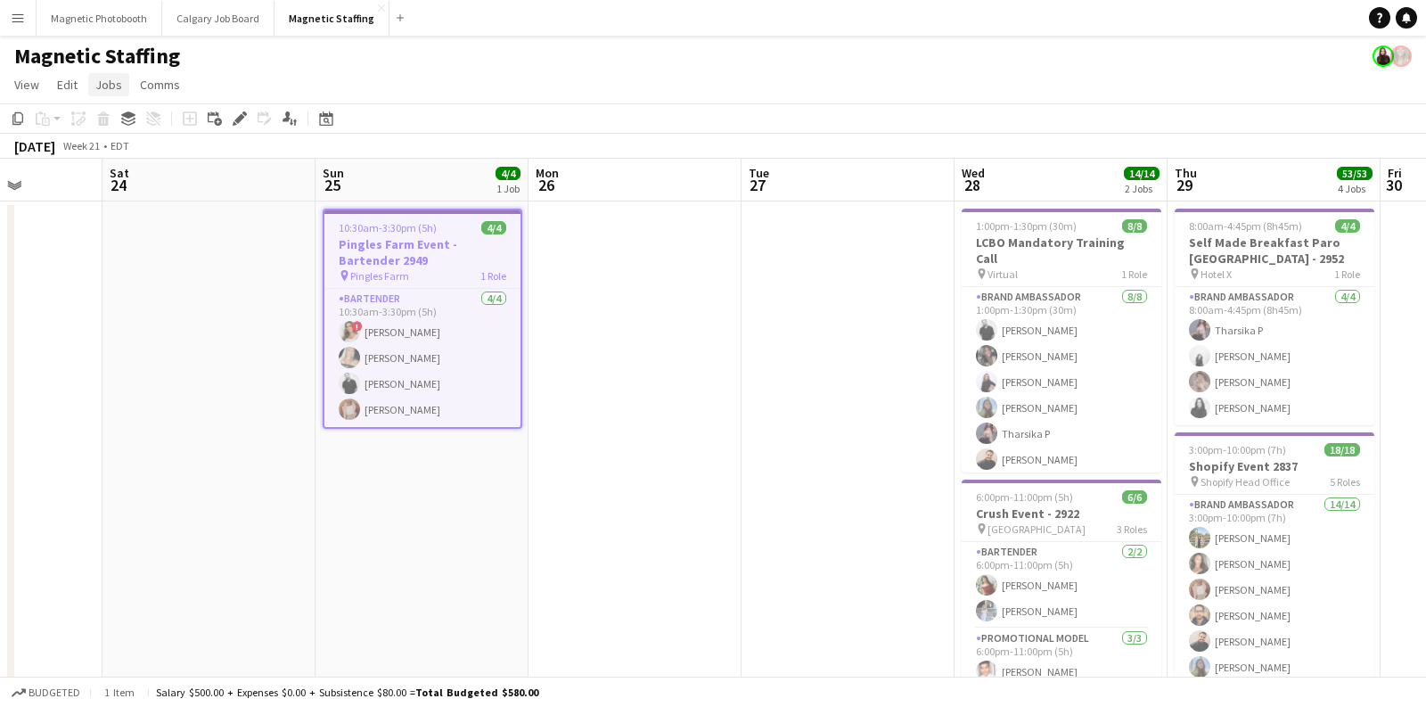
click at [119, 83] on span "Jobs" at bounding box center [108, 85] width 27 height 16
click at [128, 154] on span "Edit Job" at bounding box center [125, 160] width 44 height 16
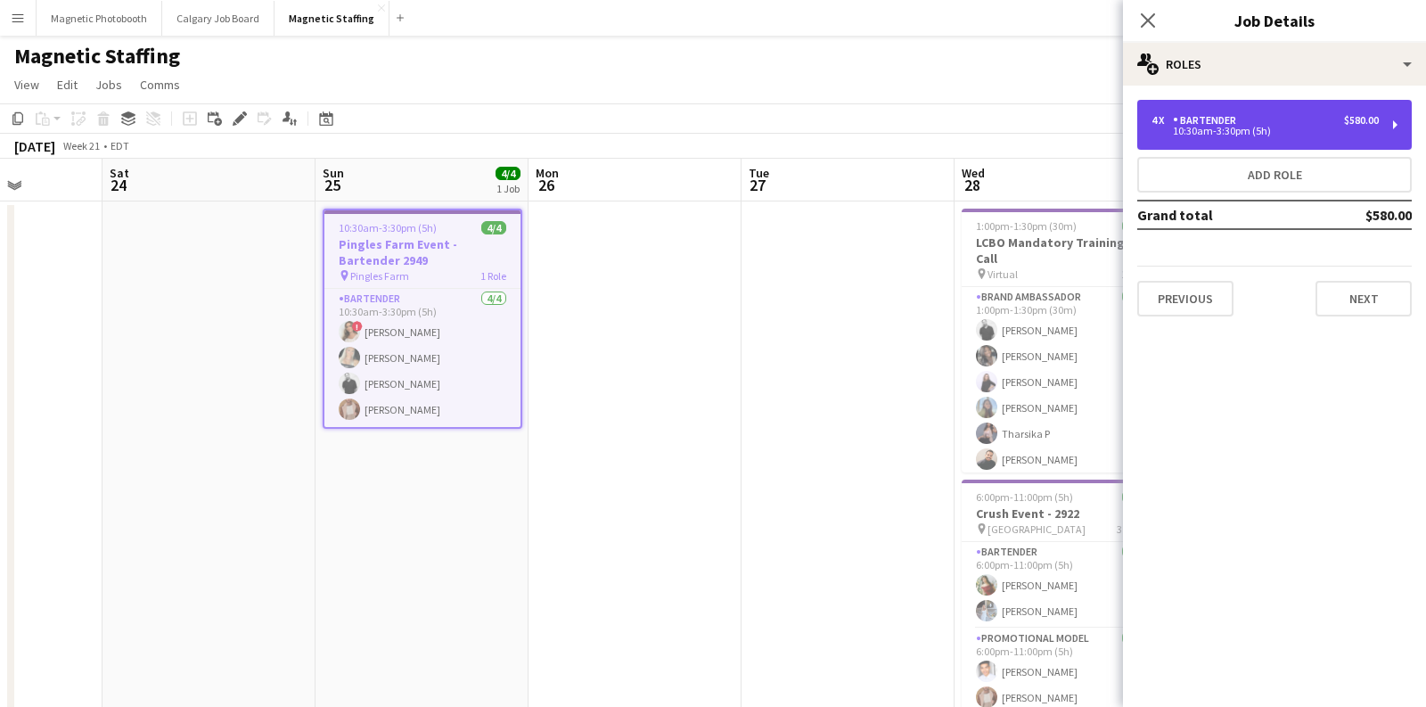
click at [1261, 127] on div "10:30am-3:30pm (5h)" at bounding box center [1265, 131] width 227 height 9
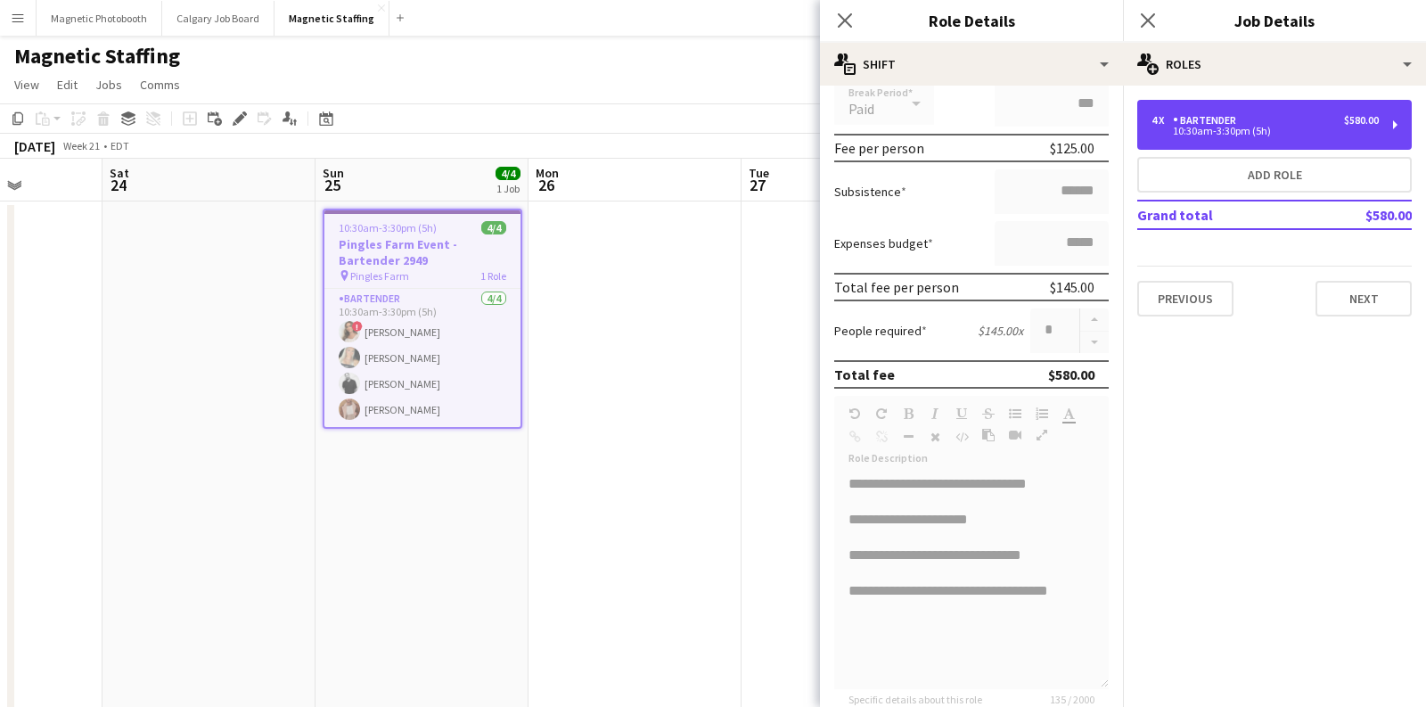
scroll to position [0, 0]
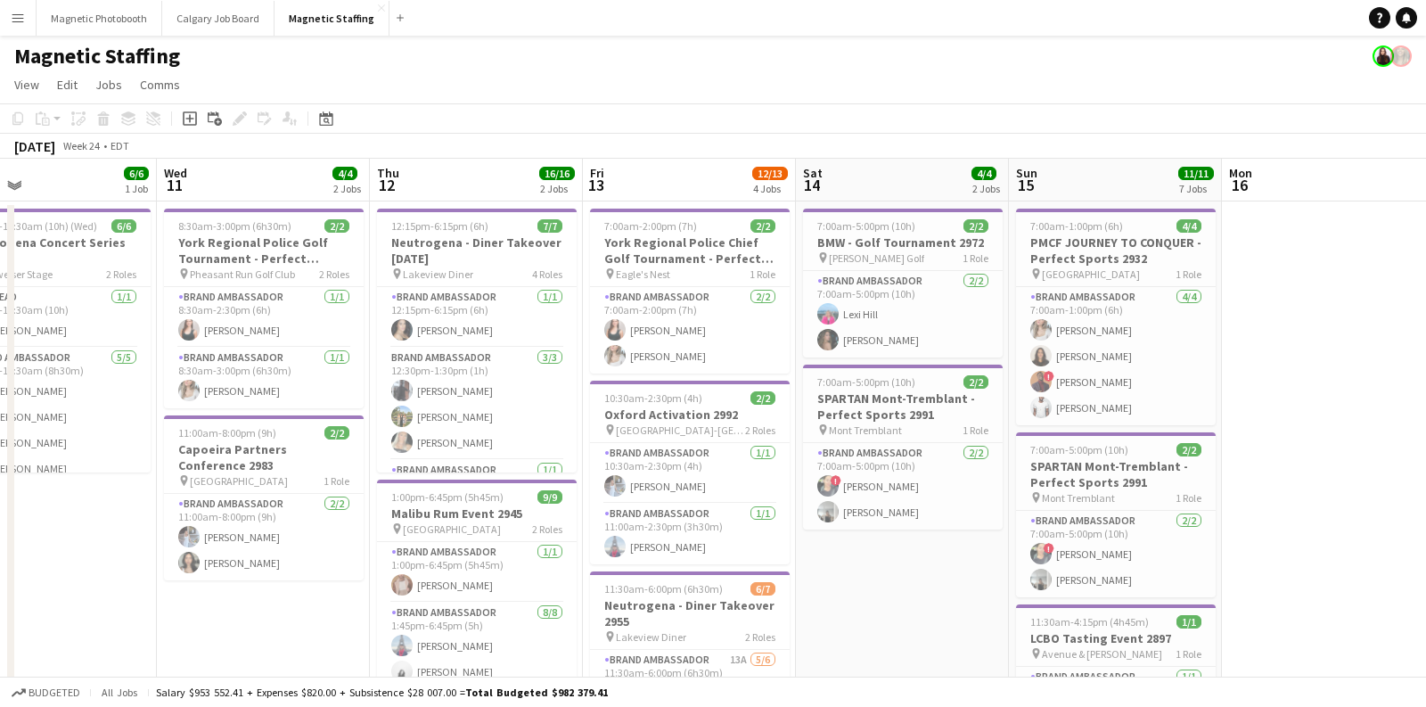
scroll to position [0, 702]
